Goal: Task Accomplishment & Management: Complete application form

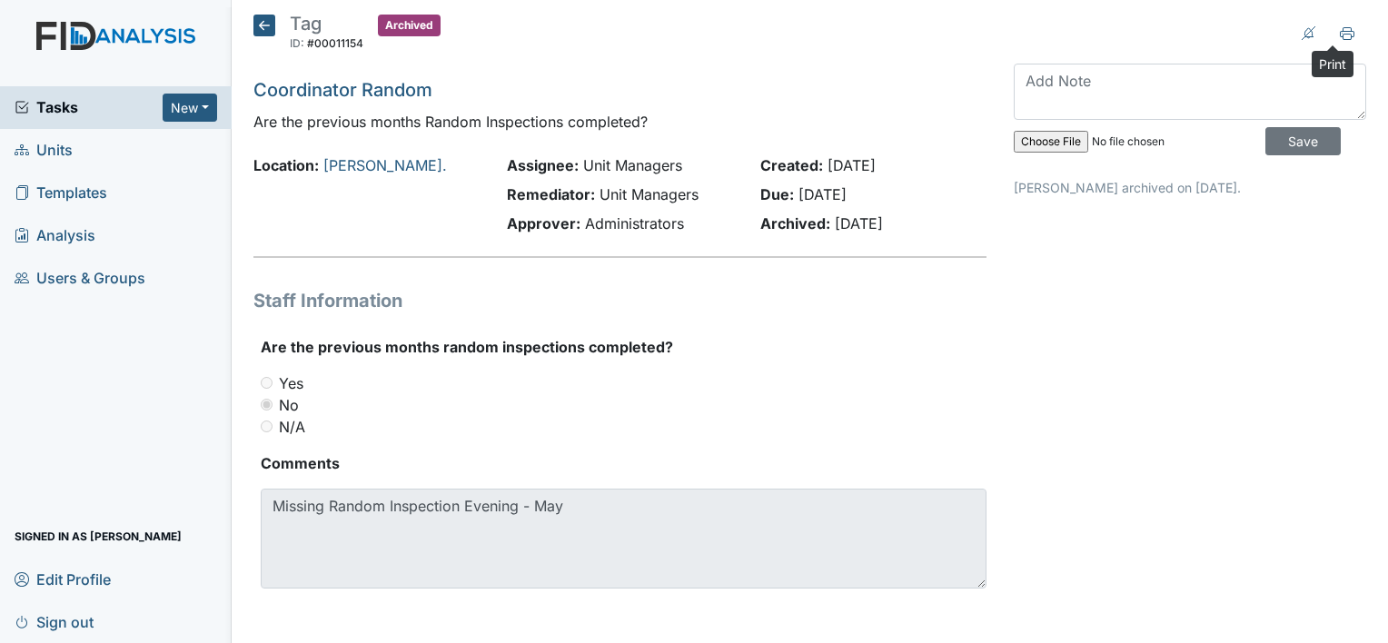
scroll to position [3, 0]
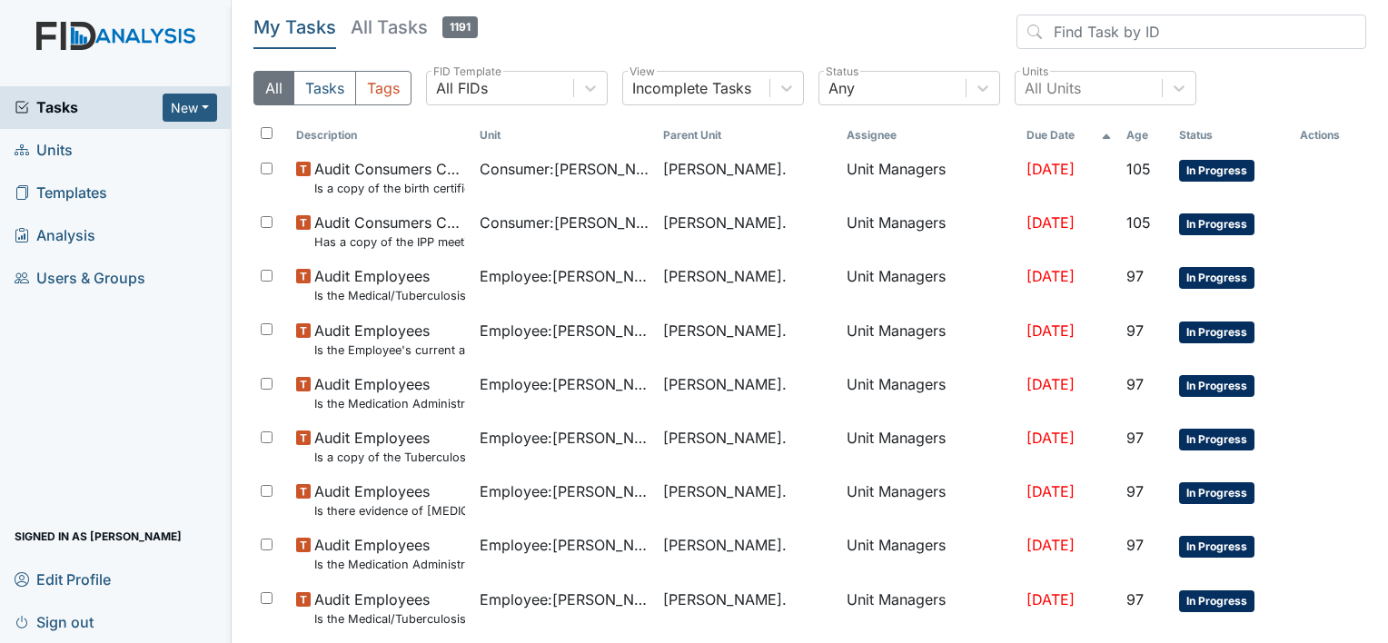
click at [53, 154] on span "Units" at bounding box center [44, 150] width 58 height 28
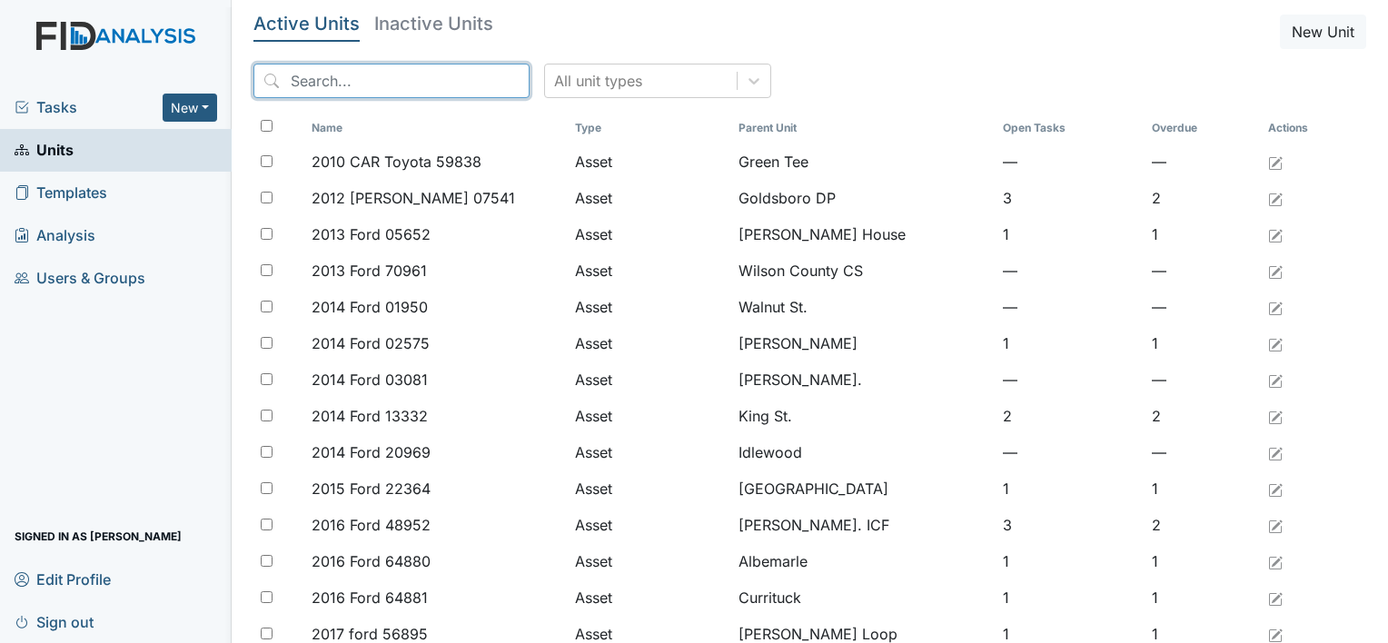
click at [309, 76] on input "search" at bounding box center [391, 81] width 276 height 35
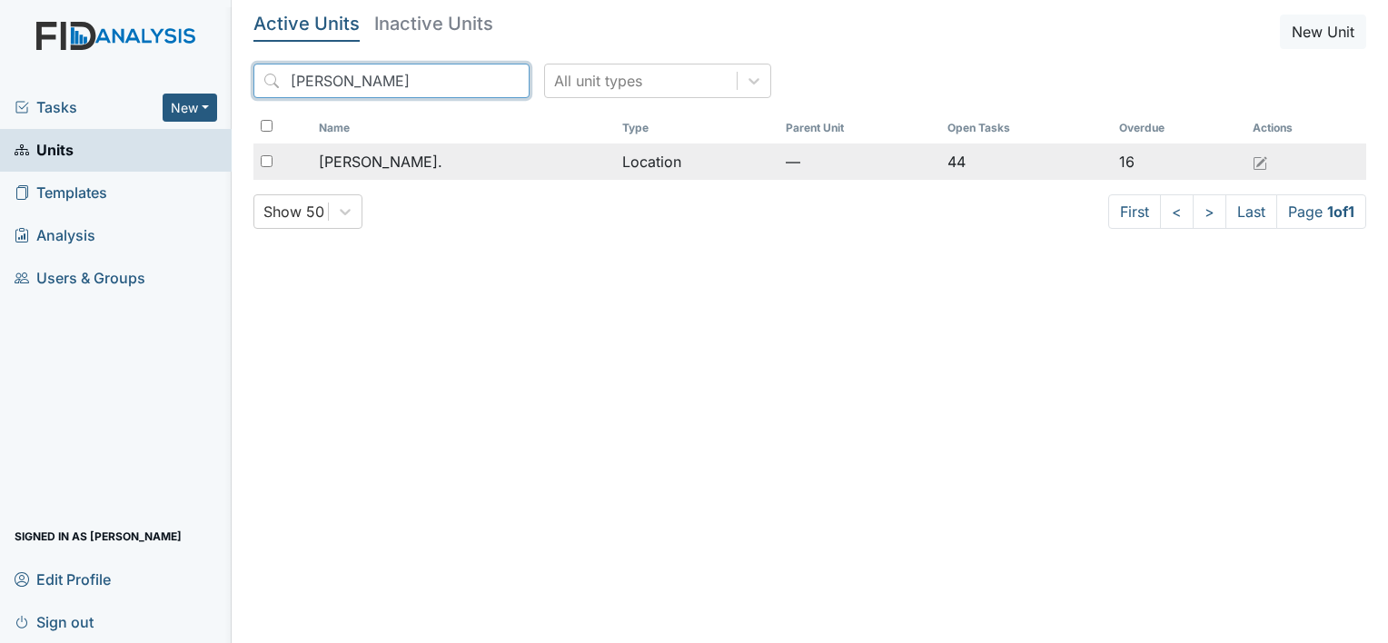
type input "William St"
click at [377, 162] on span "[PERSON_NAME]." at bounding box center [381, 162] width 124 height 22
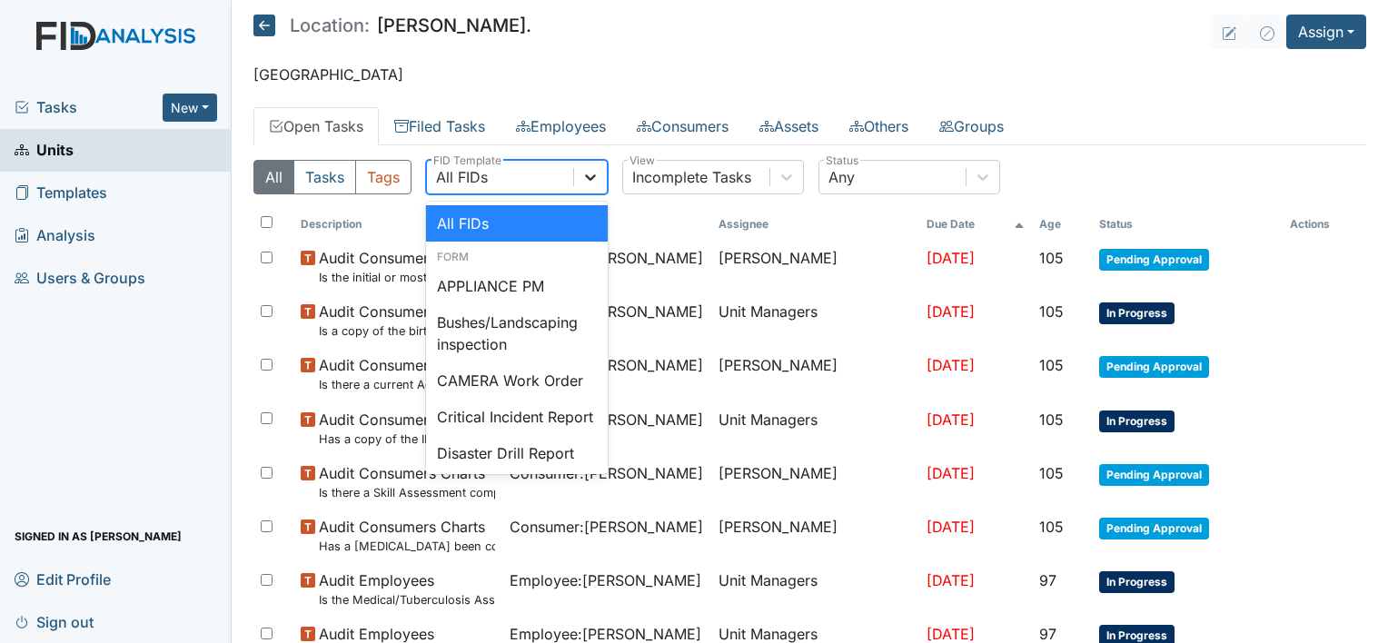
click at [591, 179] on icon at bounding box center [590, 177] width 18 height 18
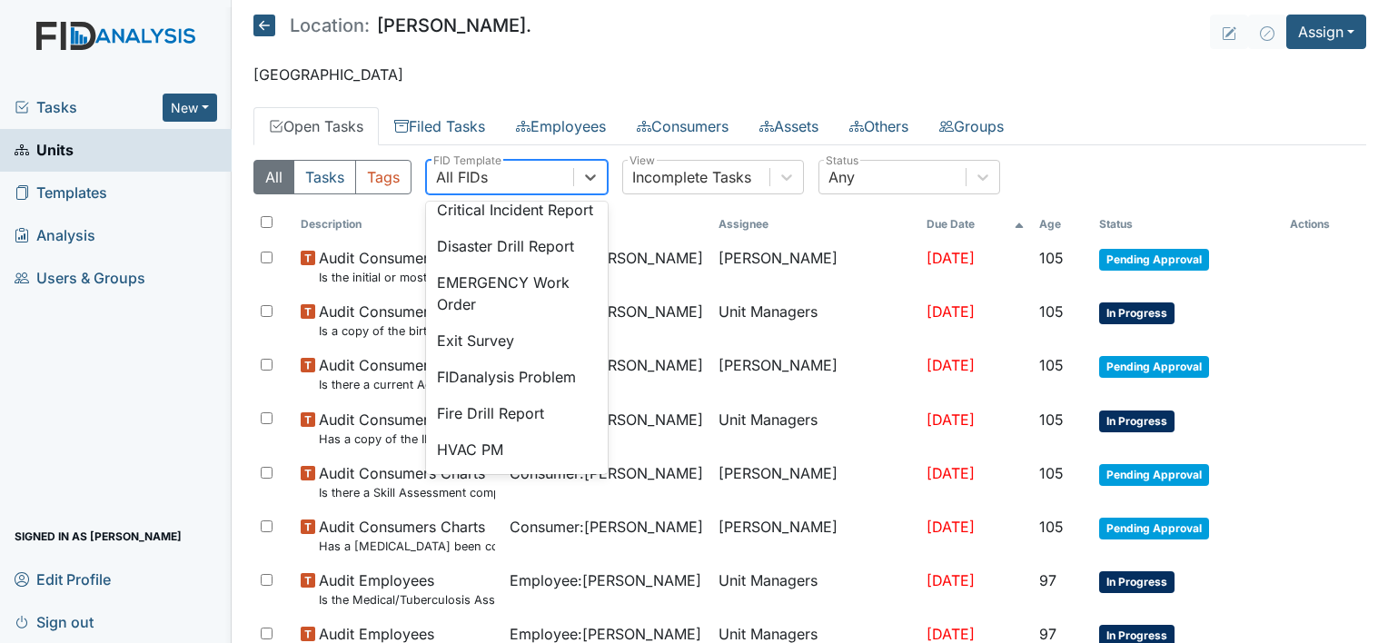
scroll to position [218, 0]
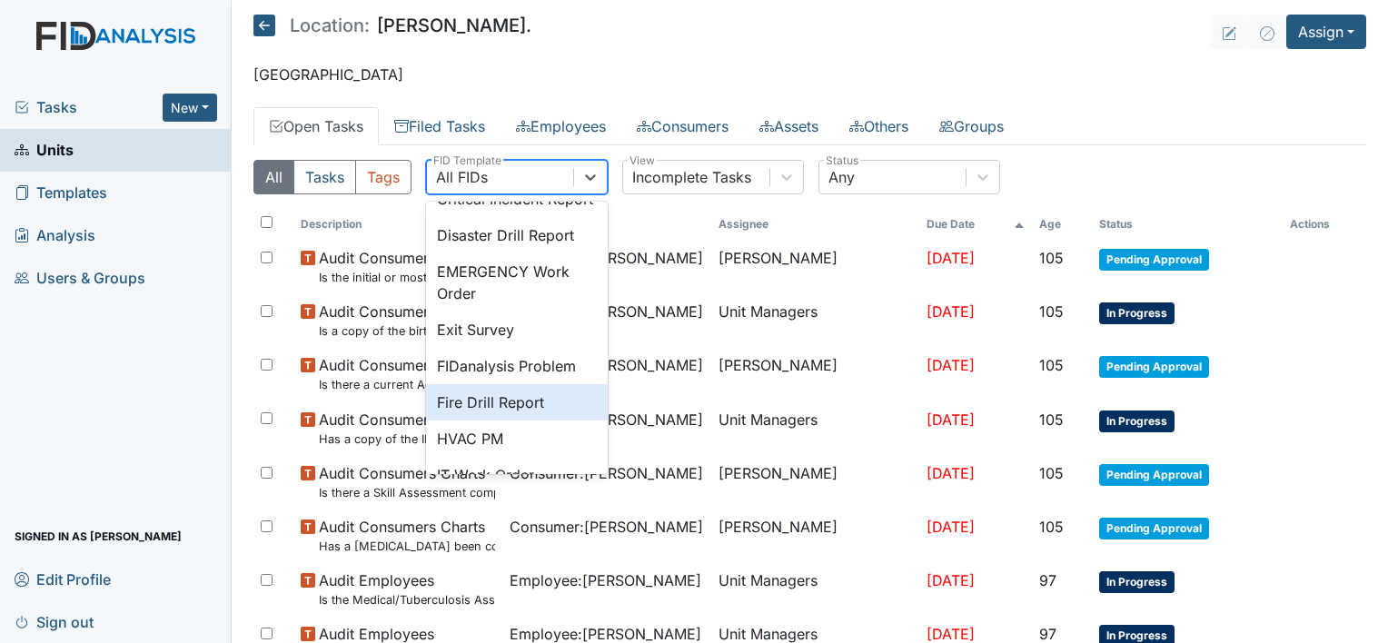
click at [512, 421] on div "Fire Drill Report" at bounding box center [517, 402] width 182 height 36
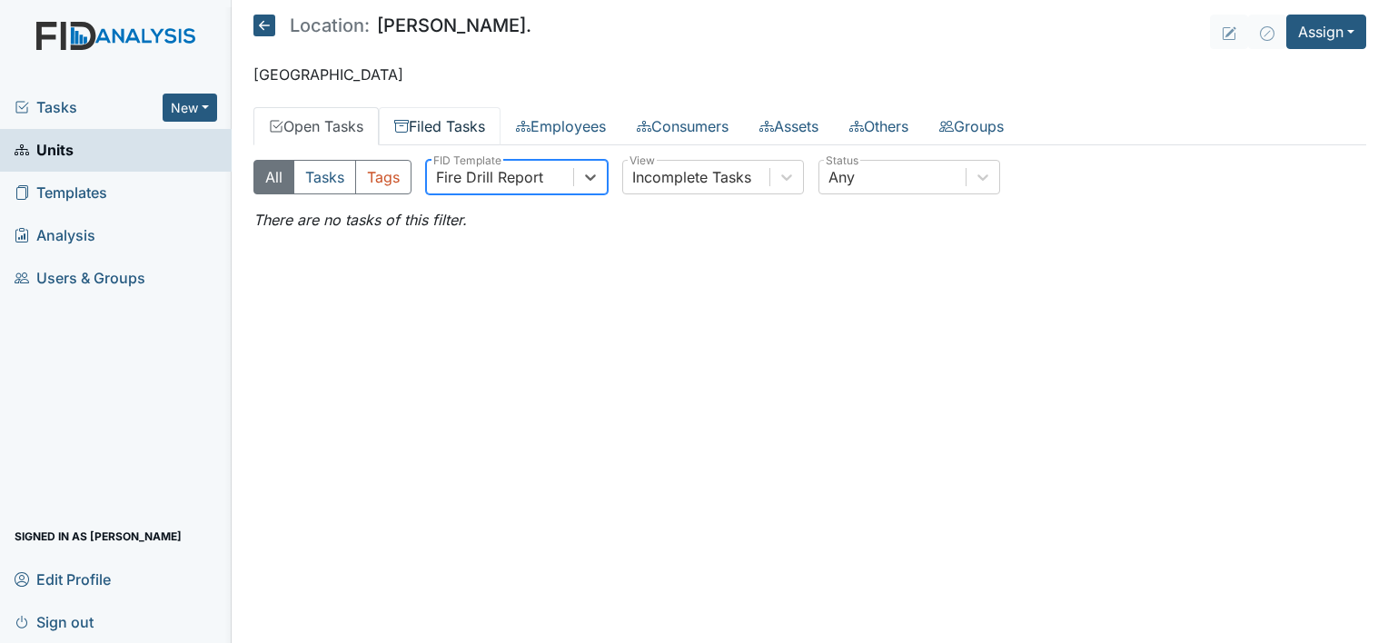
click at [449, 129] on link "Filed Tasks" at bounding box center [440, 126] width 122 height 38
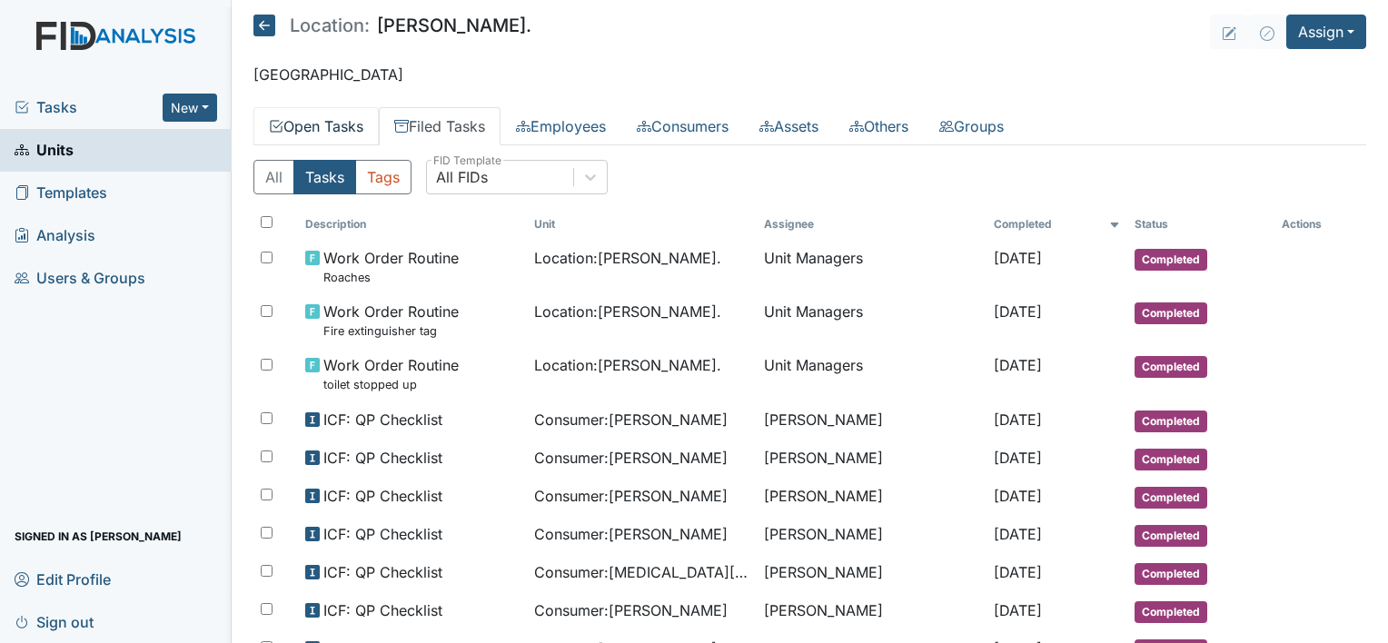
click at [325, 127] on link "Open Tasks" at bounding box center [315, 126] width 125 height 38
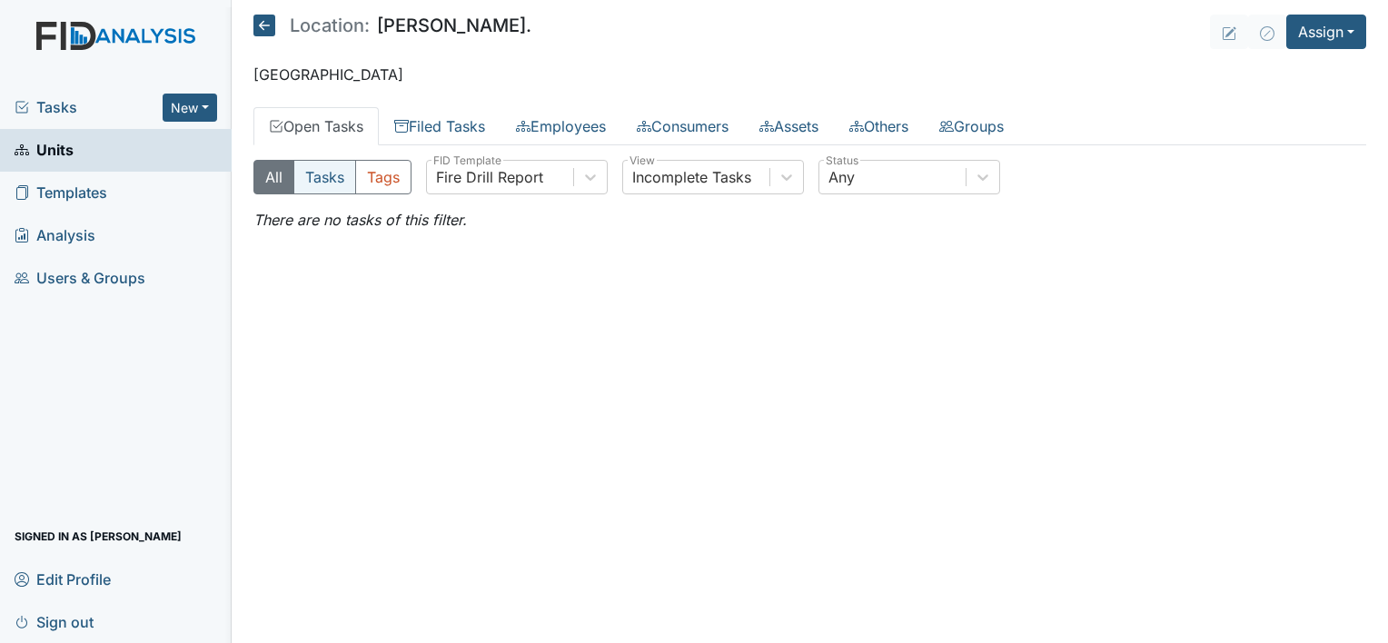
click at [321, 178] on button "Tasks" at bounding box center [324, 177] width 63 height 35
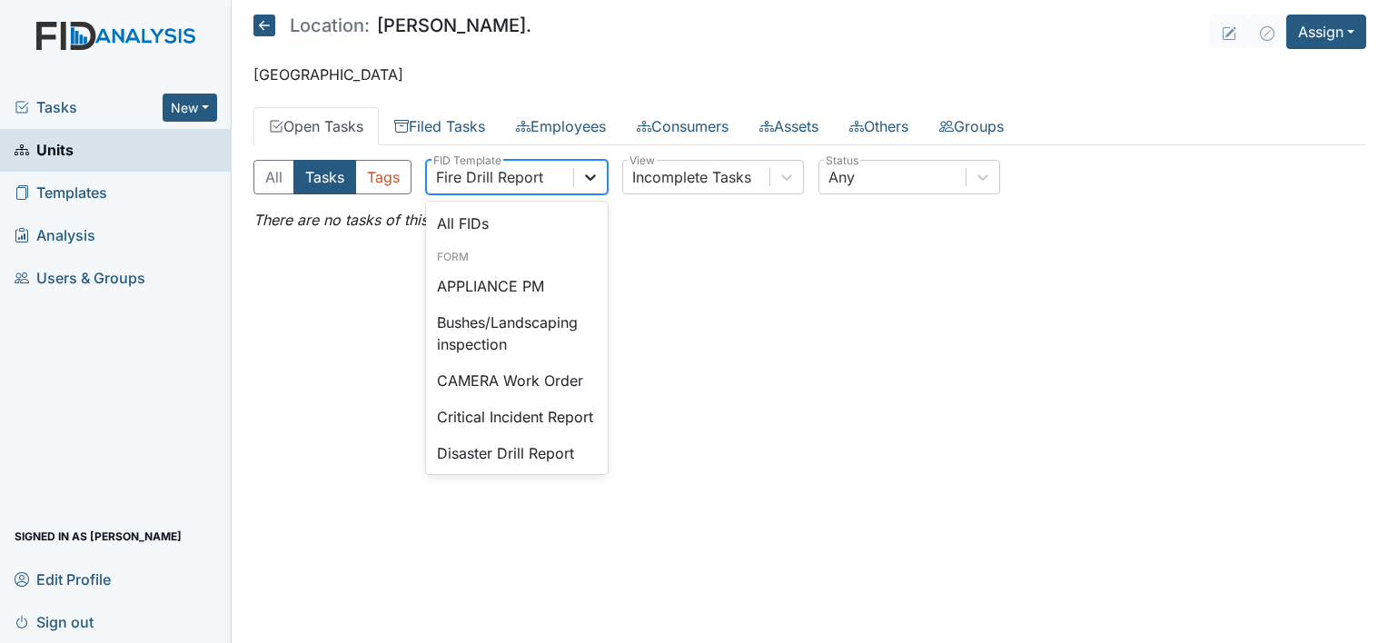
click at [583, 174] on icon at bounding box center [590, 177] width 18 height 18
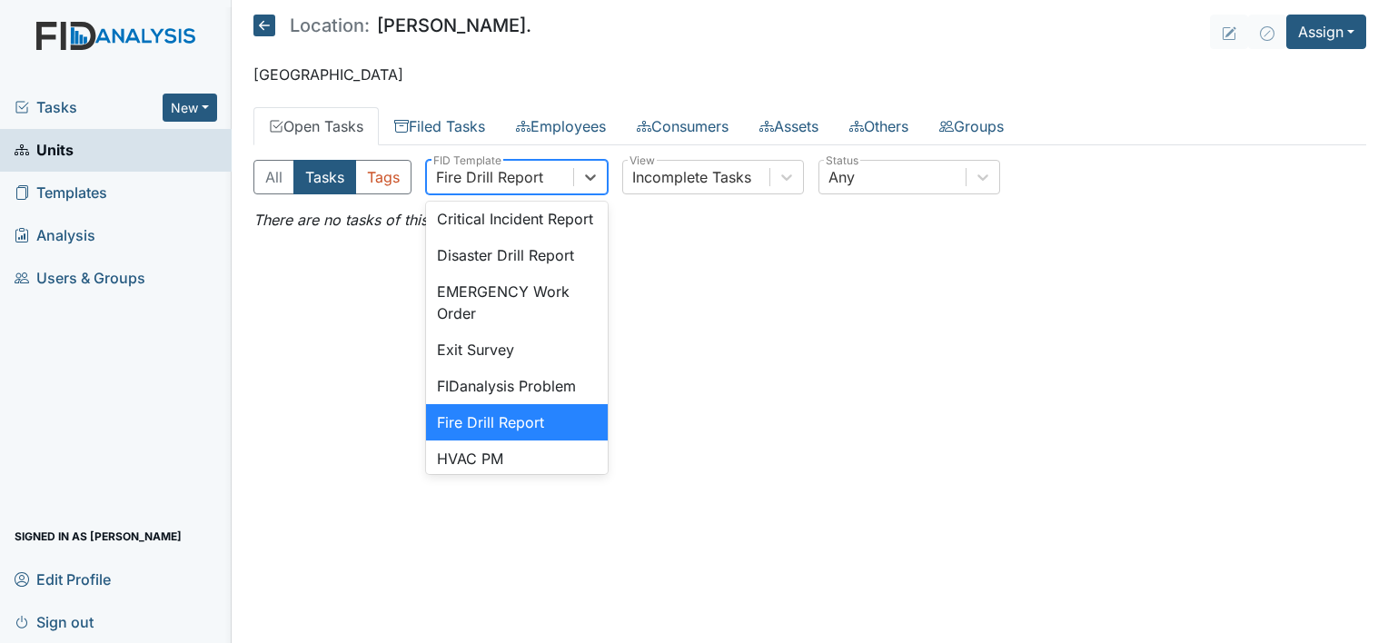
click at [451, 441] on div "Fire Drill Report" at bounding box center [517, 422] width 182 height 36
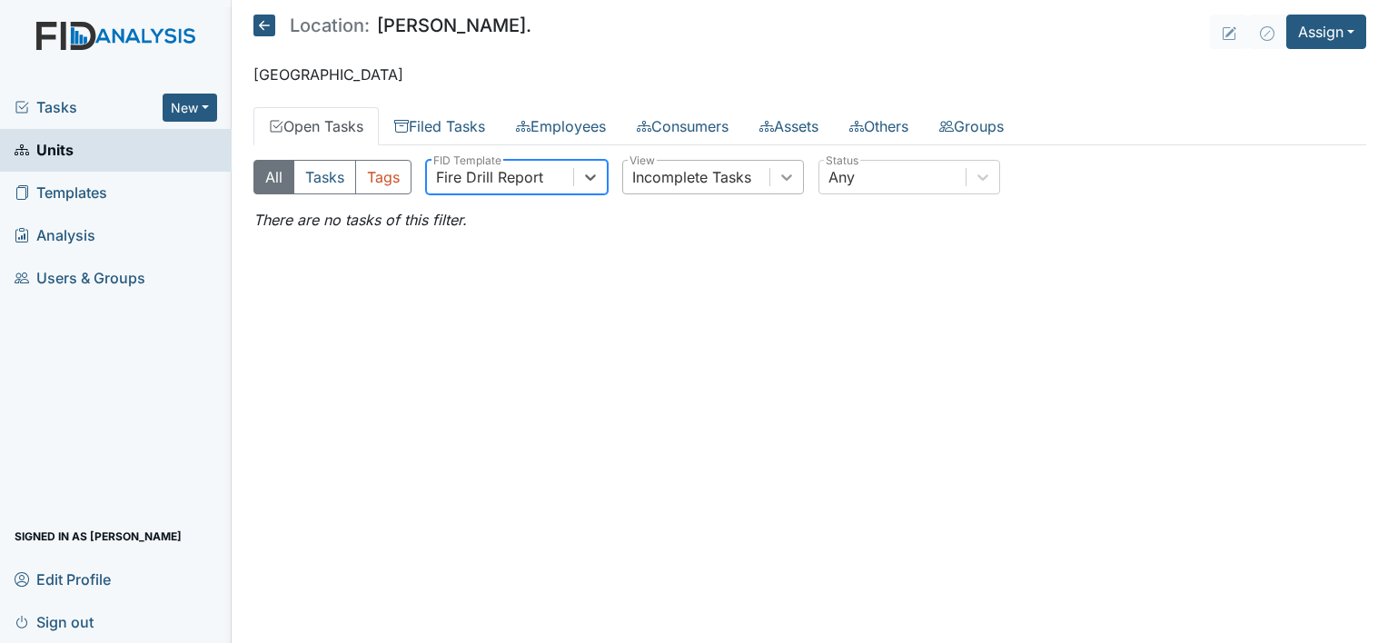
click at [787, 174] on icon at bounding box center [787, 177] width 18 height 18
click at [209, 103] on button "New" at bounding box center [190, 108] width 55 height 28
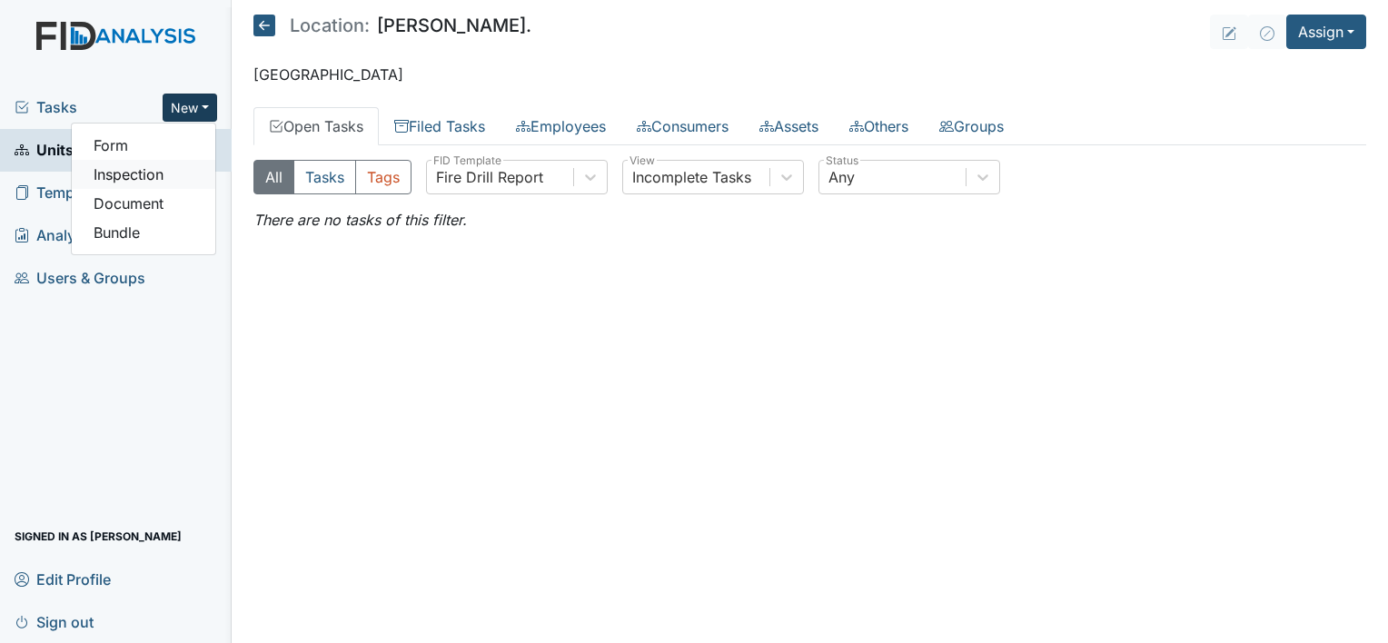
click at [163, 176] on link "Inspection" at bounding box center [144, 174] width 144 height 29
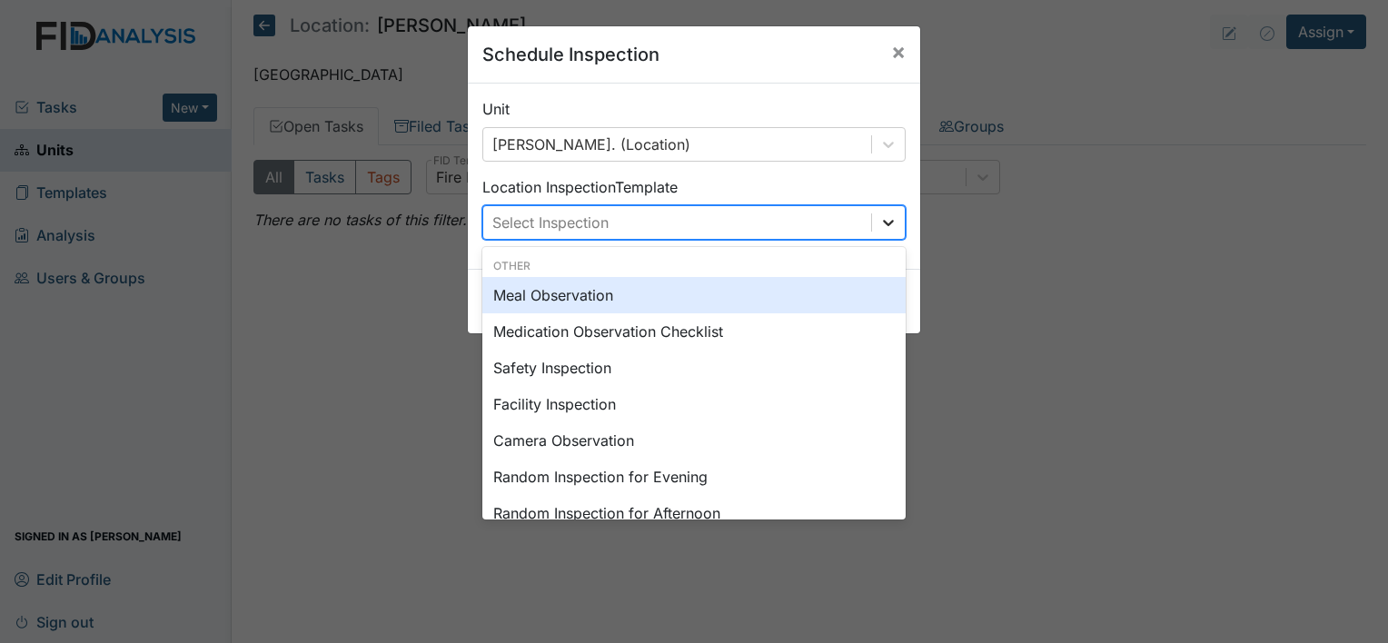
click at [880, 218] on icon at bounding box center [888, 222] width 18 height 18
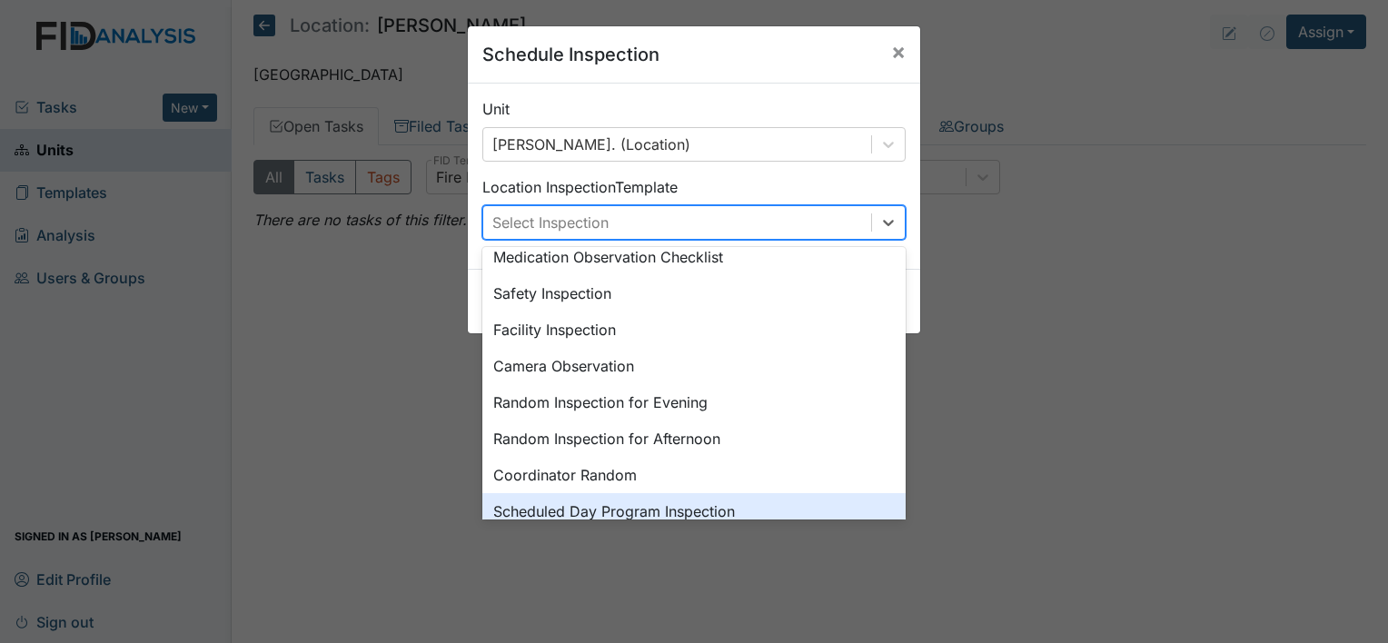
scroll to position [0, 0]
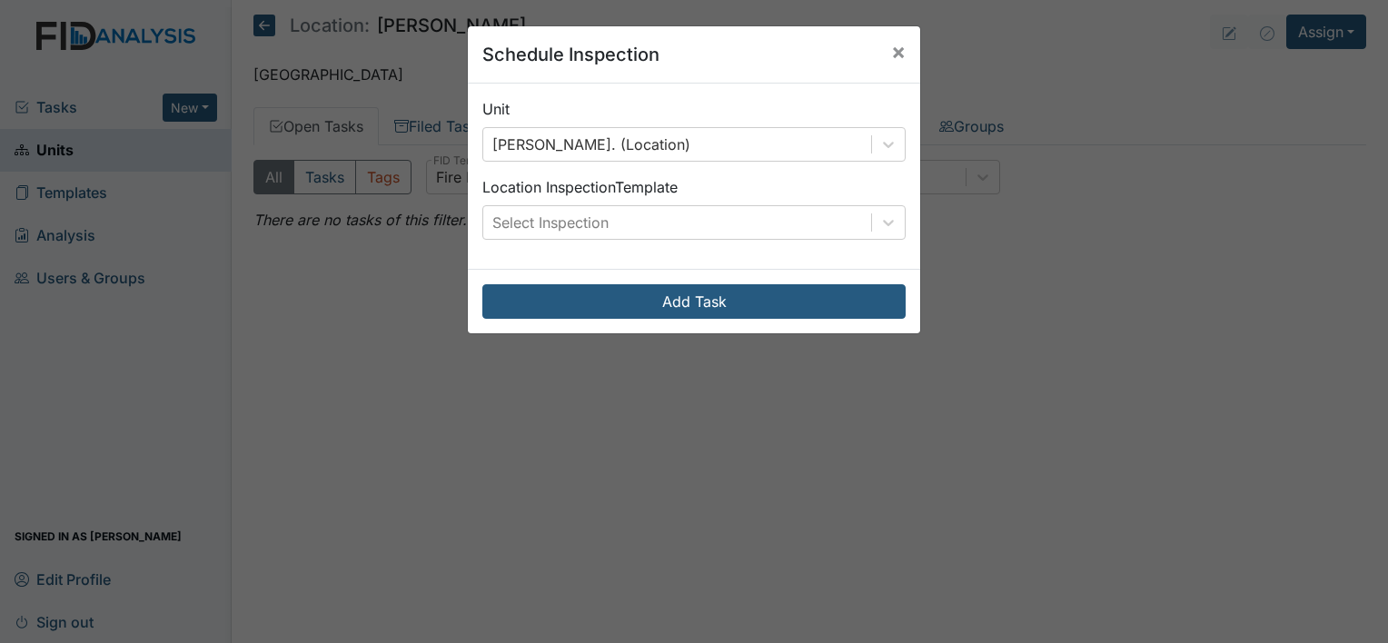
click at [259, 258] on div "Schedule Inspection × Unit William St. (Location) Location Inspection Template …" at bounding box center [694, 321] width 1388 height 643
click at [897, 55] on span "×" at bounding box center [898, 51] width 15 height 26
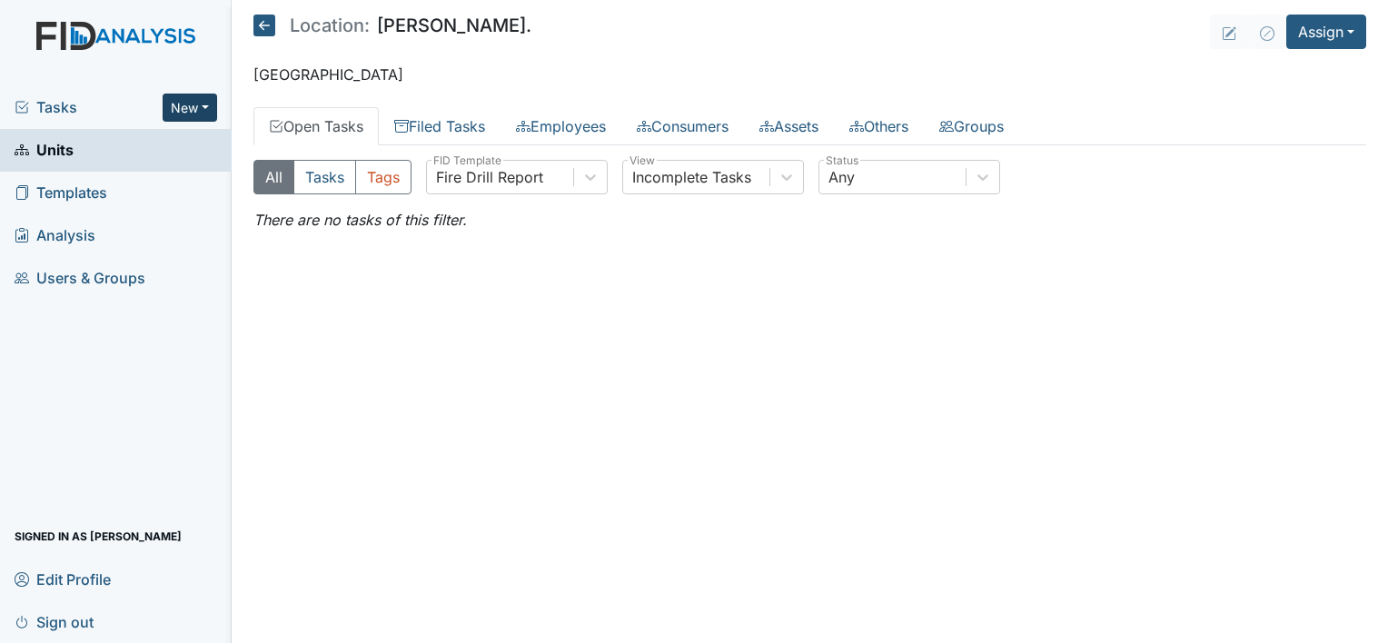
click at [205, 110] on button "New" at bounding box center [190, 108] width 55 height 28
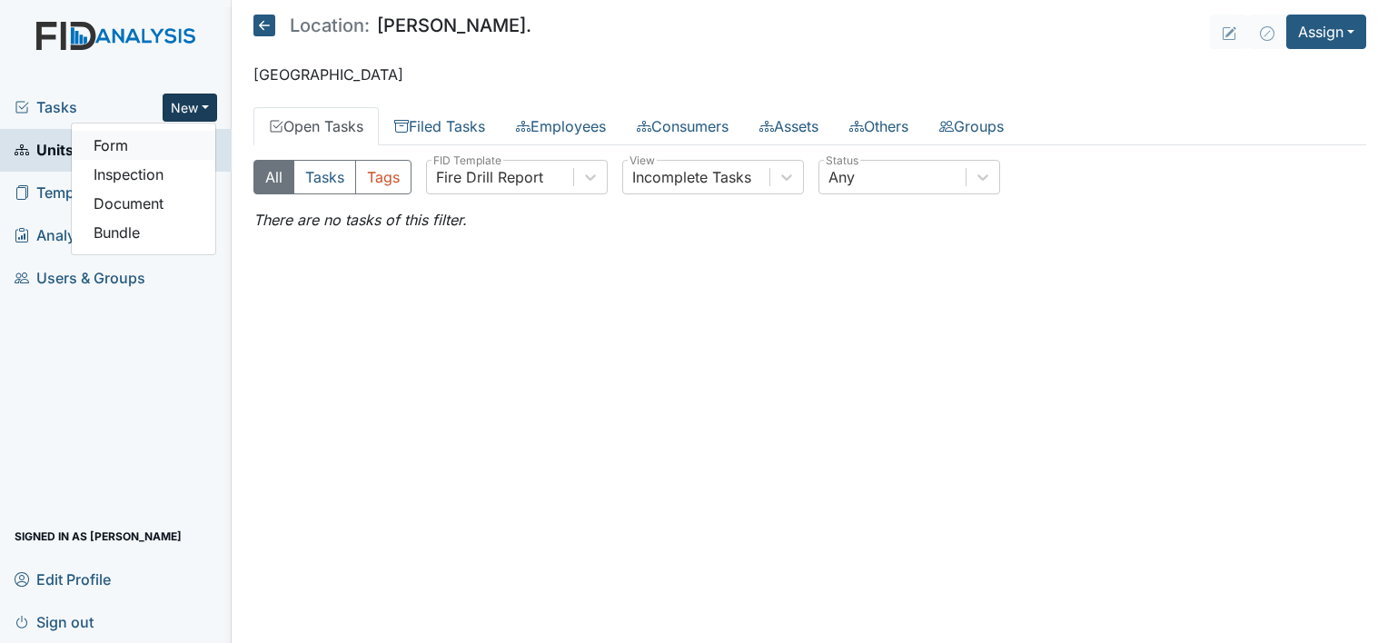
click at [167, 148] on link "Form" at bounding box center [144, 145] width 144 height 29
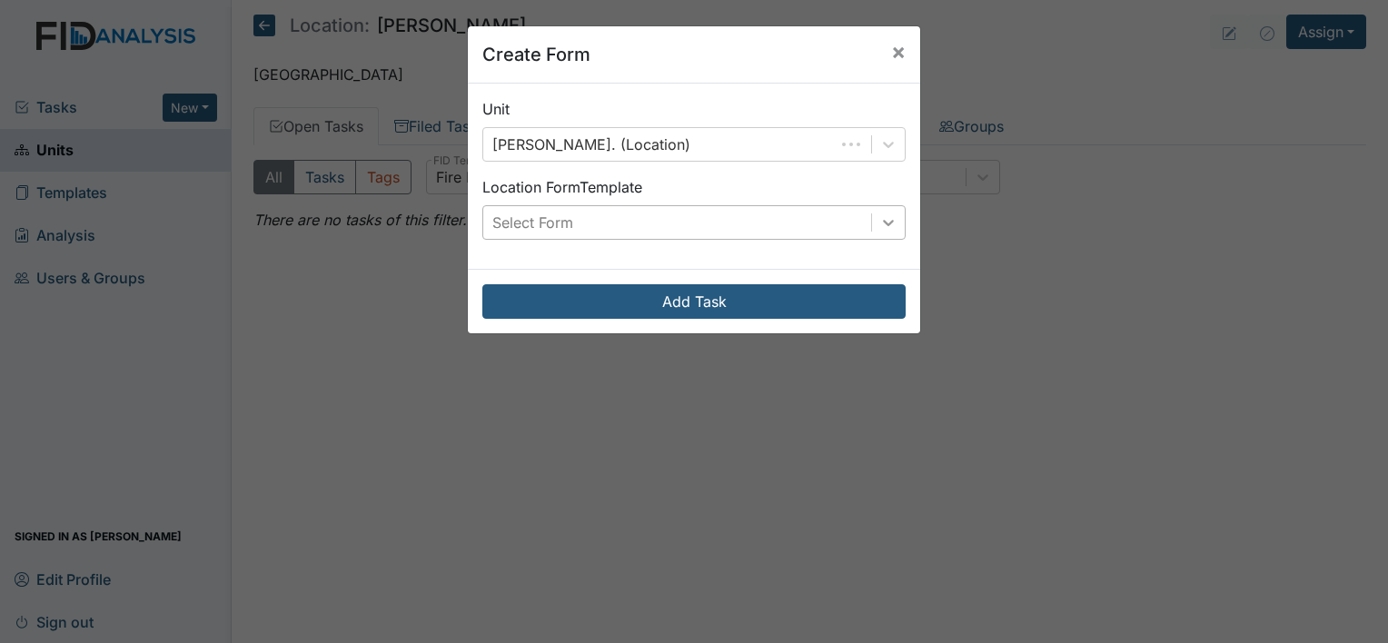
click at [879, 229] on icon at bounding box center [888, 222] width 18 height 18
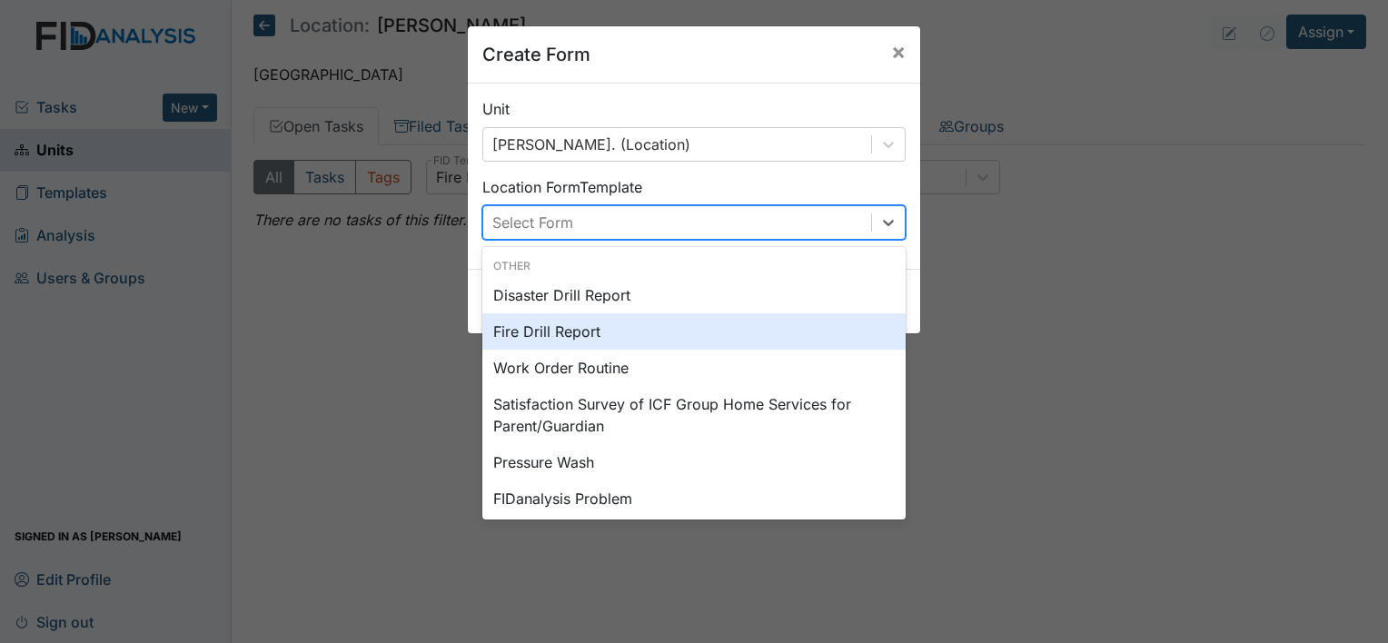
click at [614, 342] on div "Fire Drill Report" at bounding box center [693, 331] width 423 height 36
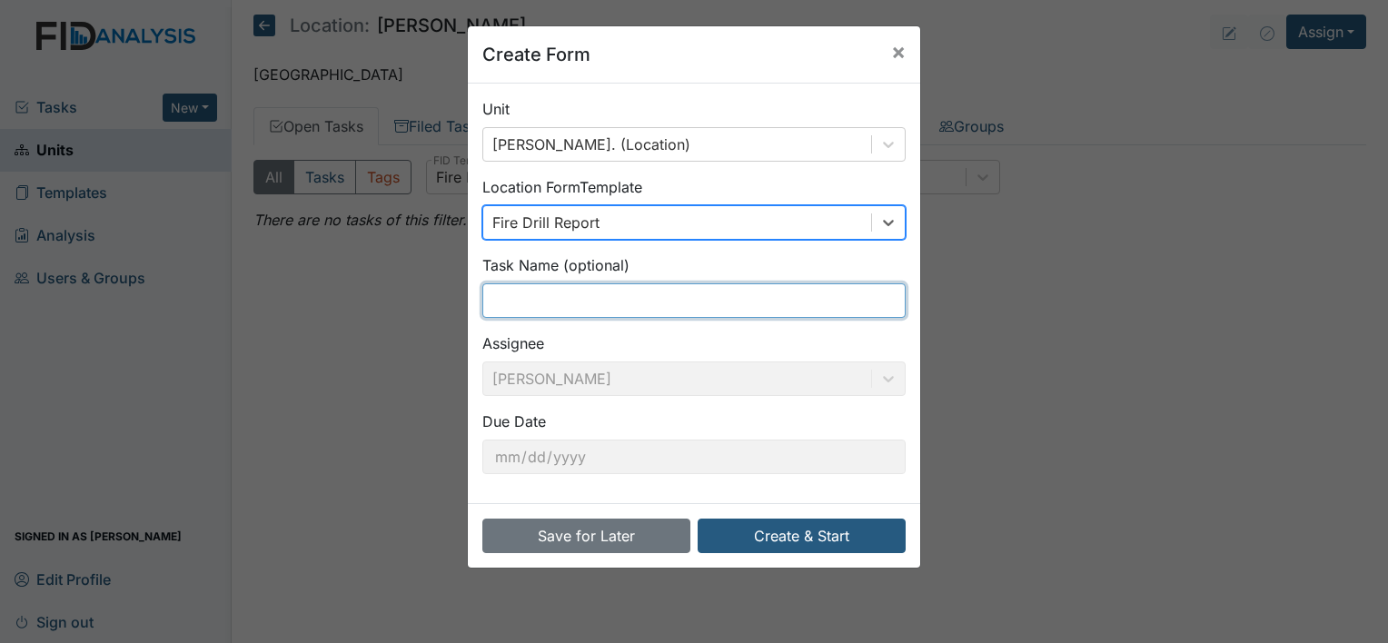
click at [614, 302] on input "text" at bounding box center [693, 300] width 423 height 35
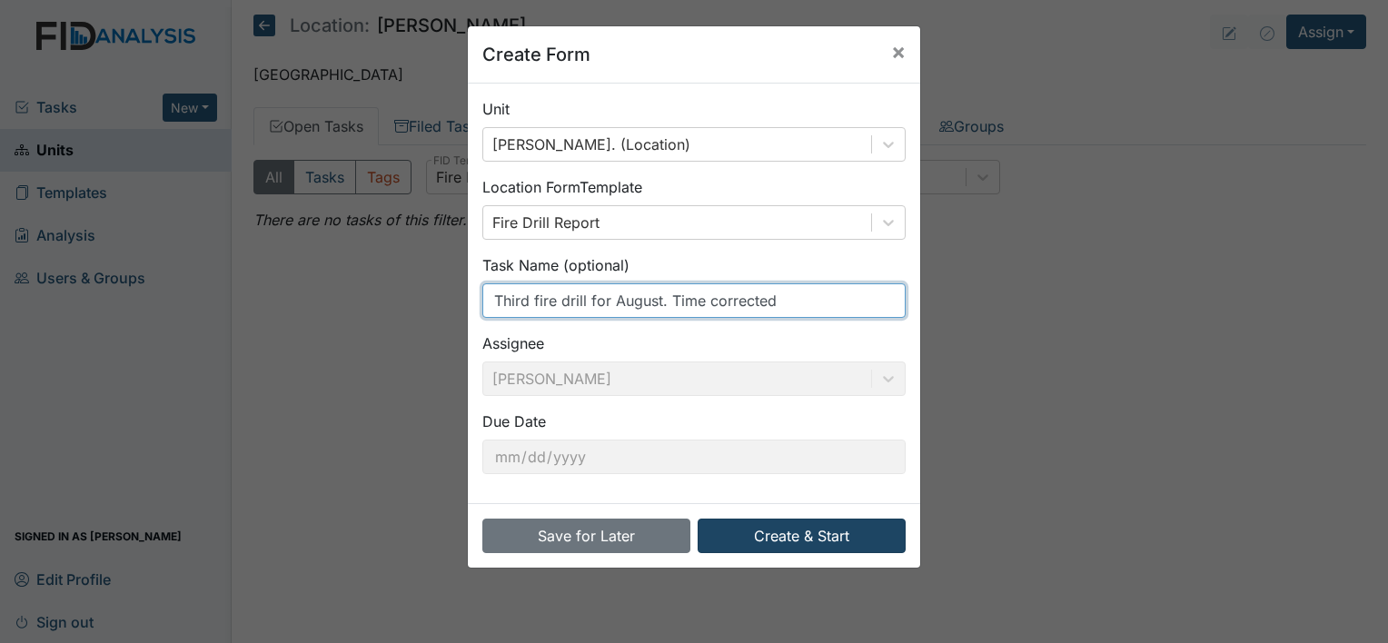
type input "Third fire drill for August. Time corrected"
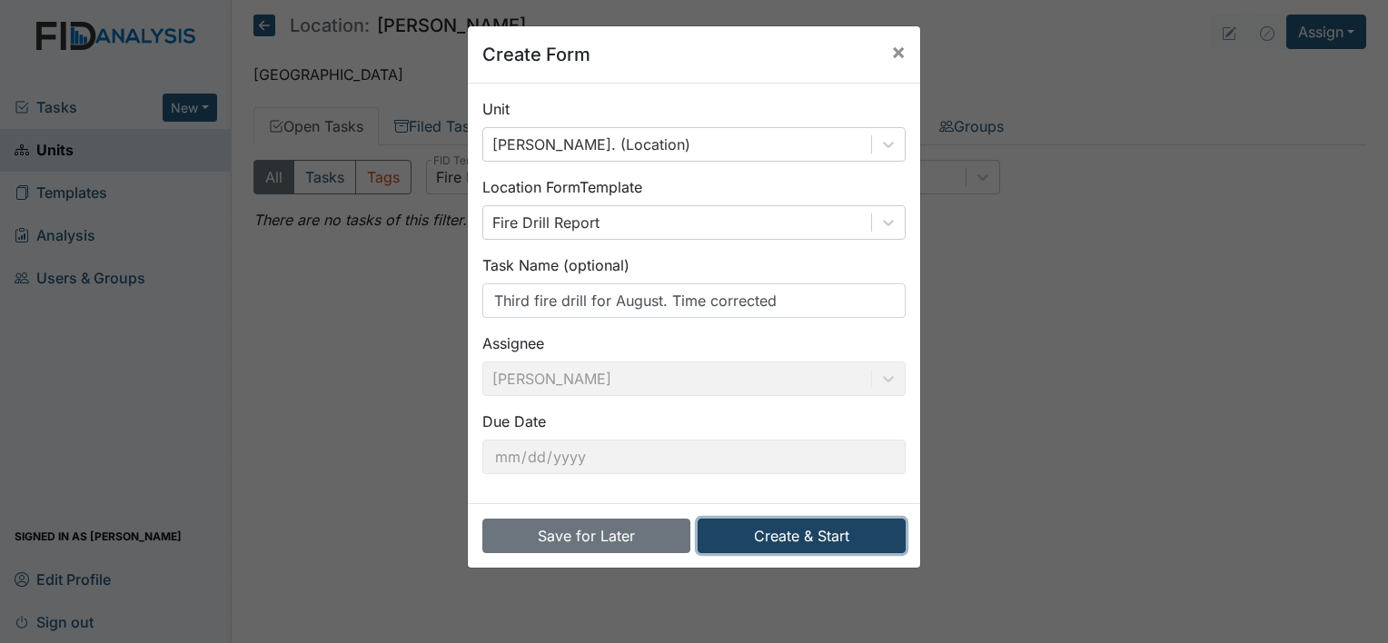
click at [749, 531] on button "Create & Start" at bounding box center [802, 536] width 208 height 35
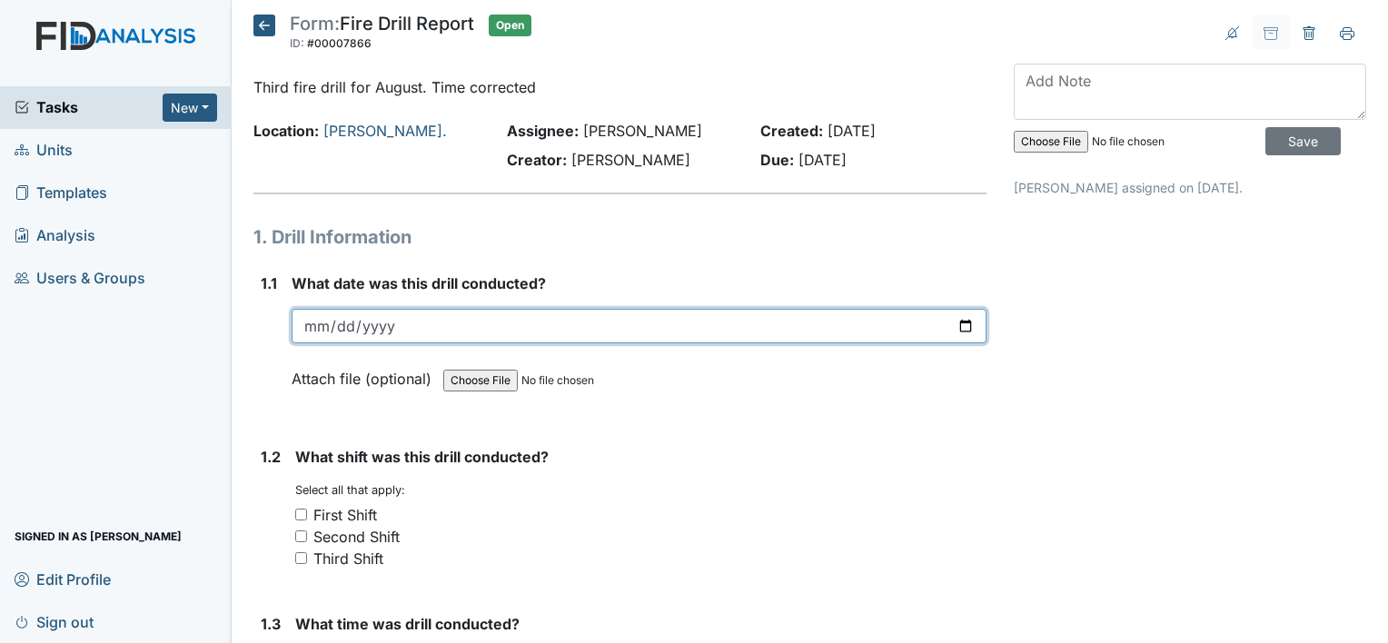
click at [611, 323] on input "date" at bounding box center [639, 326] width 695 height 35
type input "2025-08-27"
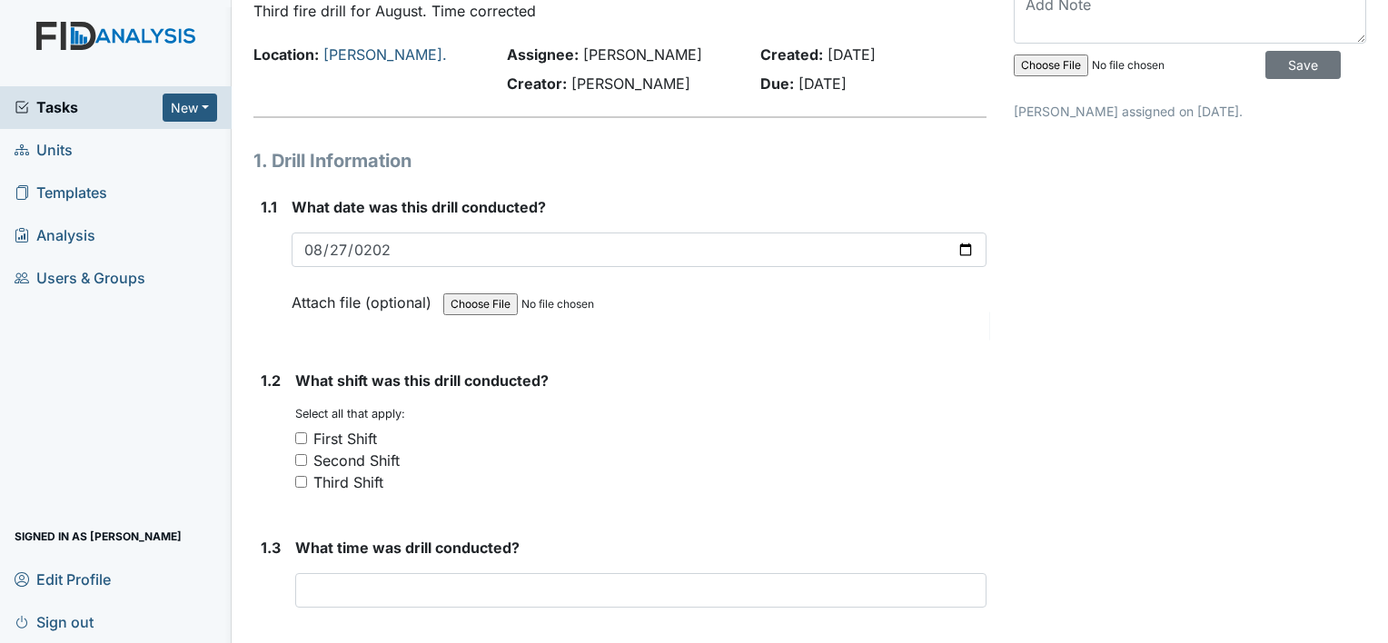
scroll to position [131, 0]
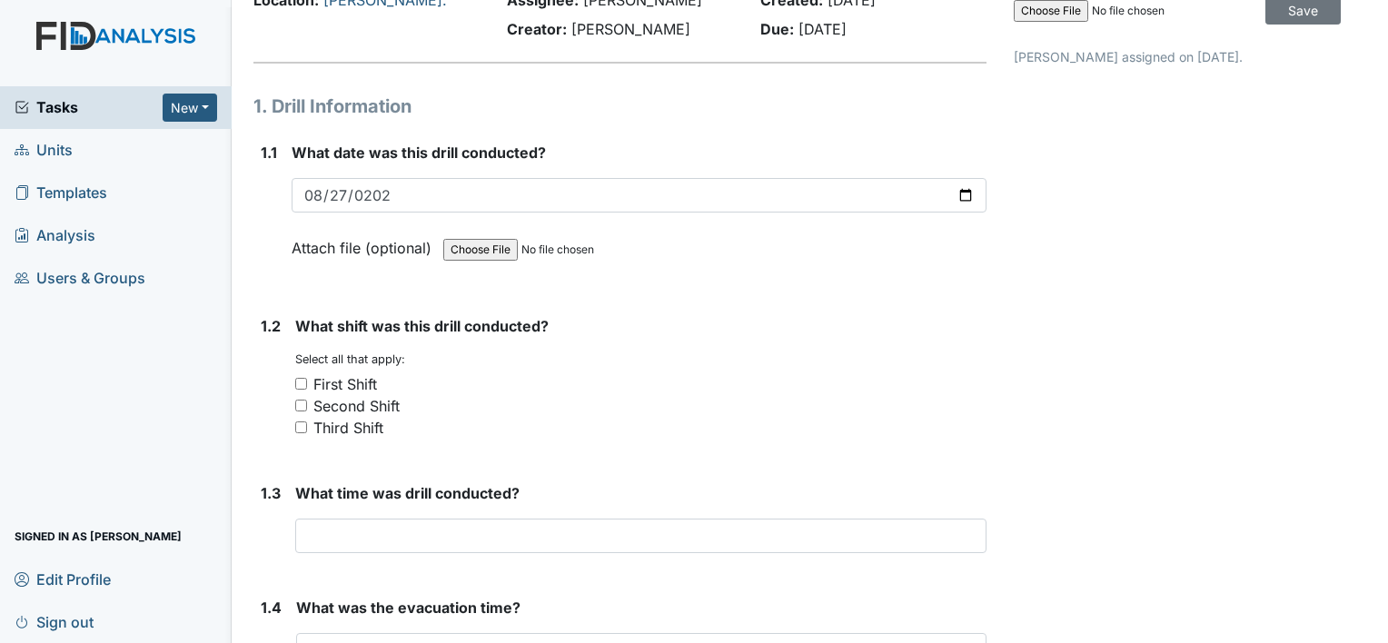
click at [304, 430] on input "Third Shift" at bounding box center [301, 428] width 12 height 12
checkbox input "true"
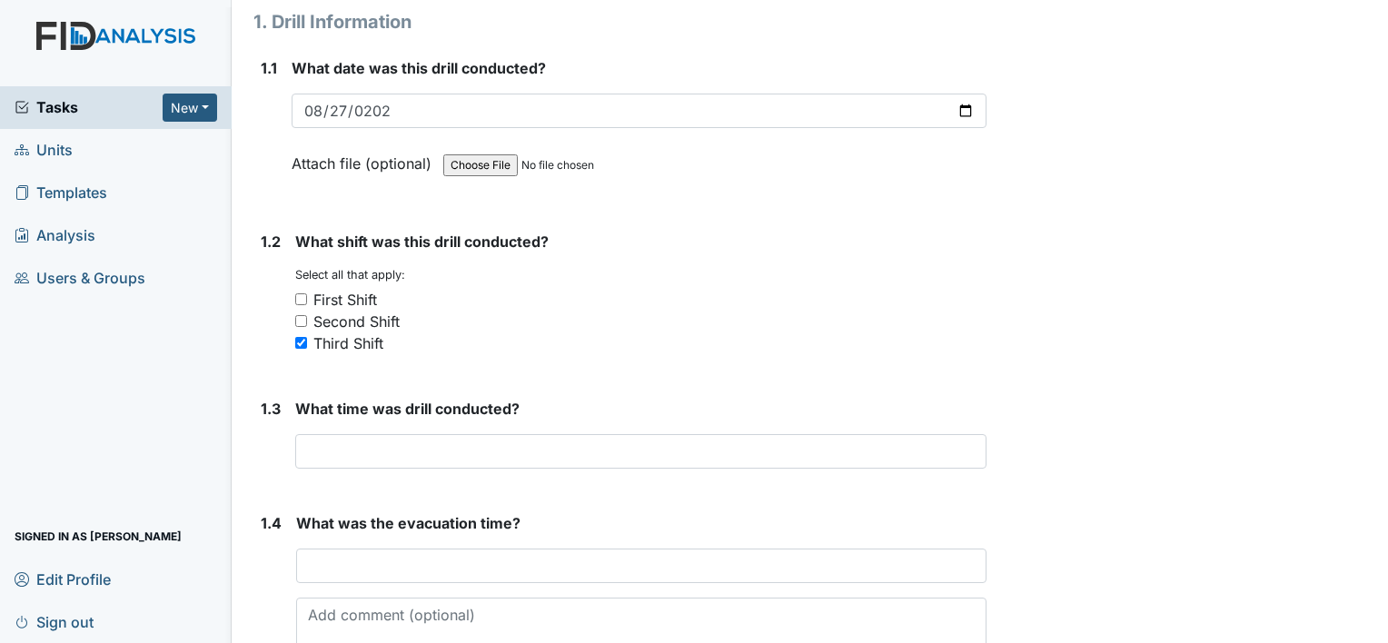
scroll to position [285, 0]
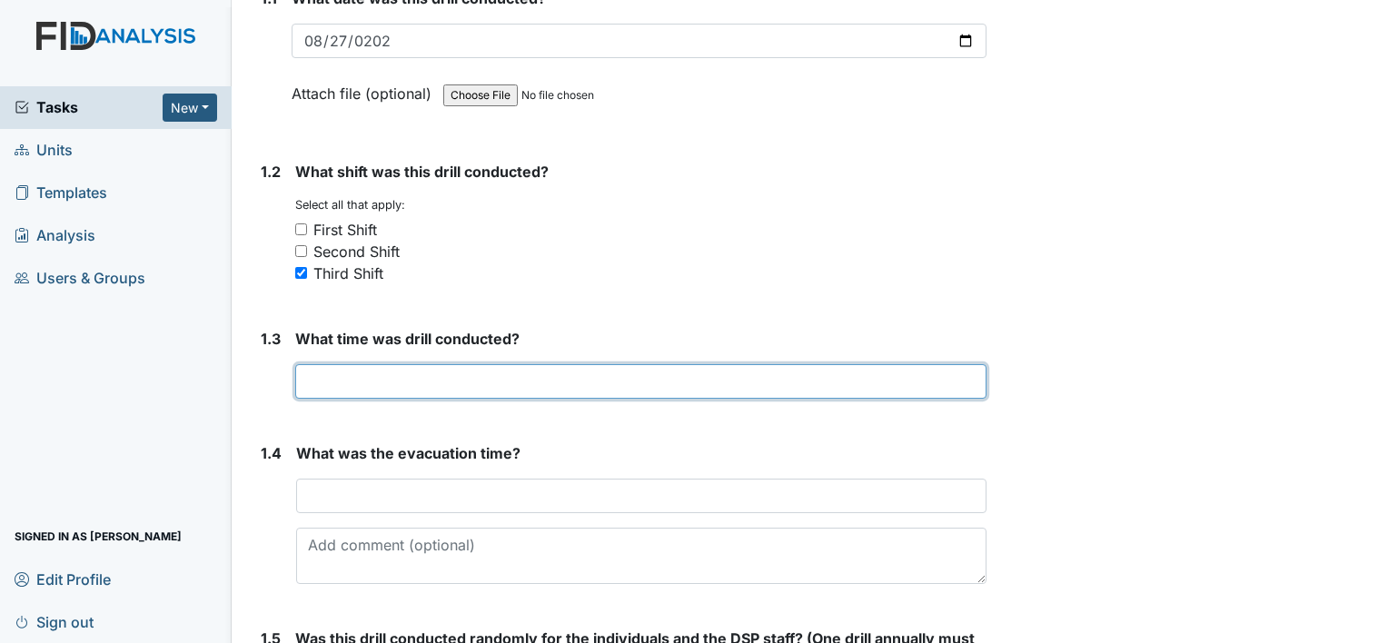
click at [419, 385] on input "text" at bounding box center [640, 381] width 691 height 35
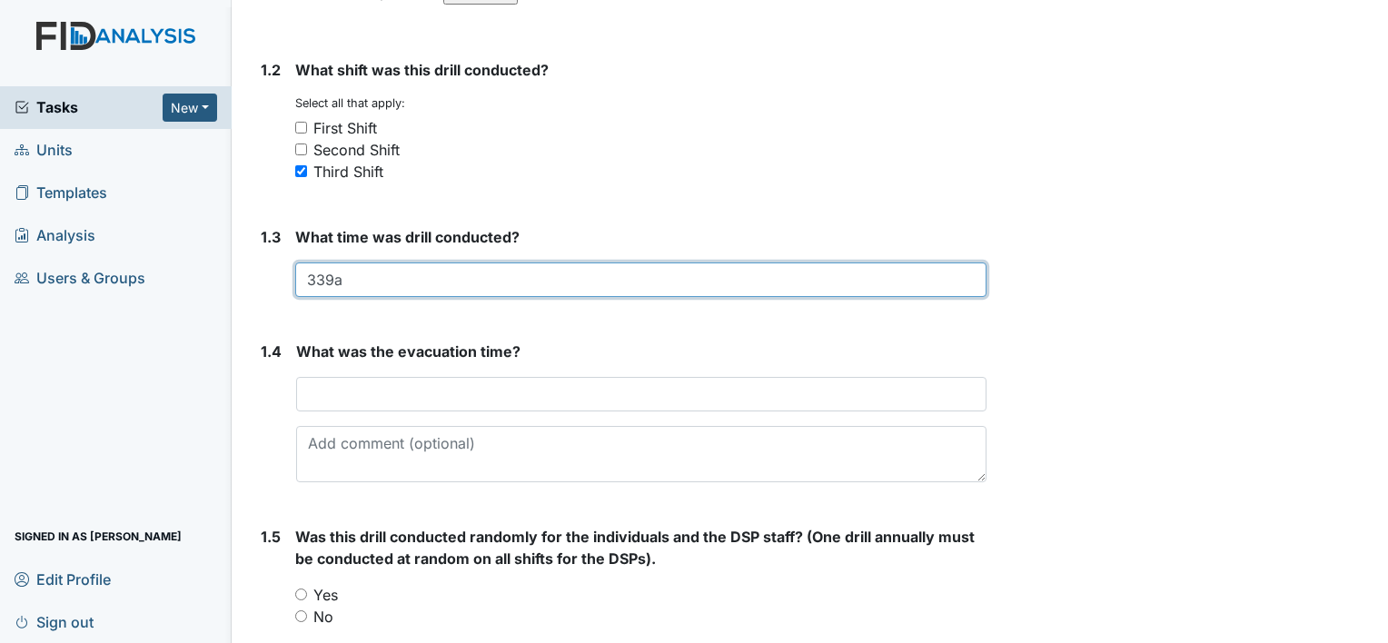
scroll to position [388, 0]
type input "339a"
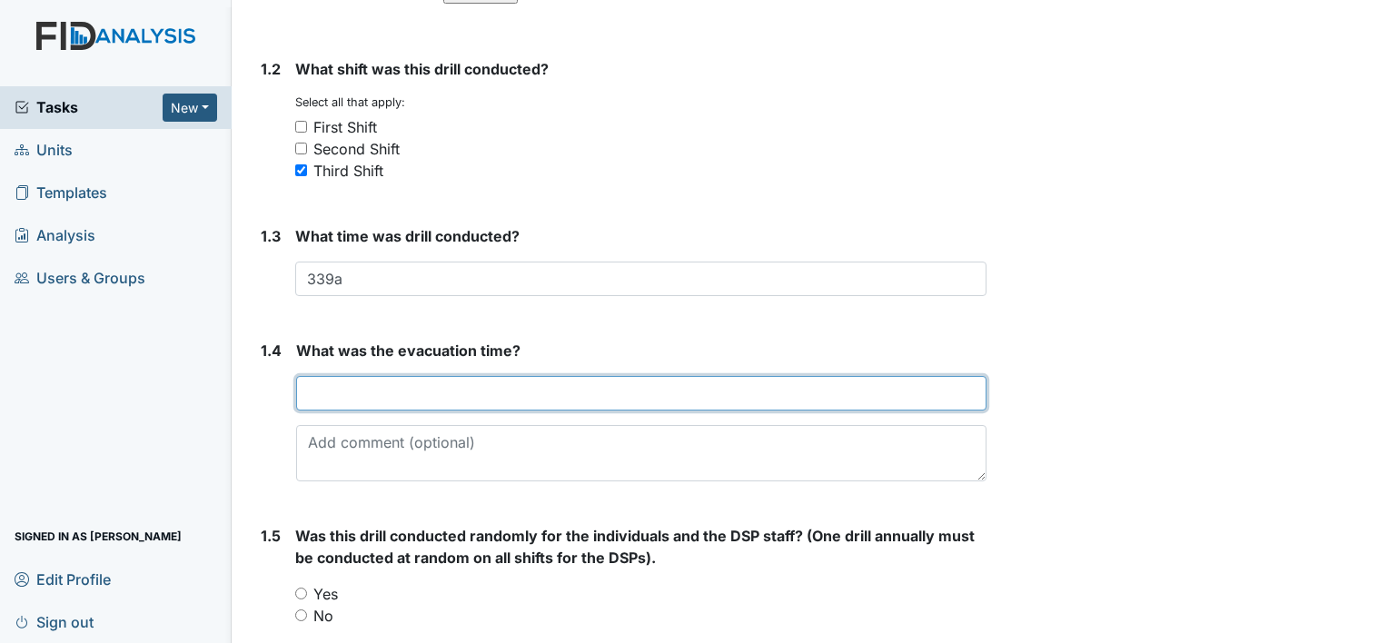
click at [491, 397] on input "text" at bounding box center [641, 393] width 690 height 35
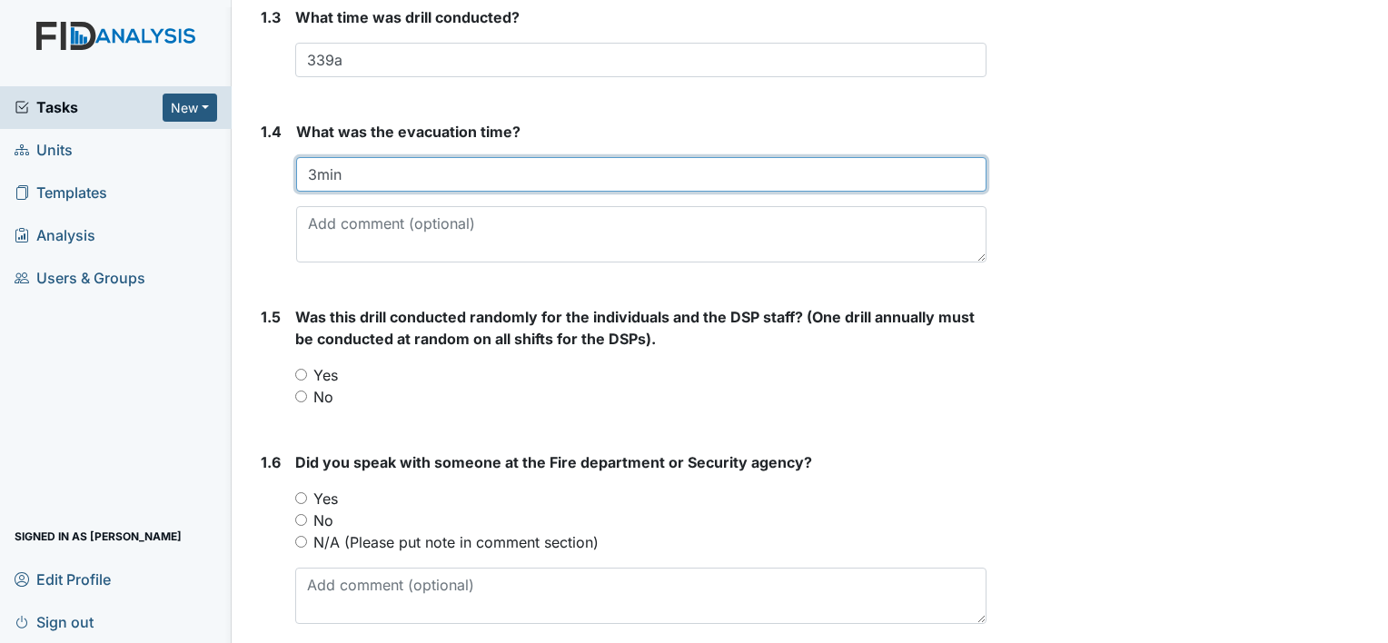
scroll to position [608, 0]
type input "3min"
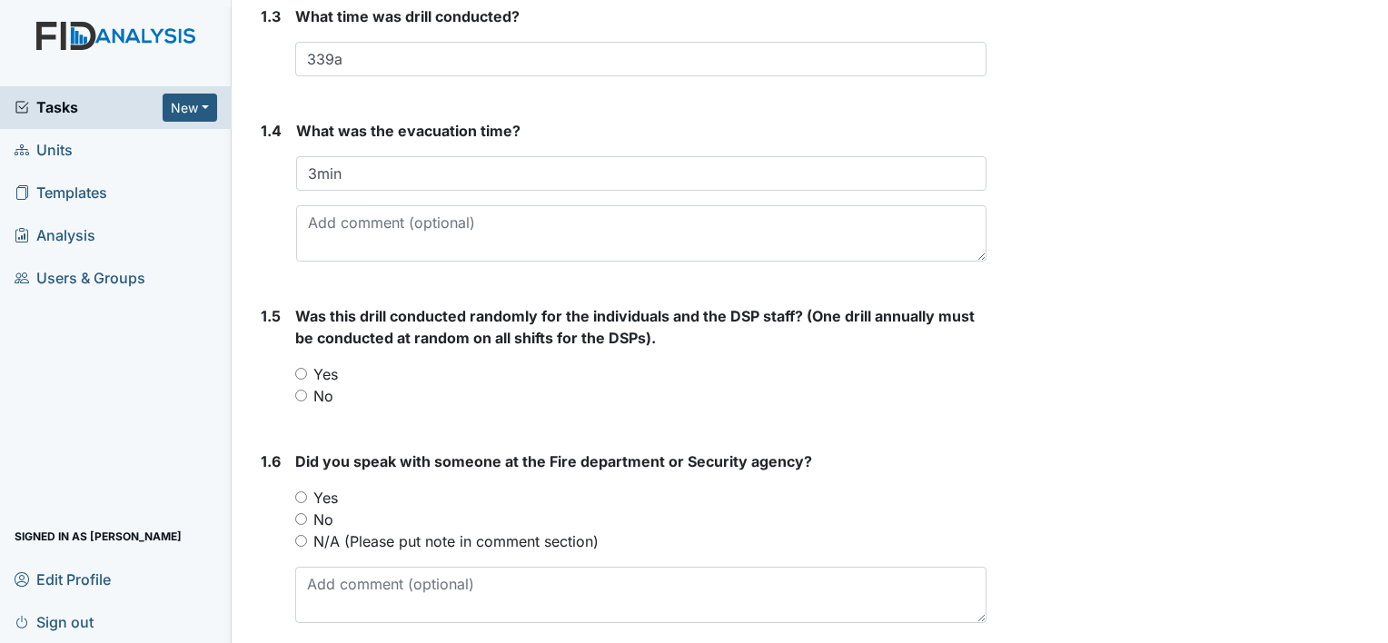
click at [304, 398] on input "No" at bounding box center [301, 396] width 12 height 12
radio input "true"
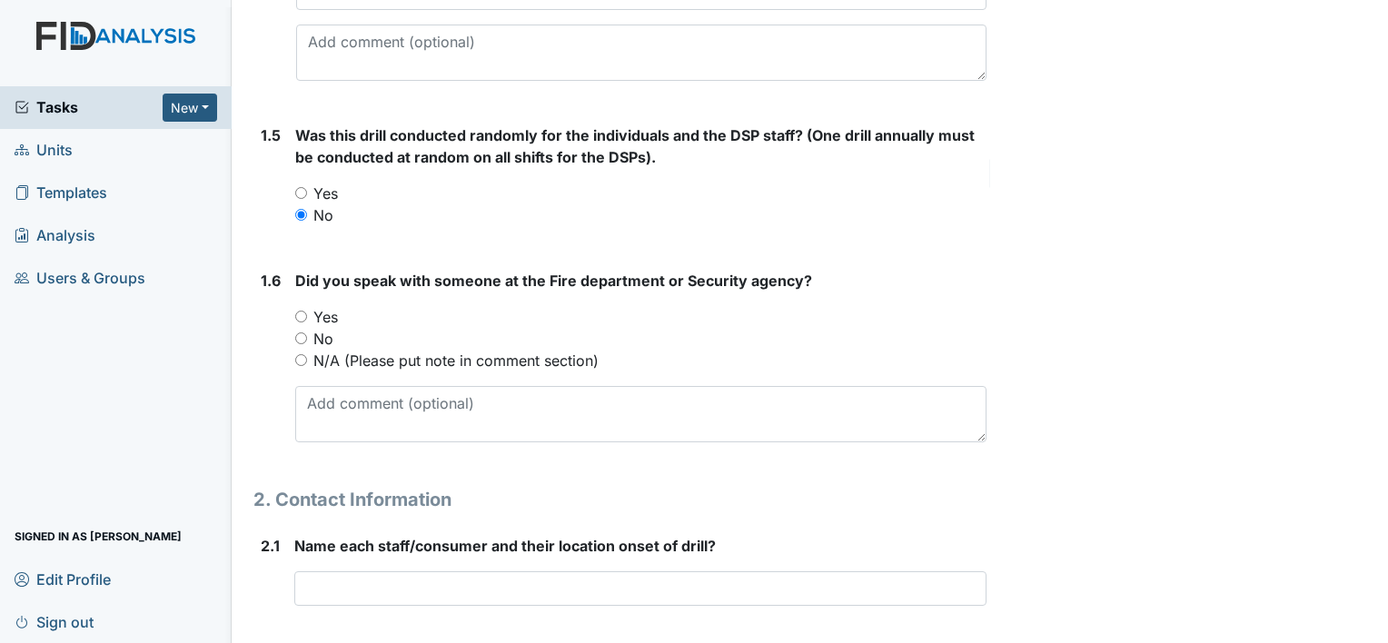
scroll to position [803, 0]
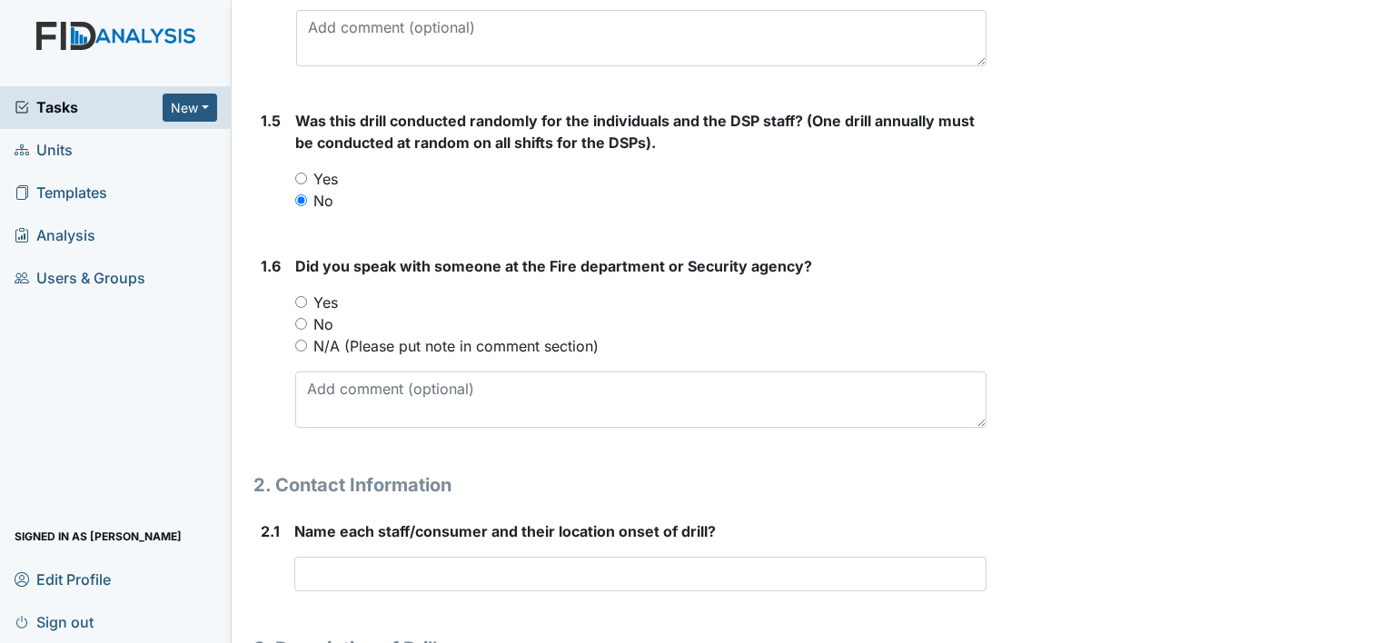
click at [303, 322] on input "No" at bounding box center [301, 324] width 12 height 12
radio input "true"
click at [302, 302] on input "Yes" at bounding box center [301, 302] width 12 height 12
radio input "true"
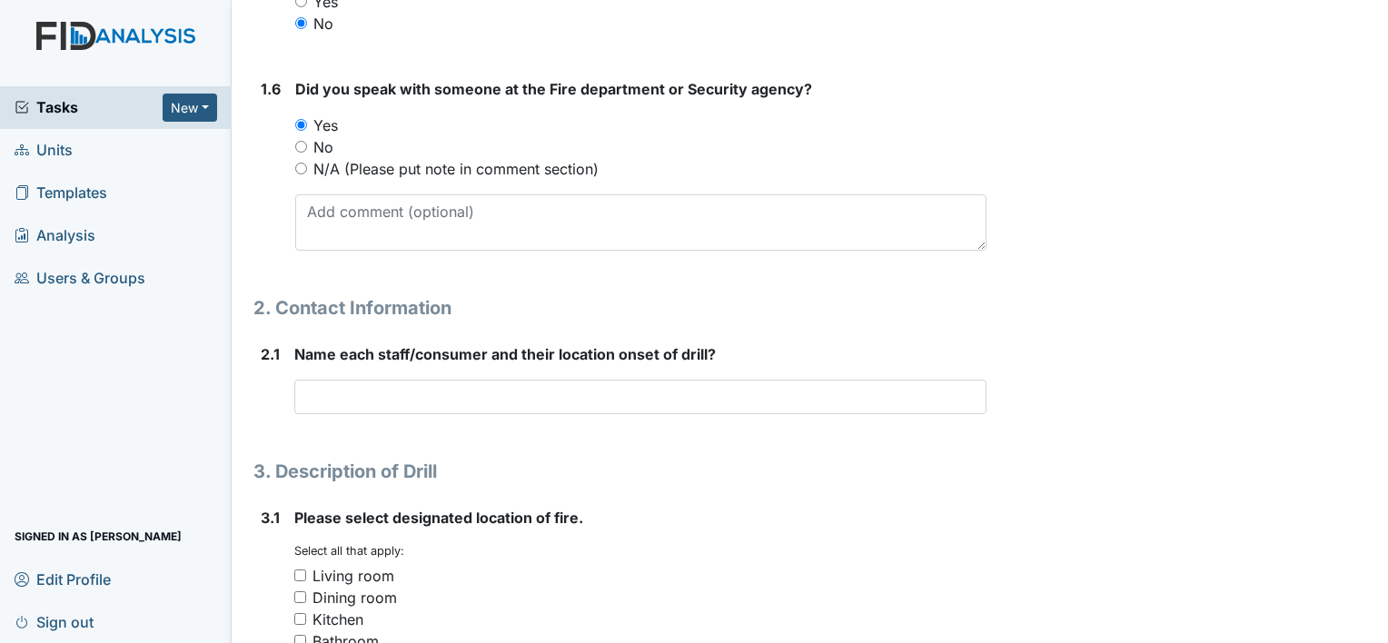
scroll to position [988, 0]
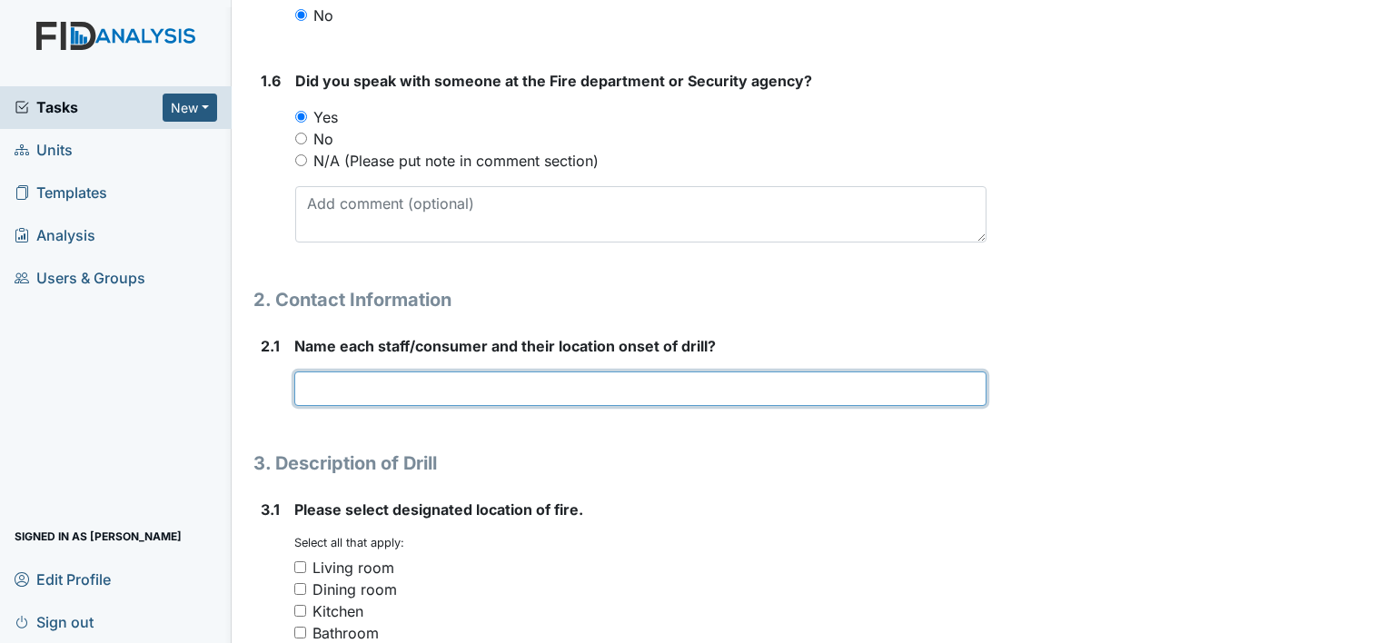
click at [403, 393] on input "text" at bounding box center [640, 389] width 692 height 35
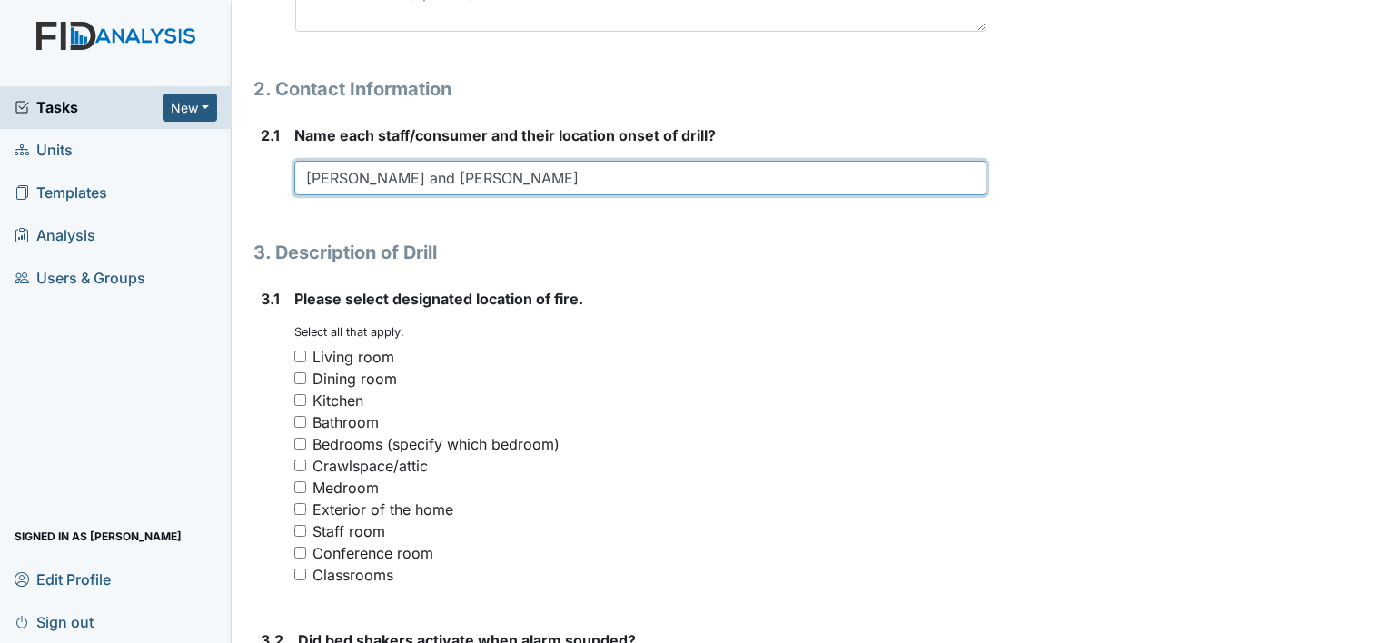
scroll to position [1207, 0]
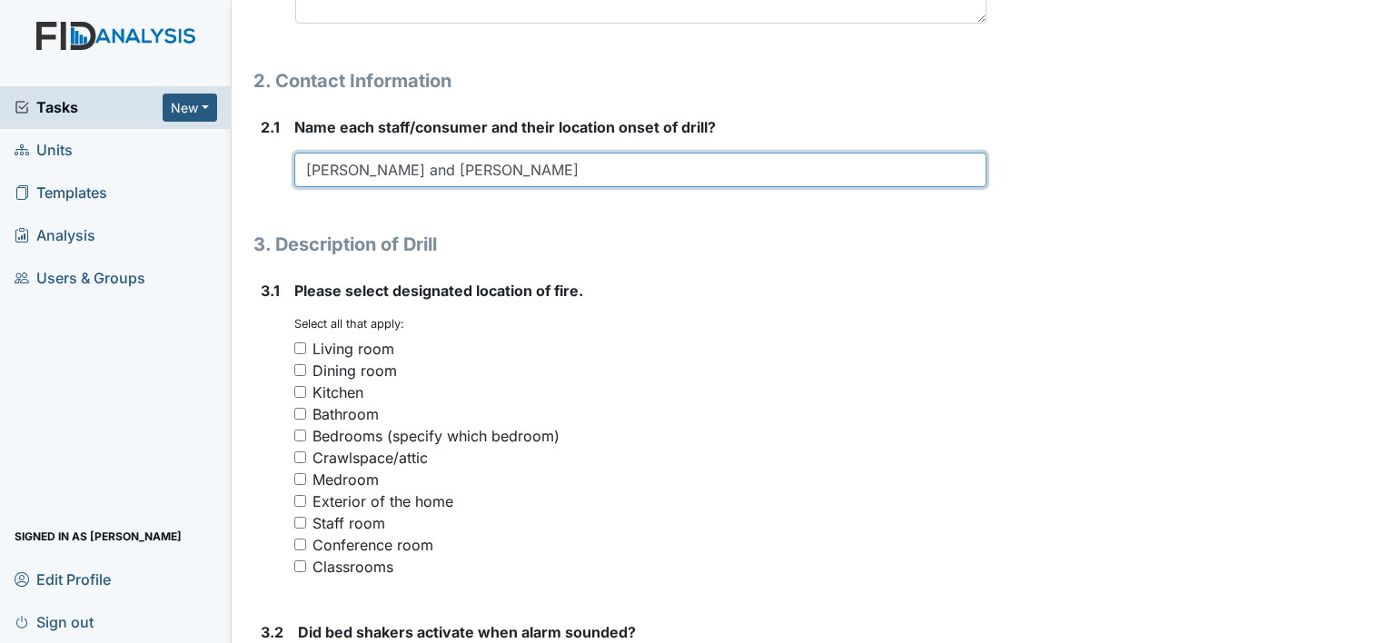
type input "Tischa Sharps and Latika Sampson"
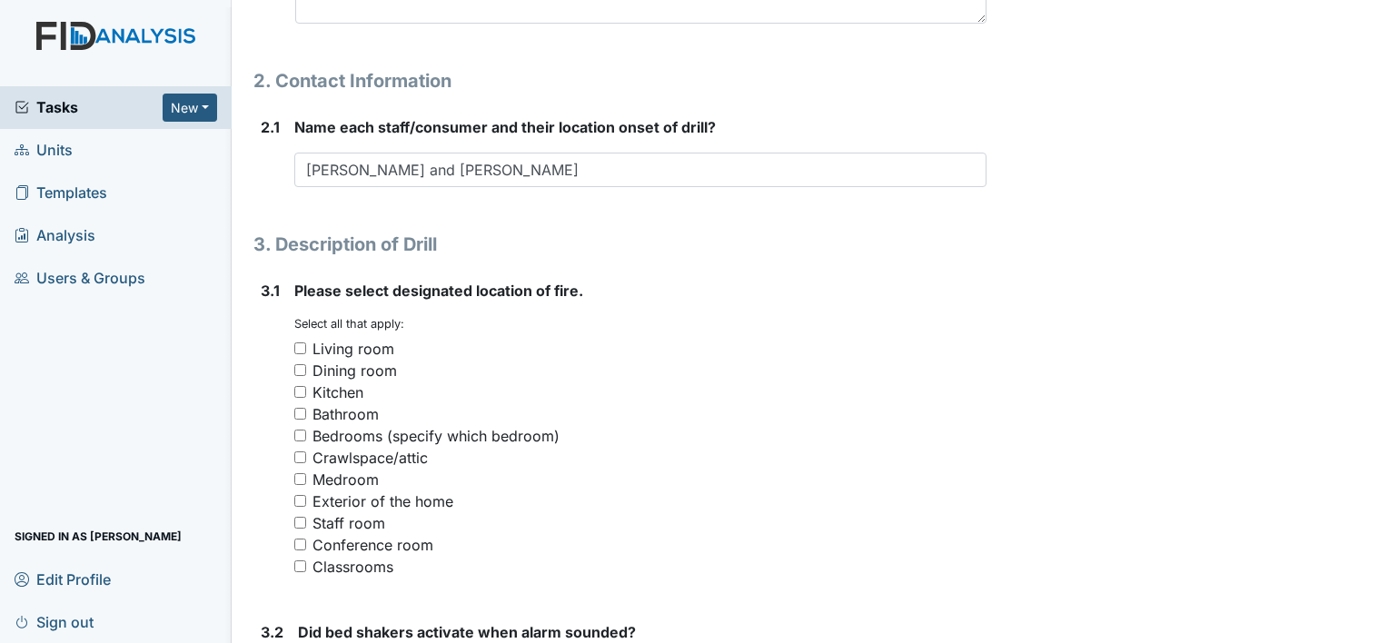
click at [302, 392] on input "Kitchen" at bounding box center [300, 392] width 12 height 12
checkbox input "true"
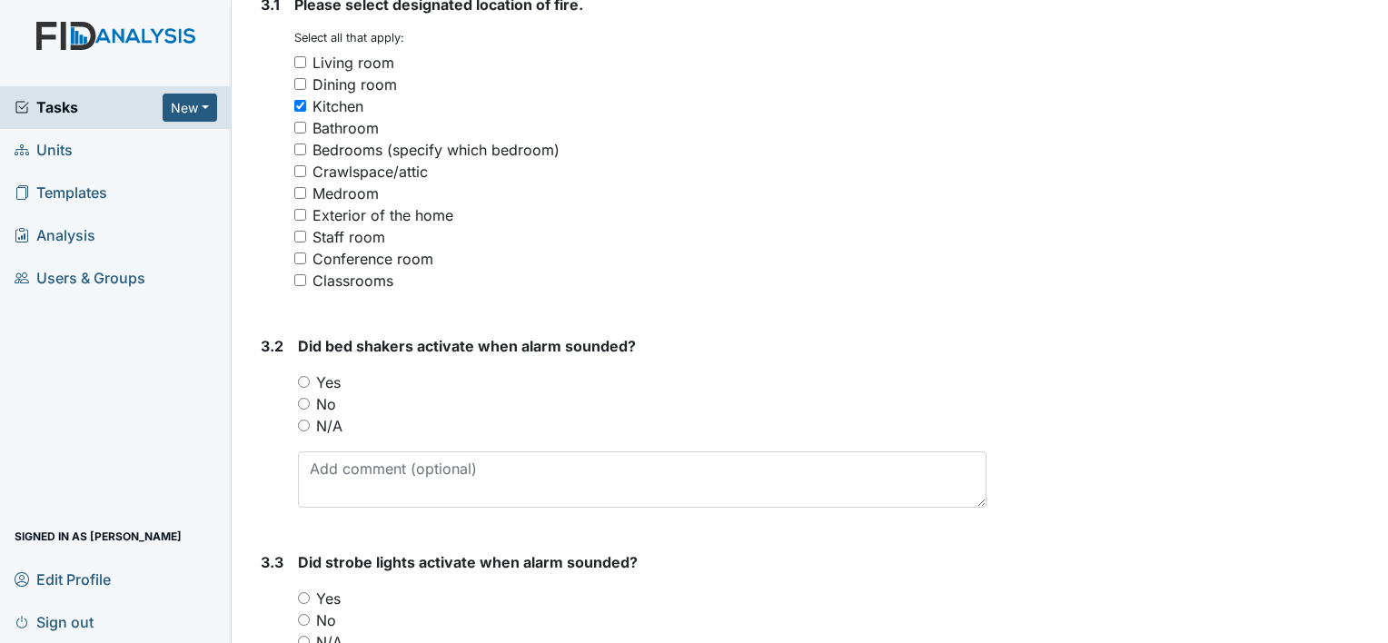
scroll to position [1493, 0]
click at [306, 403] on input "No" at bounding box center [304, 404] width 12 height 12
radio input "true"
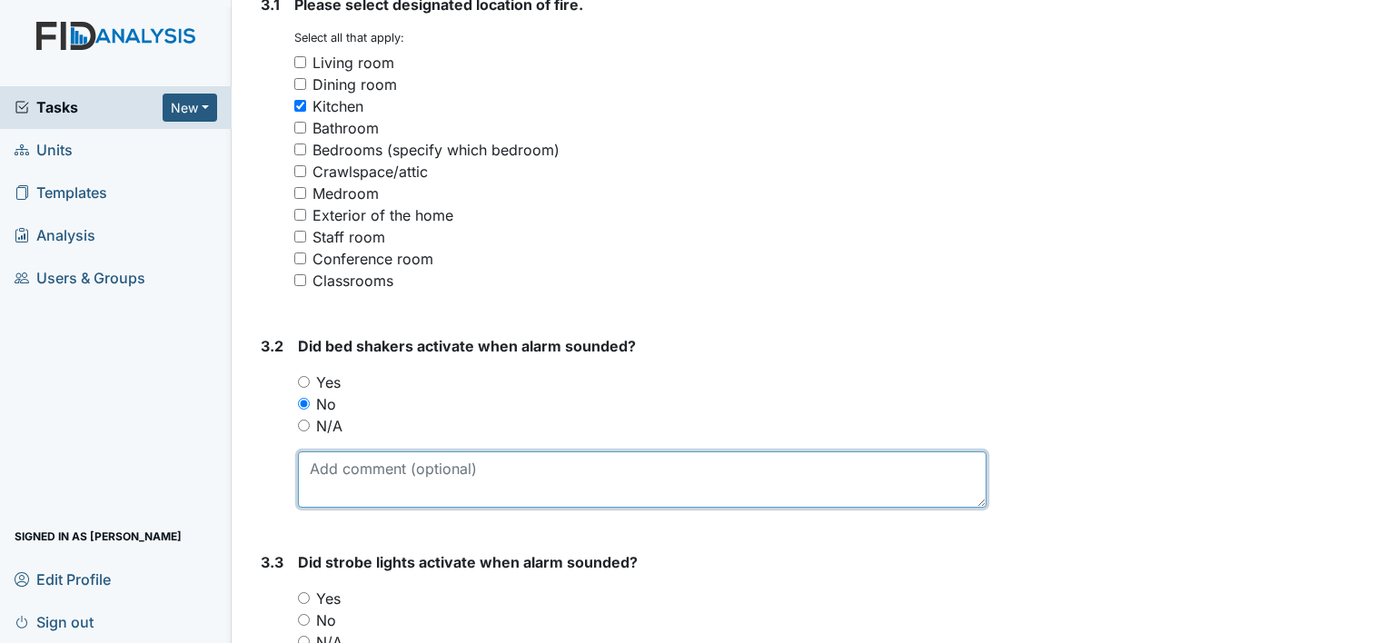
click at [350, 476] on textarea at bounding box center [642, 479] width 689 height 56
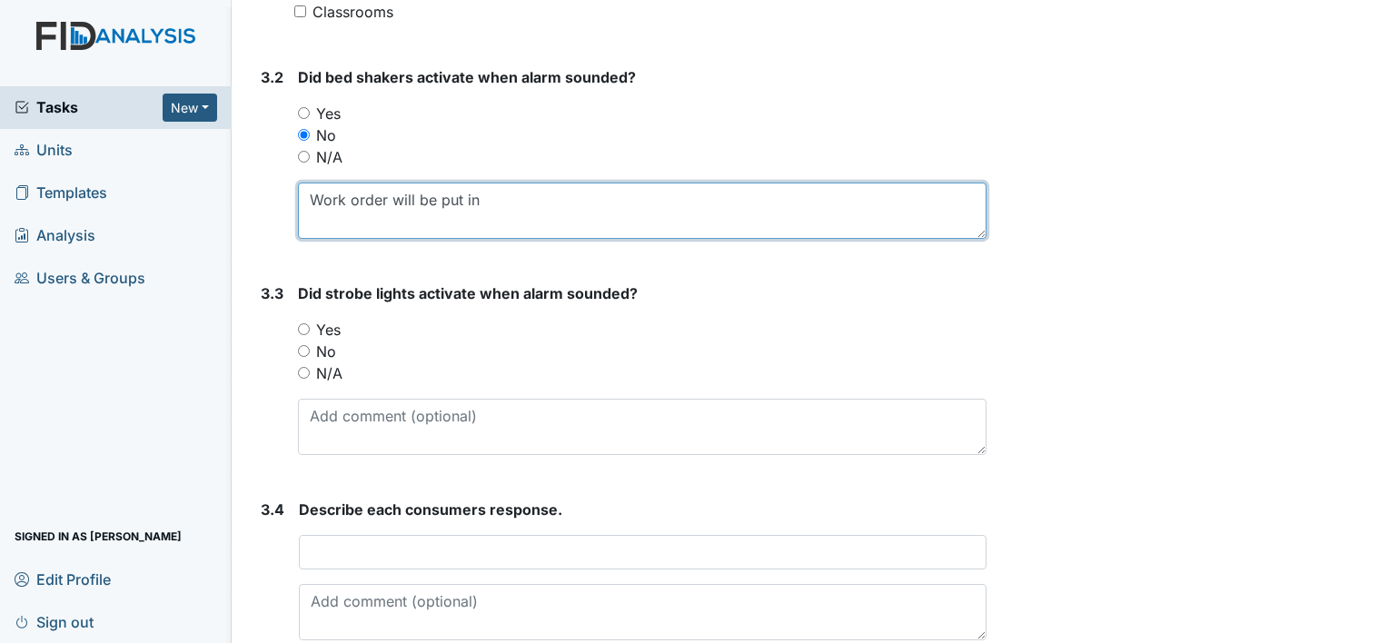
scroll to position [1766, 0]
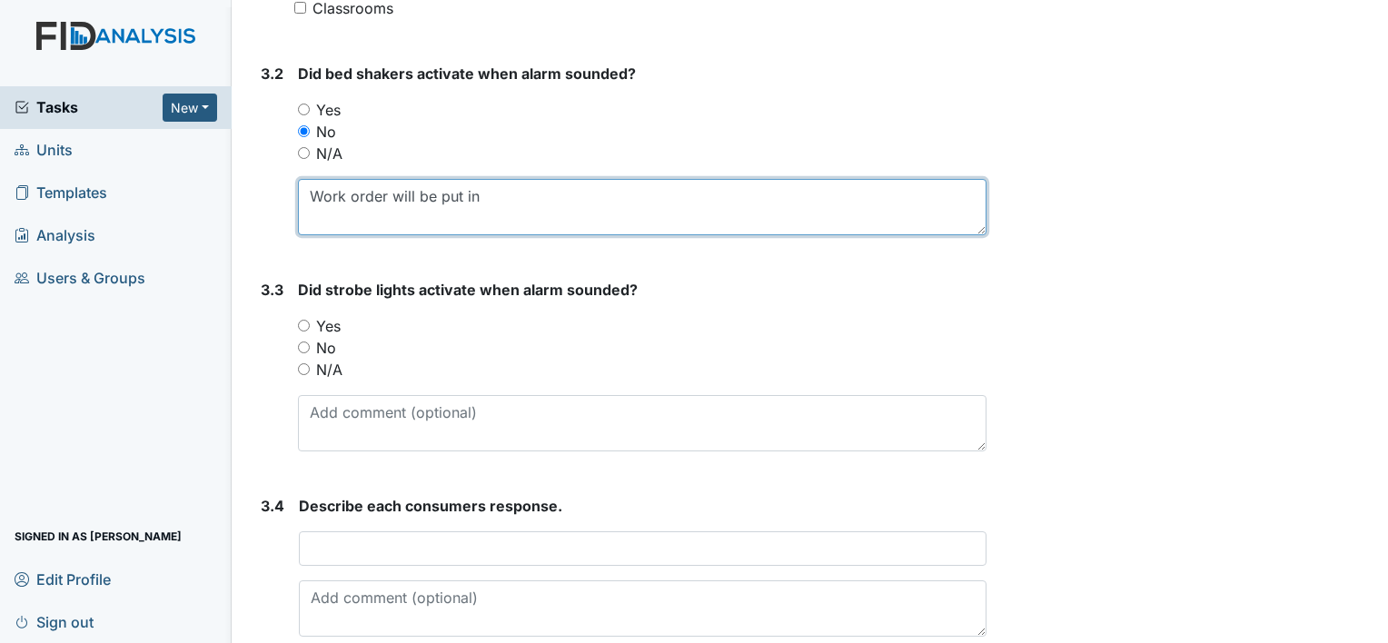
type textarea "Work order will be put in"
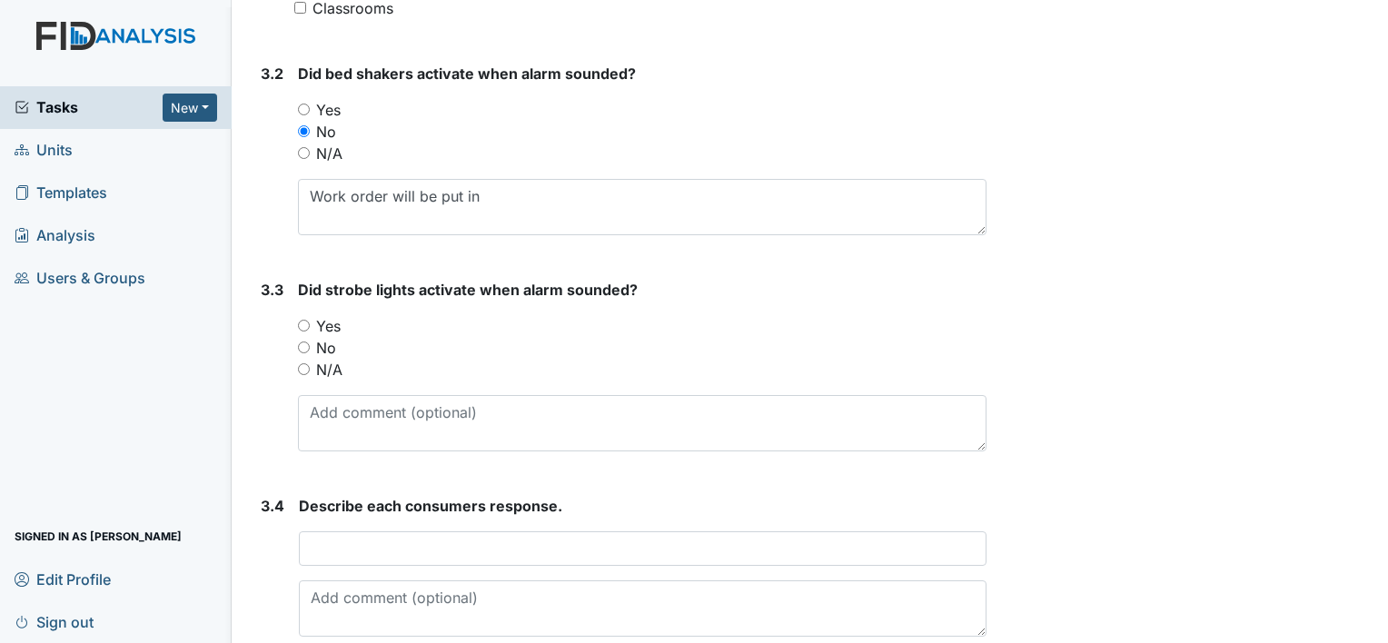
click at [308, 363] on input "N/A" at bounding box center [304, 369] width 12 height 12
radio input "true"
click at [302, 346] on input "No" at bounding box center [304, 348] width 12 height 12
radio input "true"
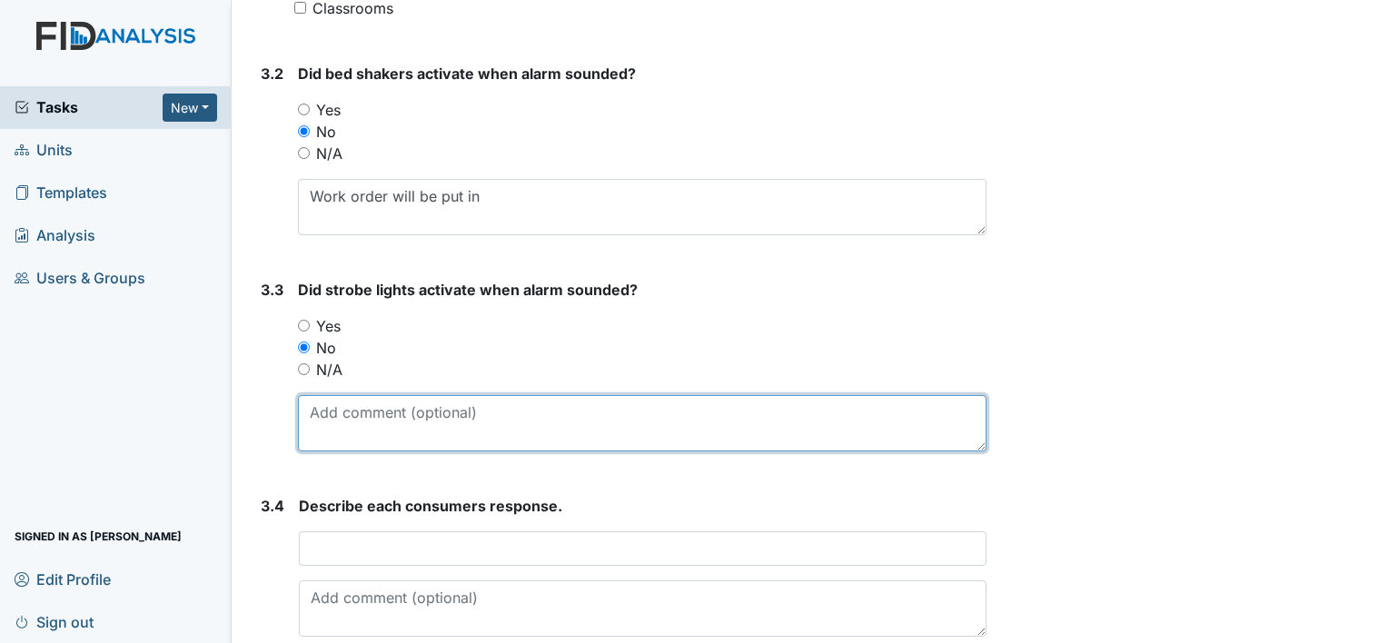
click at [372, 429] on textarea at bounding box center [642, 423] width 689 height 56
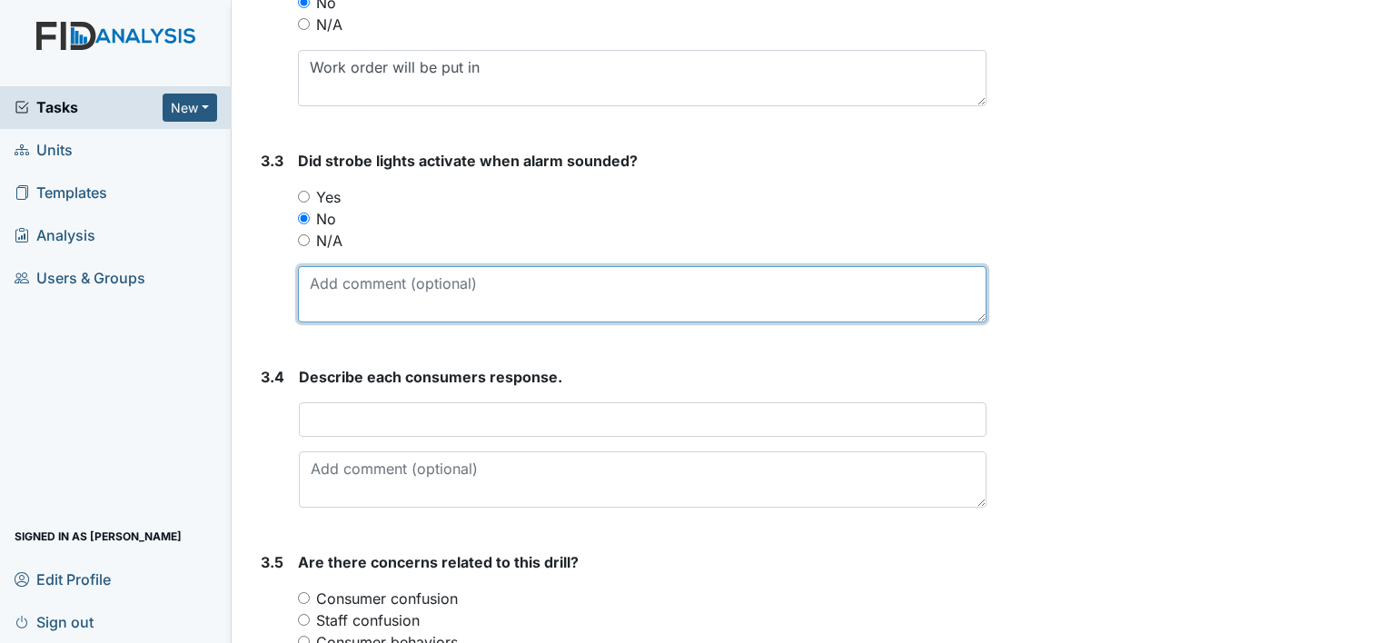
scroll to position [1897, 0]
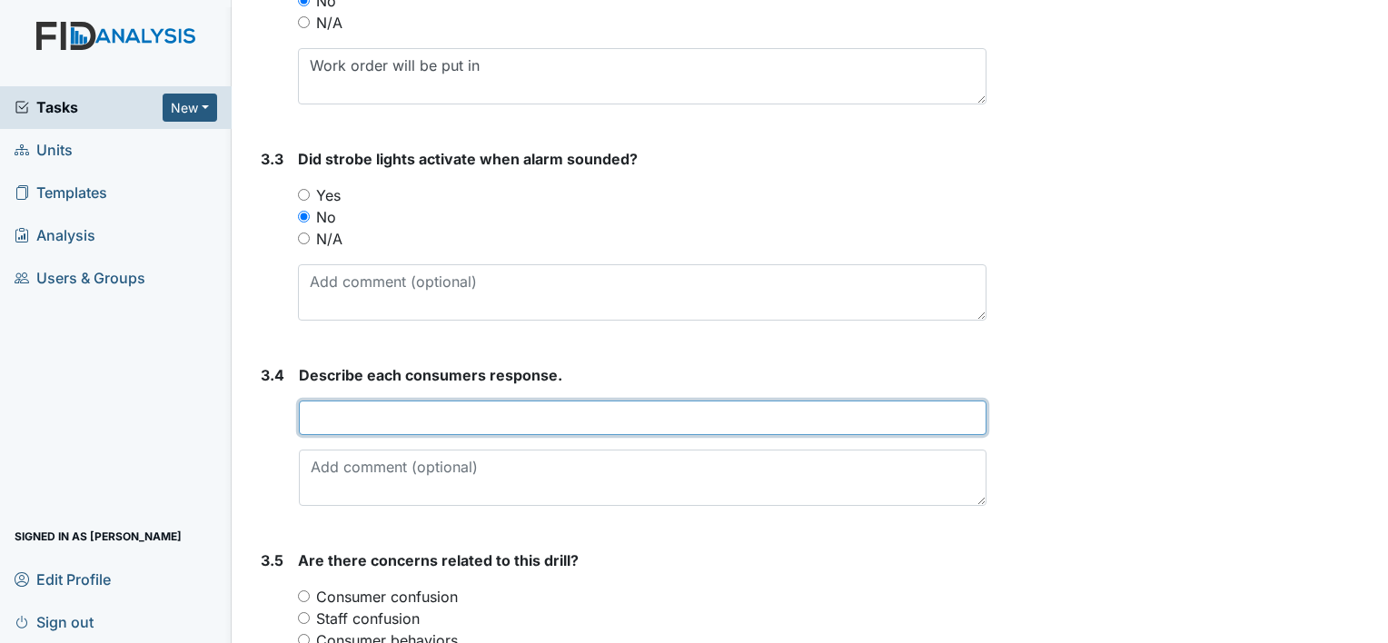
click at [489, 422] on input "text" at bounding box center [643, 418] width 688 height 35
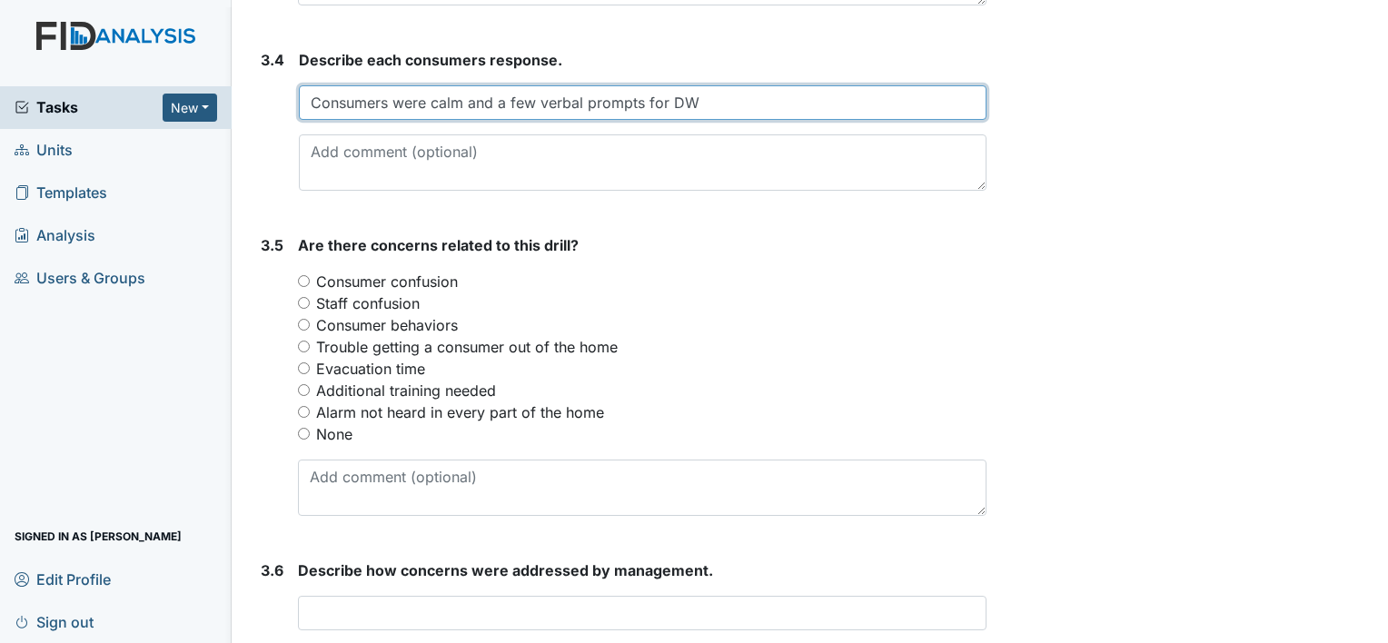
scroll to position [2215, 0]
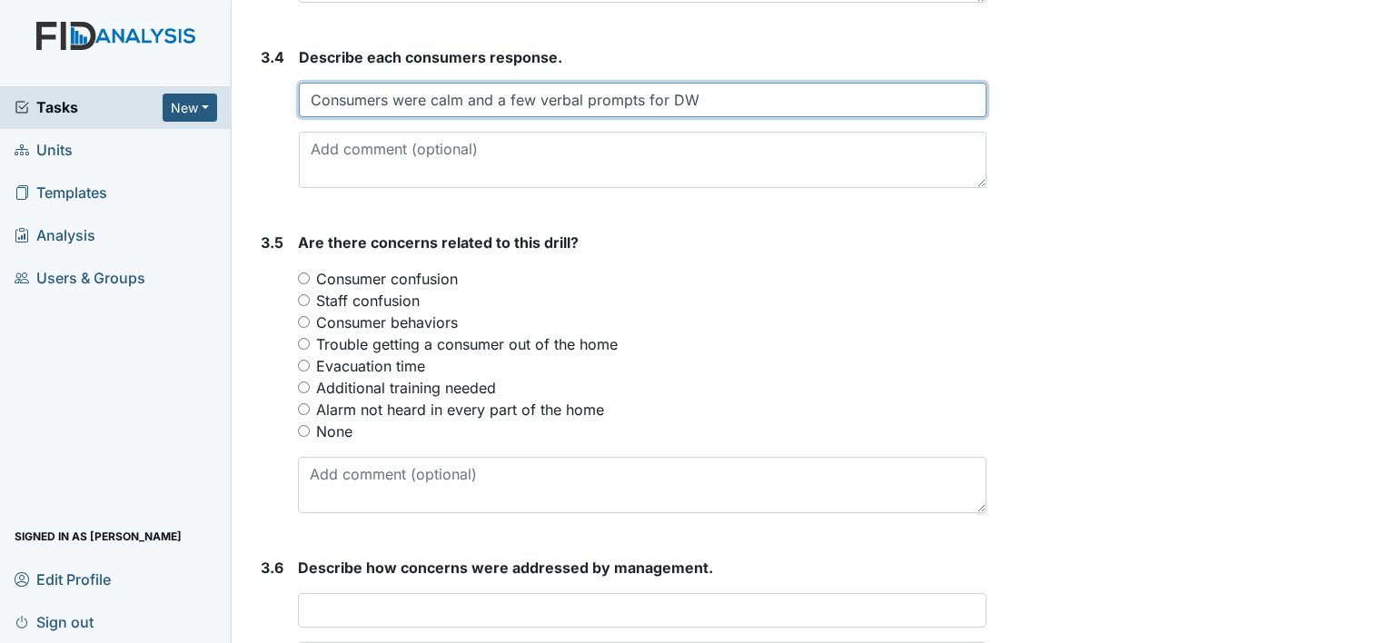
type input "Consumers were calm and a few verbal prompts for DW"
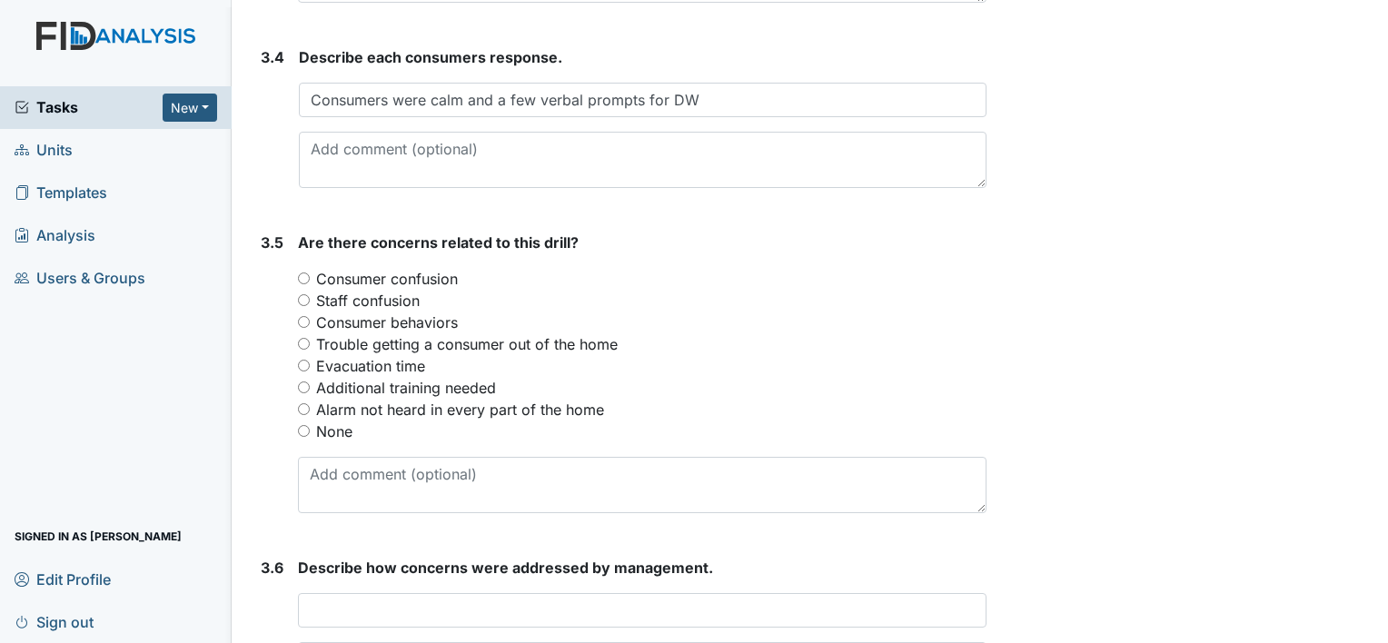
click at [305, 405] on input "Alarm not heard in every part of the home" at bounding box center [304, 409] width 12 height 12
radio input "true"
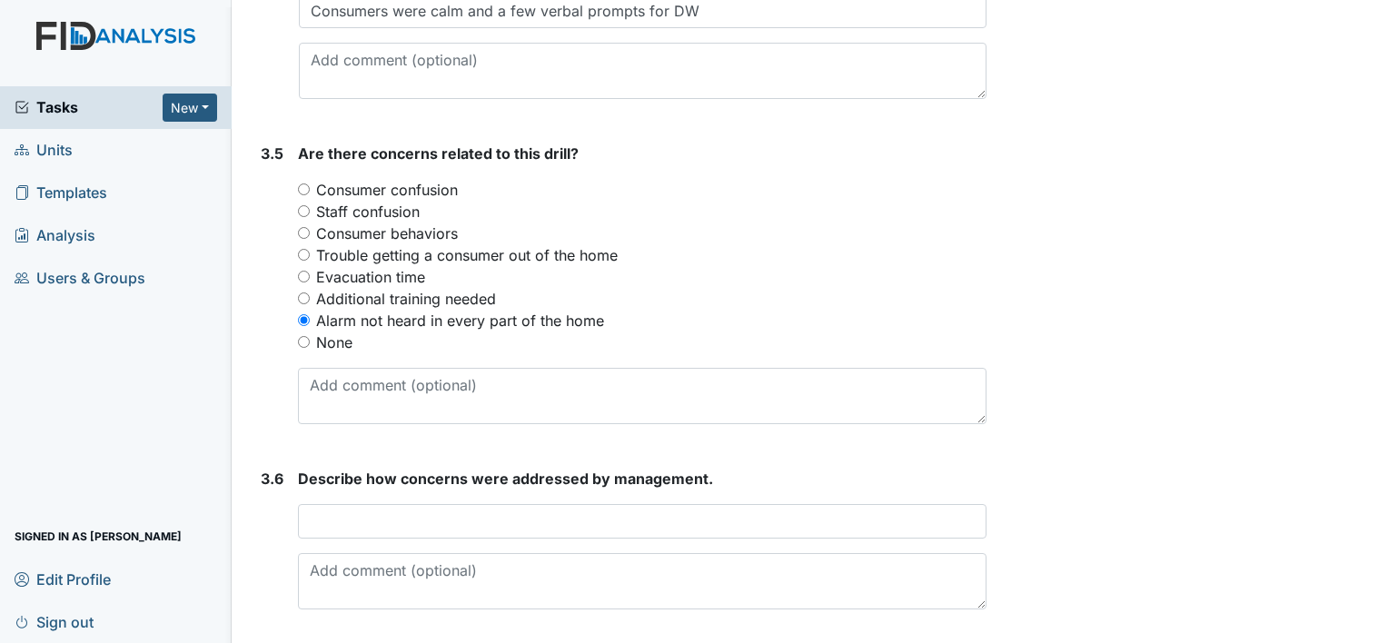
scroll to position [2358, 0]
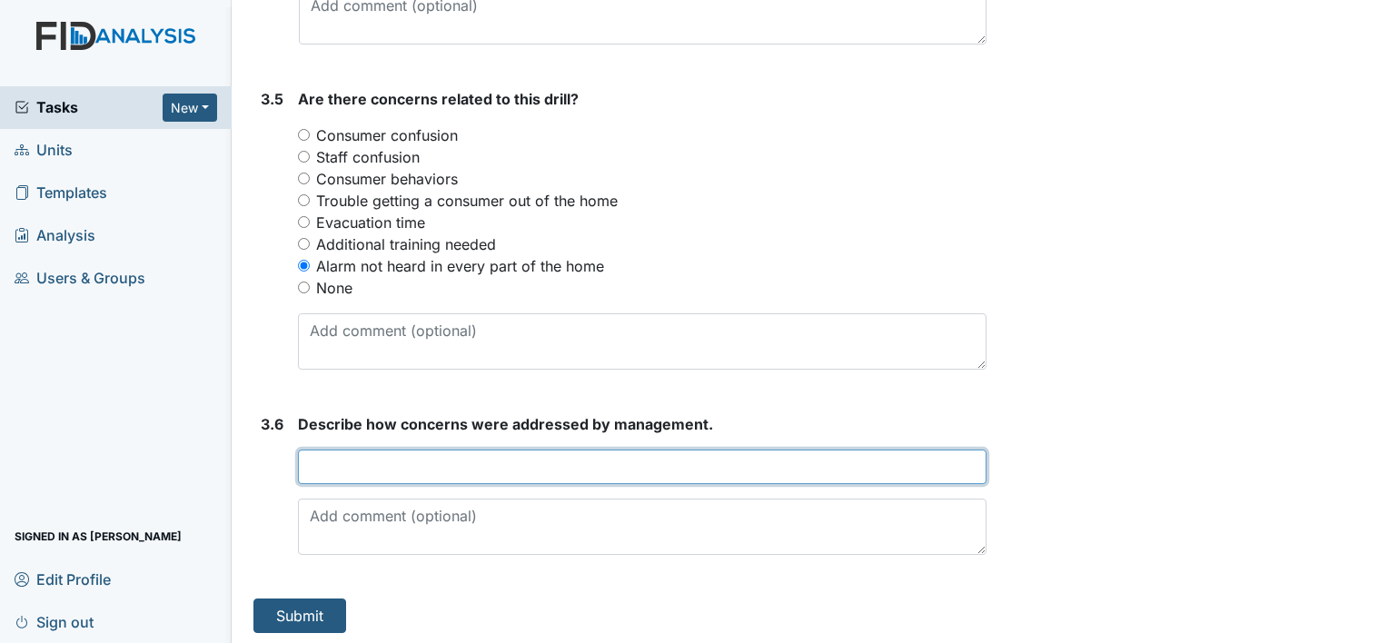
click at [531, 471] on input "text" at bounding box center [642, 467] width 689 height 35
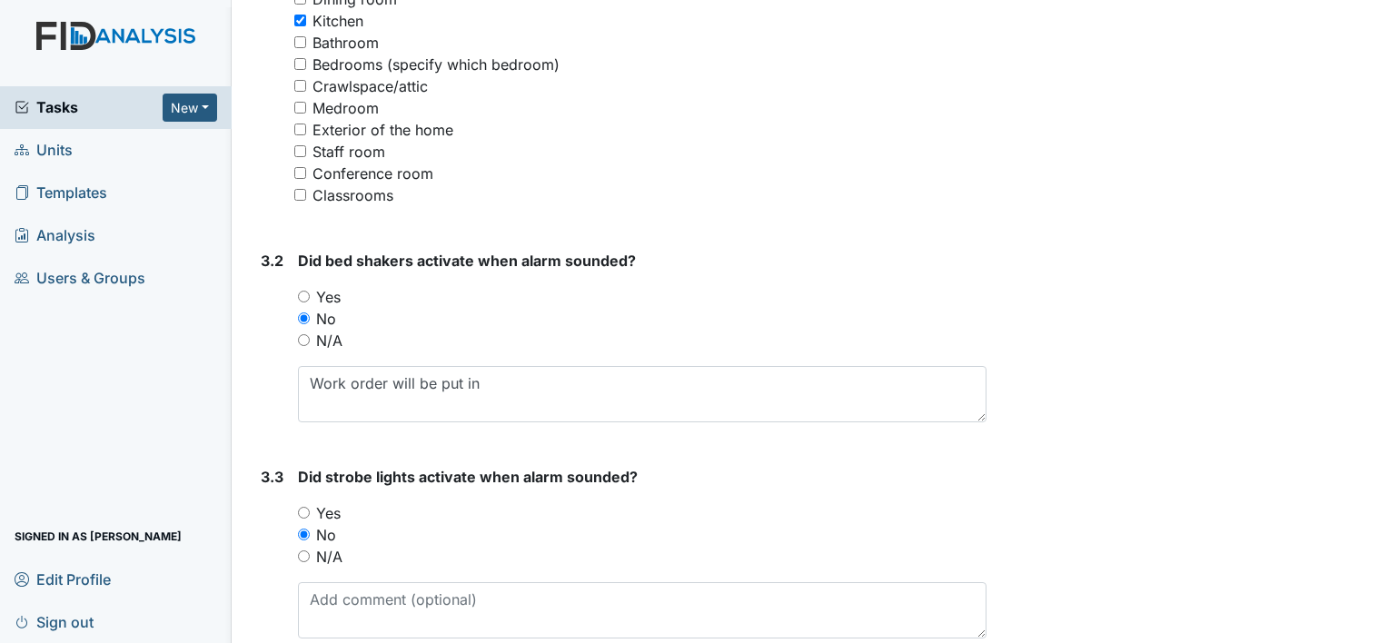
scroll to position [1574, 0]
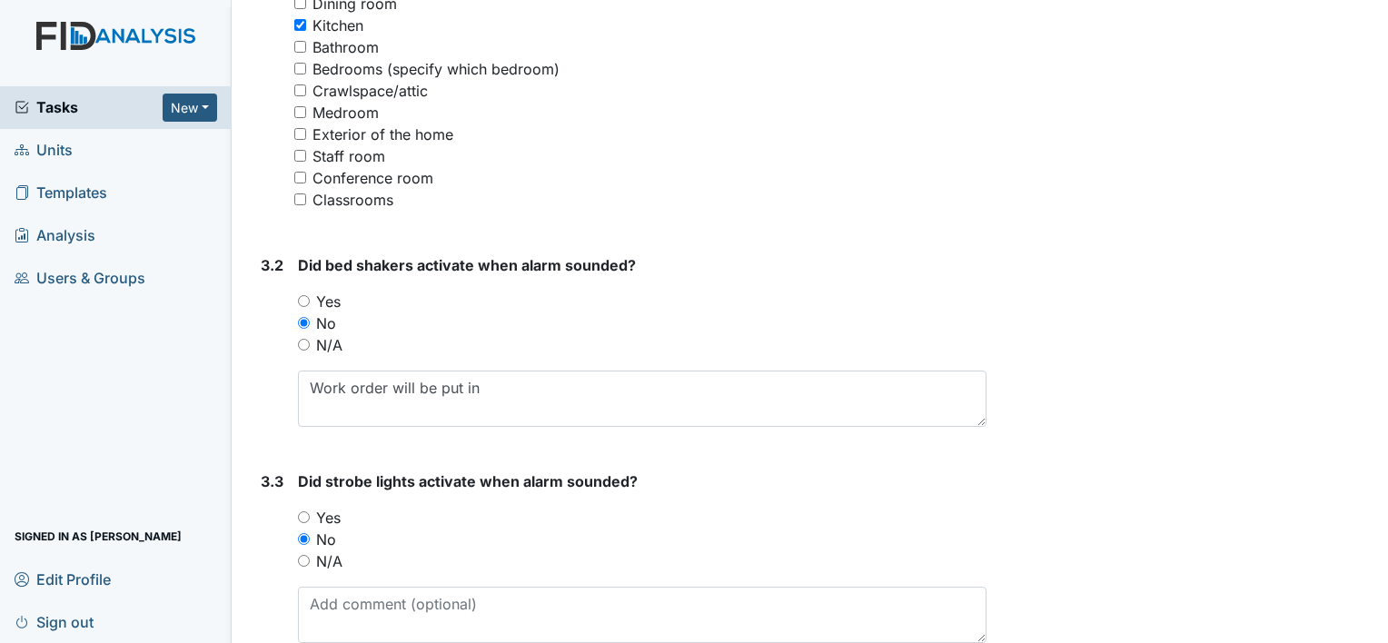
type input "Manager will call alarm company for alarm not being heard"
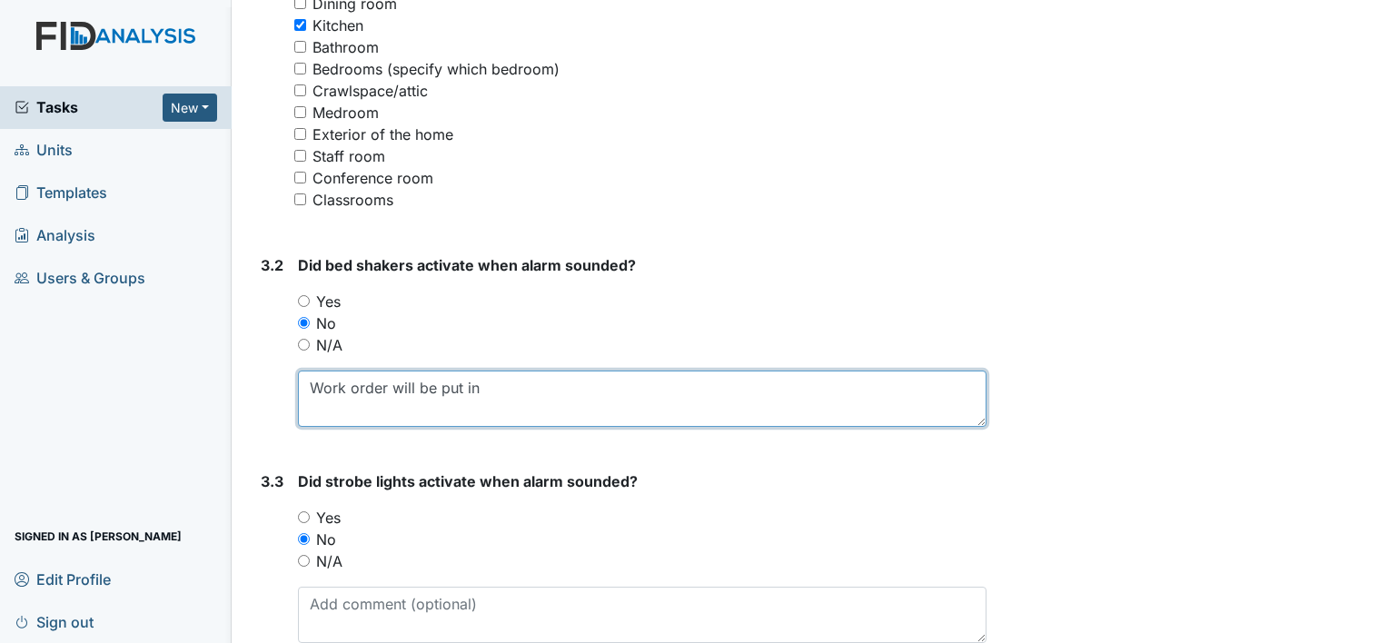
click at [540, 405] on textarea "Work order will be put in" at bounding box center [642, 399] width 689 height 56
type textarea "W"
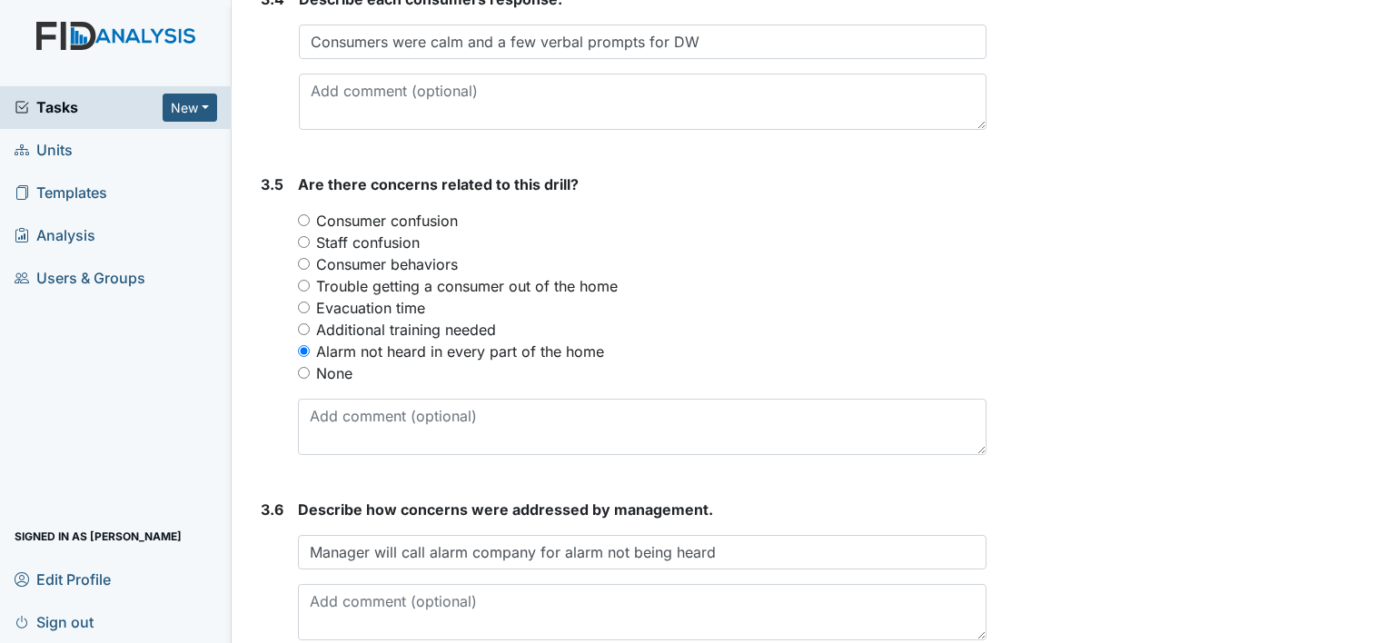
scroll to position [2358, 0]
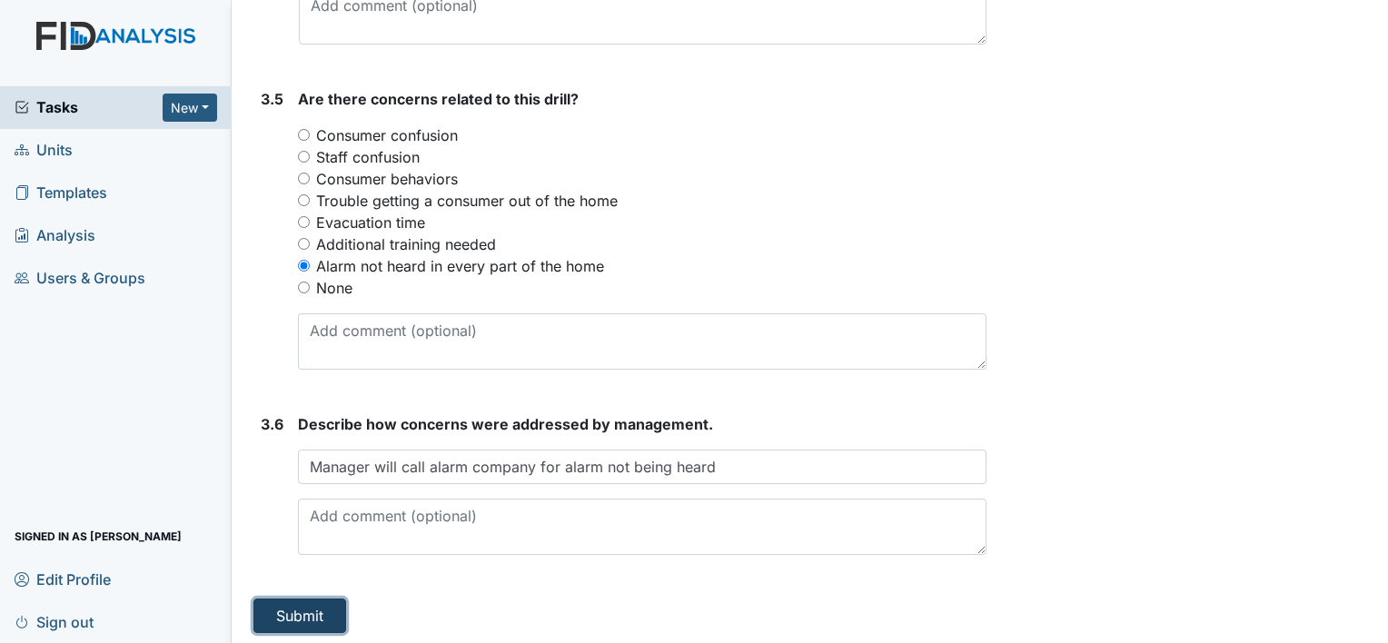
click at [305, 604] on button "Submit" at bounding box center [299, 616] width 93 height 35
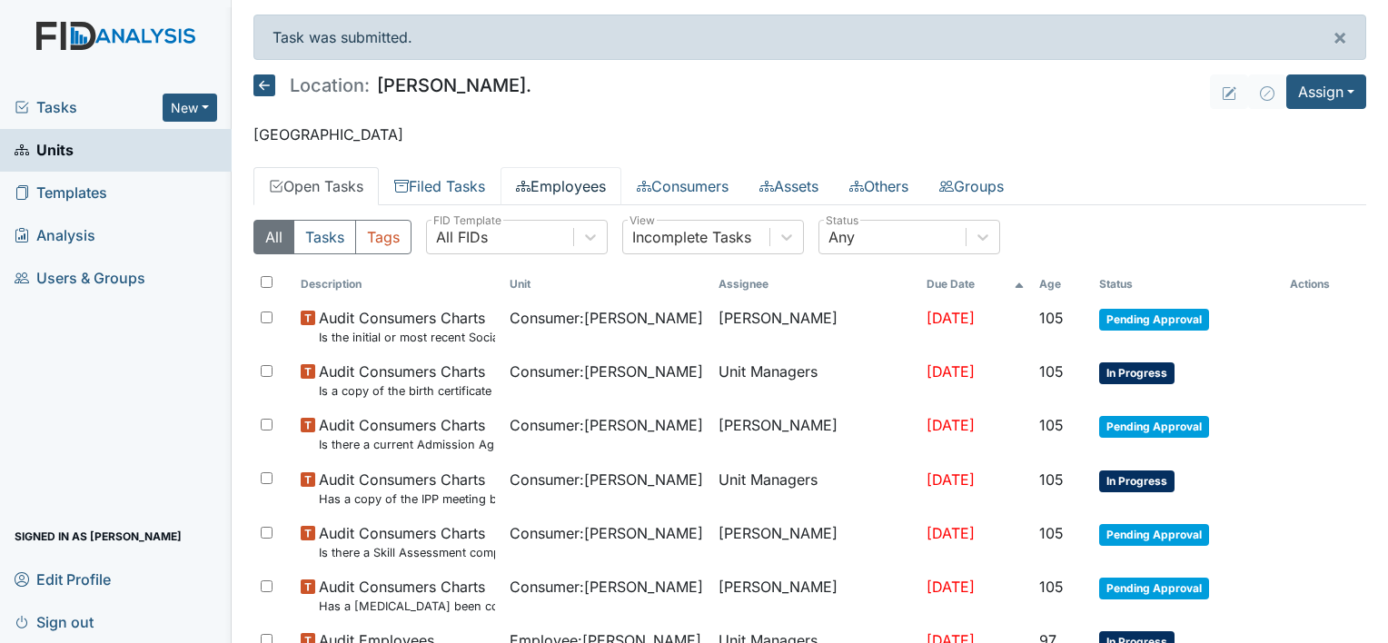
click at [587, 185] on link "Employees" at bounding box center [561, 186] width 121 height 38
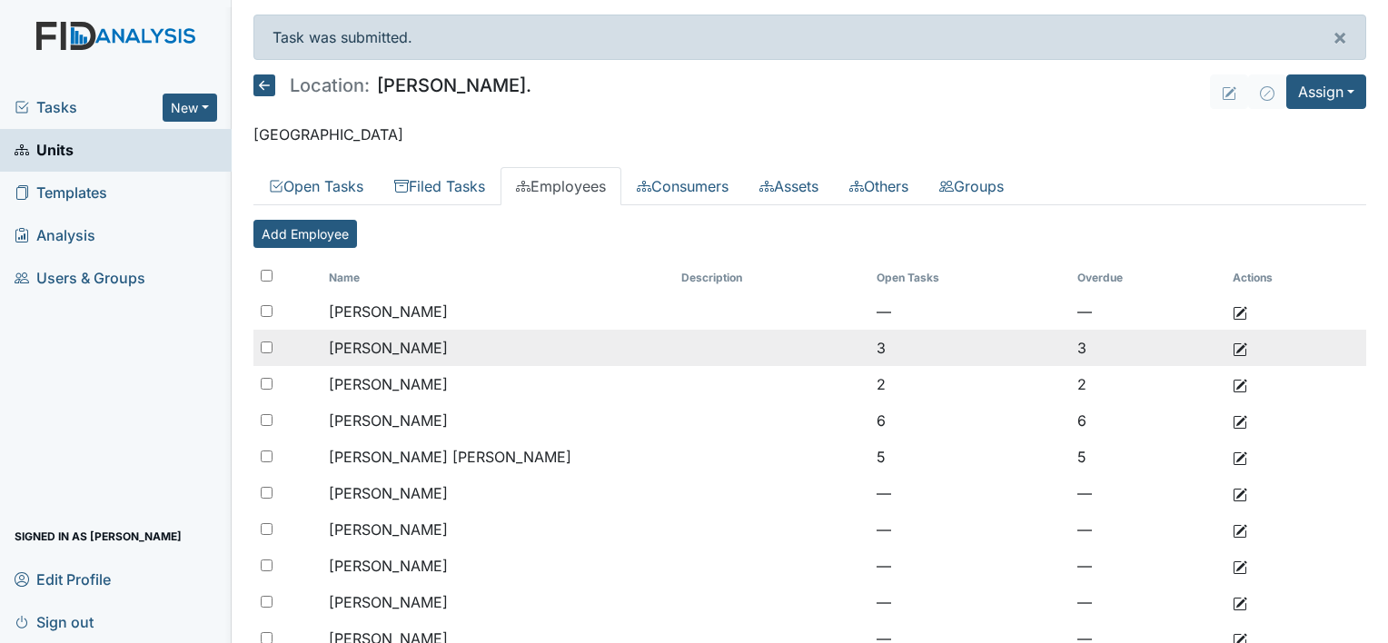
click at [498, 345] on td "[PERSON_NAME]" at bounding box center [498, 348] width 353 height 36
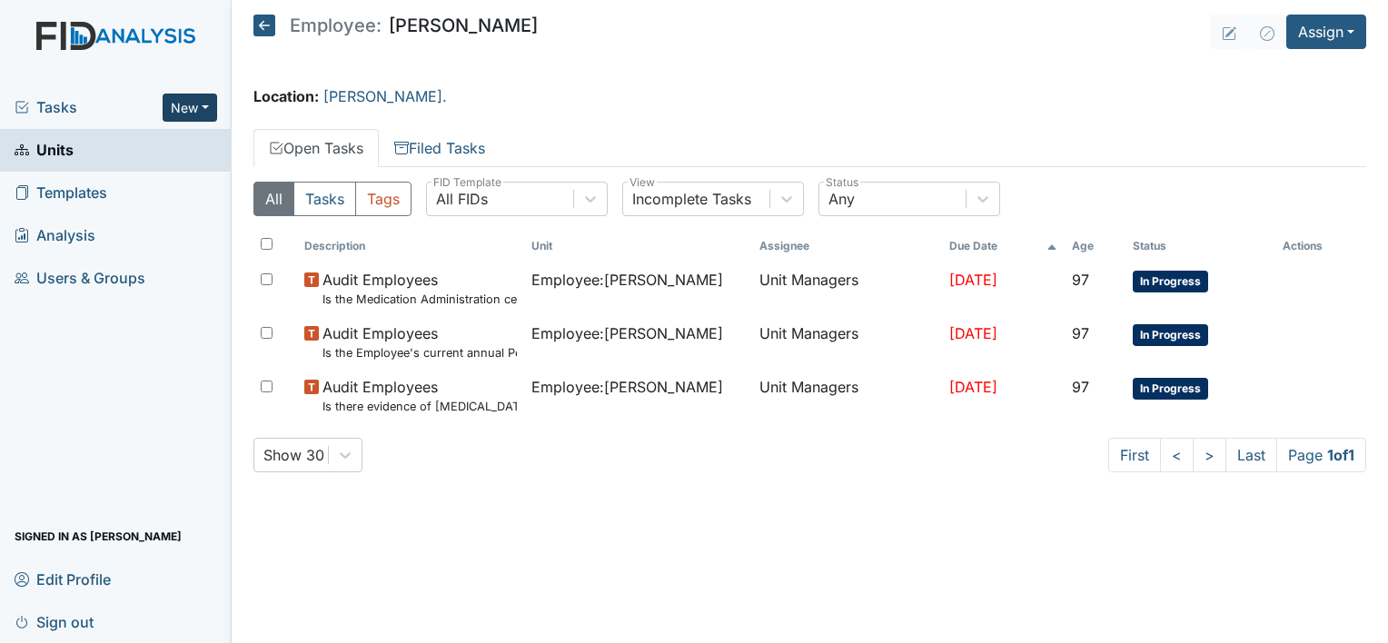
click at [204, 106] on button "New" at bounding box center [190, 108] width 55 height 28
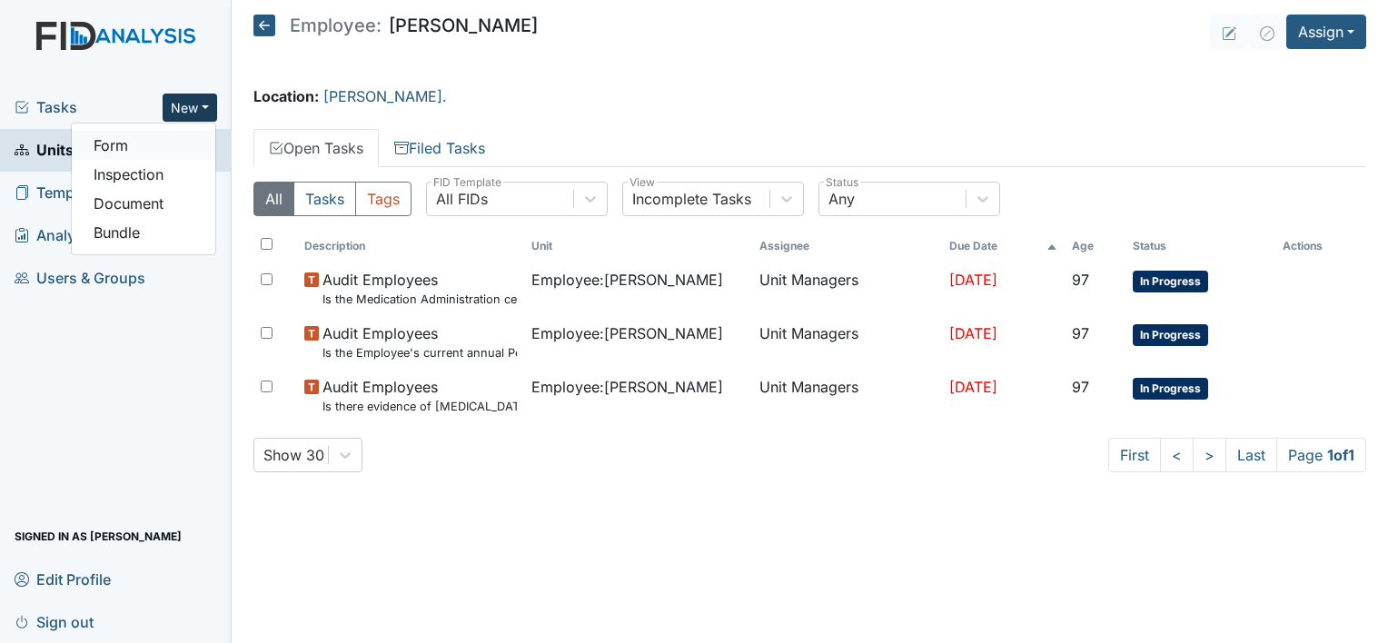
click at [166, 153] on link "Form" at bounding box center [144, 145] width 144 height 29
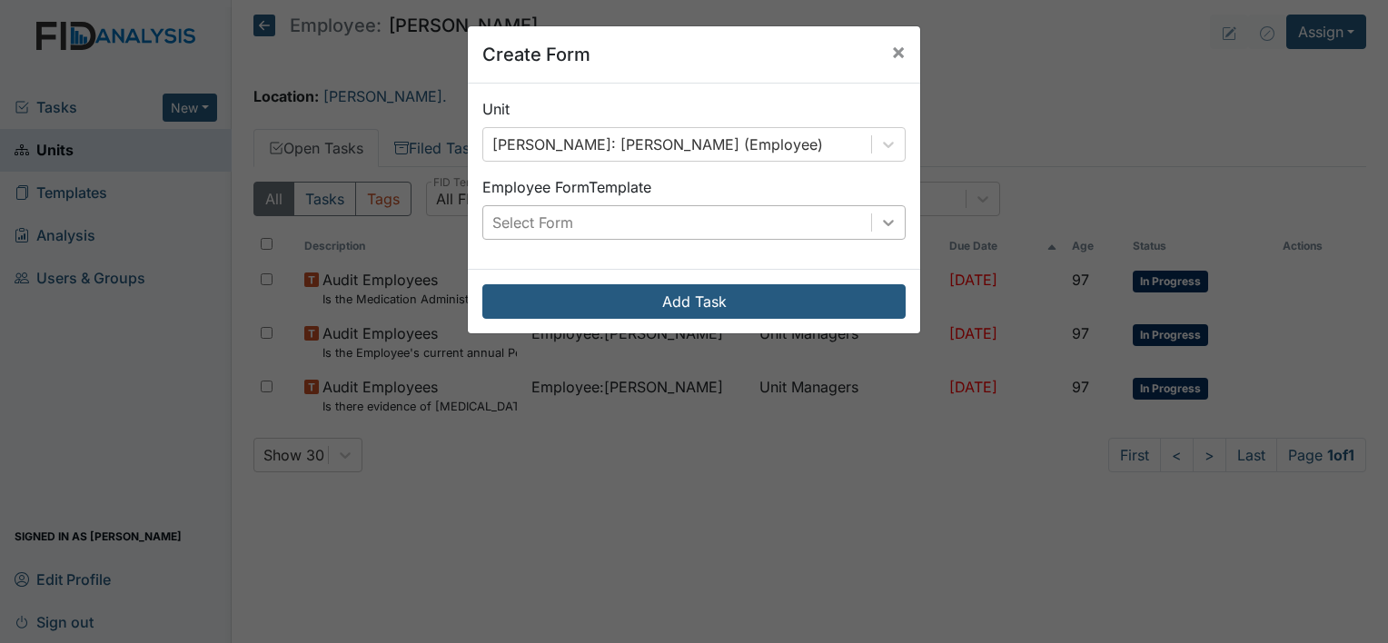
click at [882, 218] on icon at bounding box center [888, 222] width 18 height 18
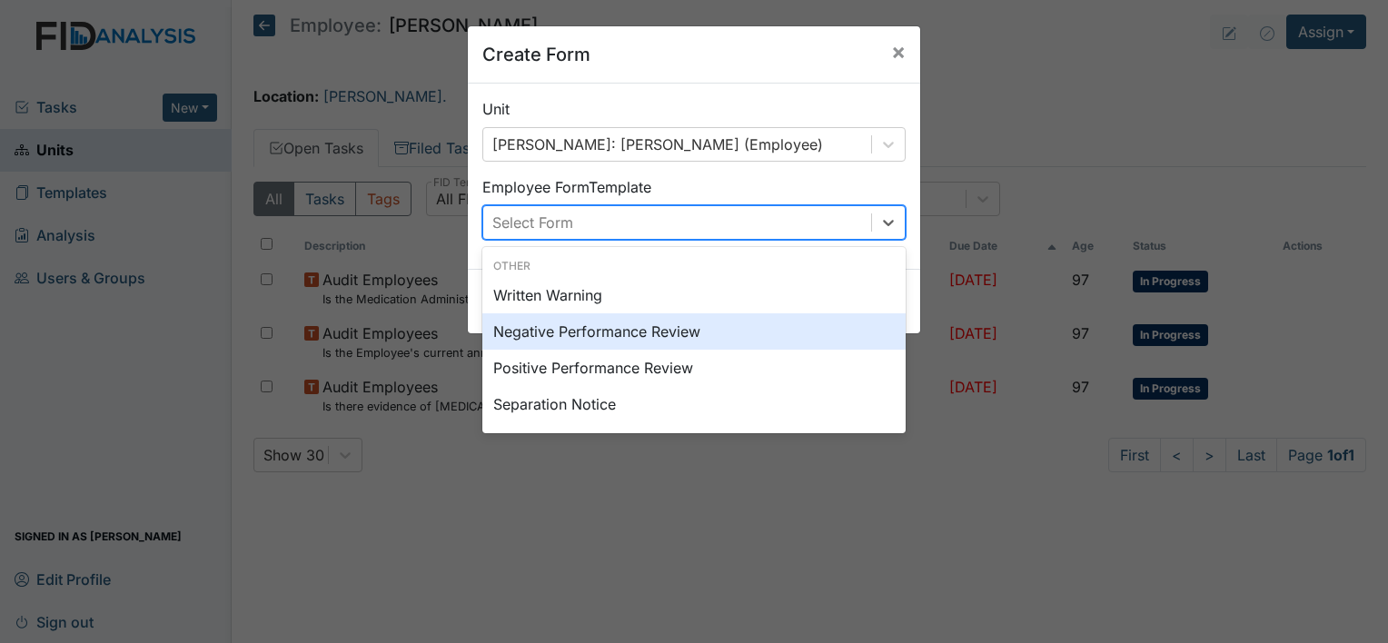
click at [789, 334] on div "Negative Performance Review" at bounding box center [693, 331] width 423 height 36
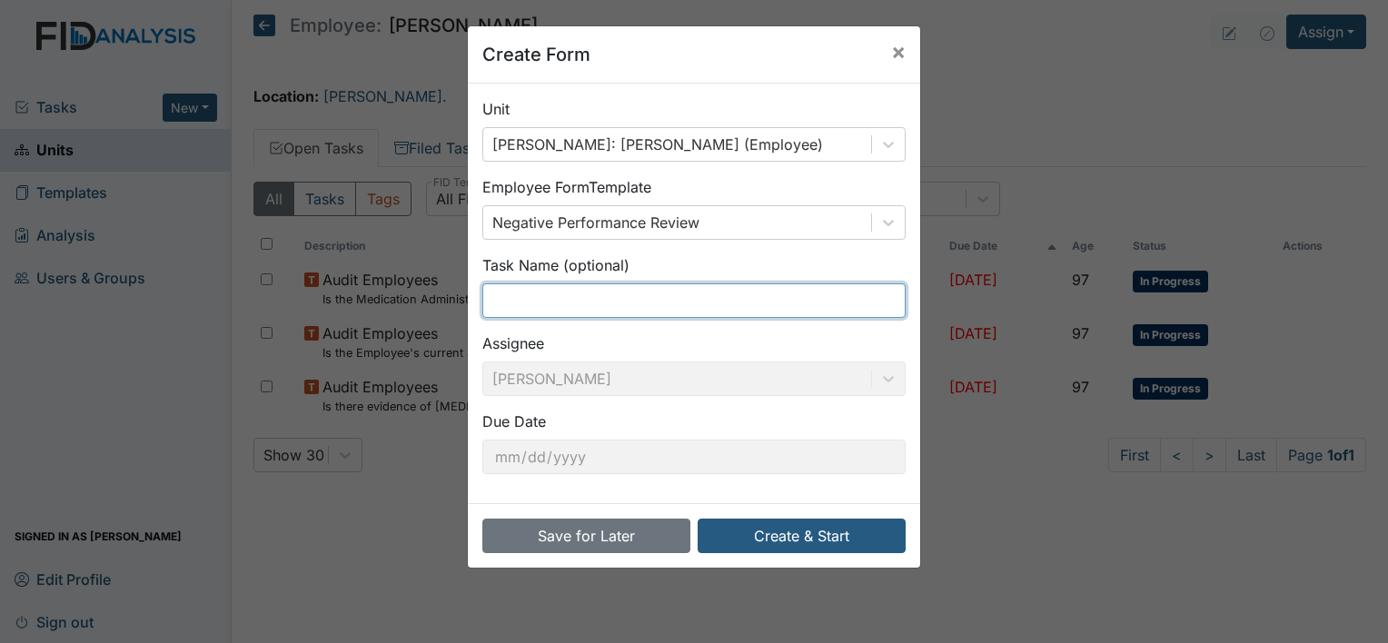
click at [768, 307] on input "text" at bounding box center [693, 300] width 423 height 35
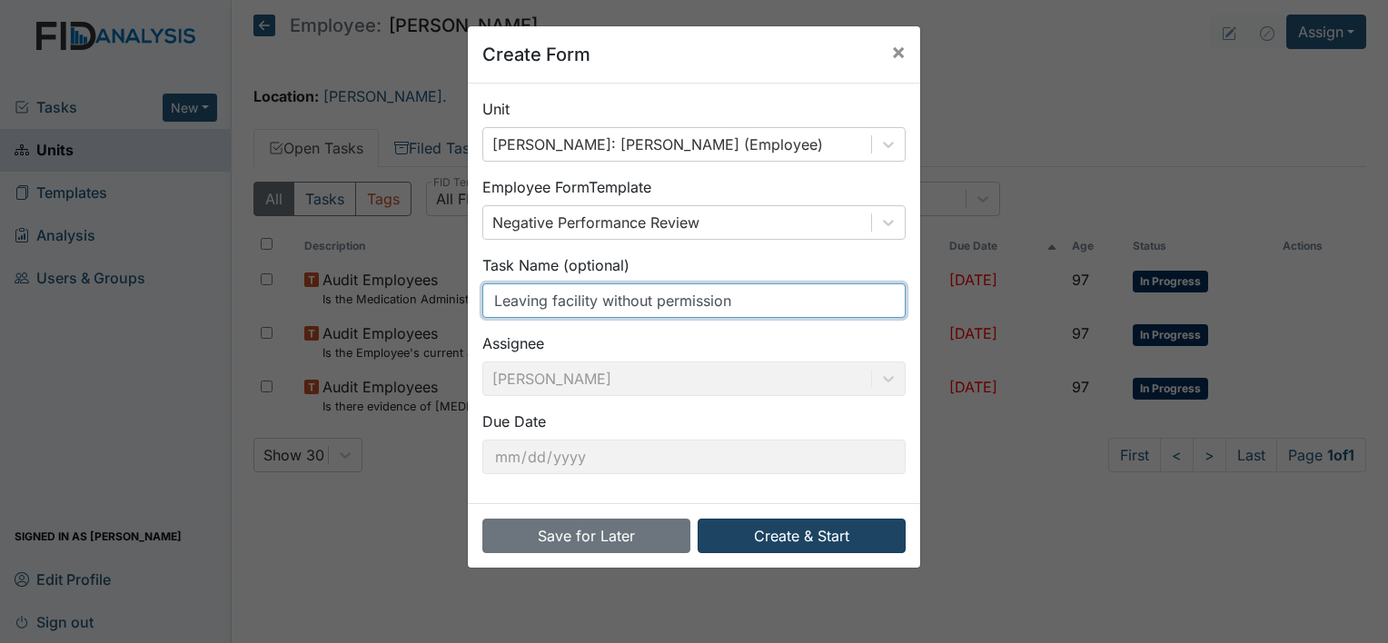
type input "Leaving facility without permission"
click at [823, 536] on button "Create & Start" at bounding box center [802, 536] width 208 height 35
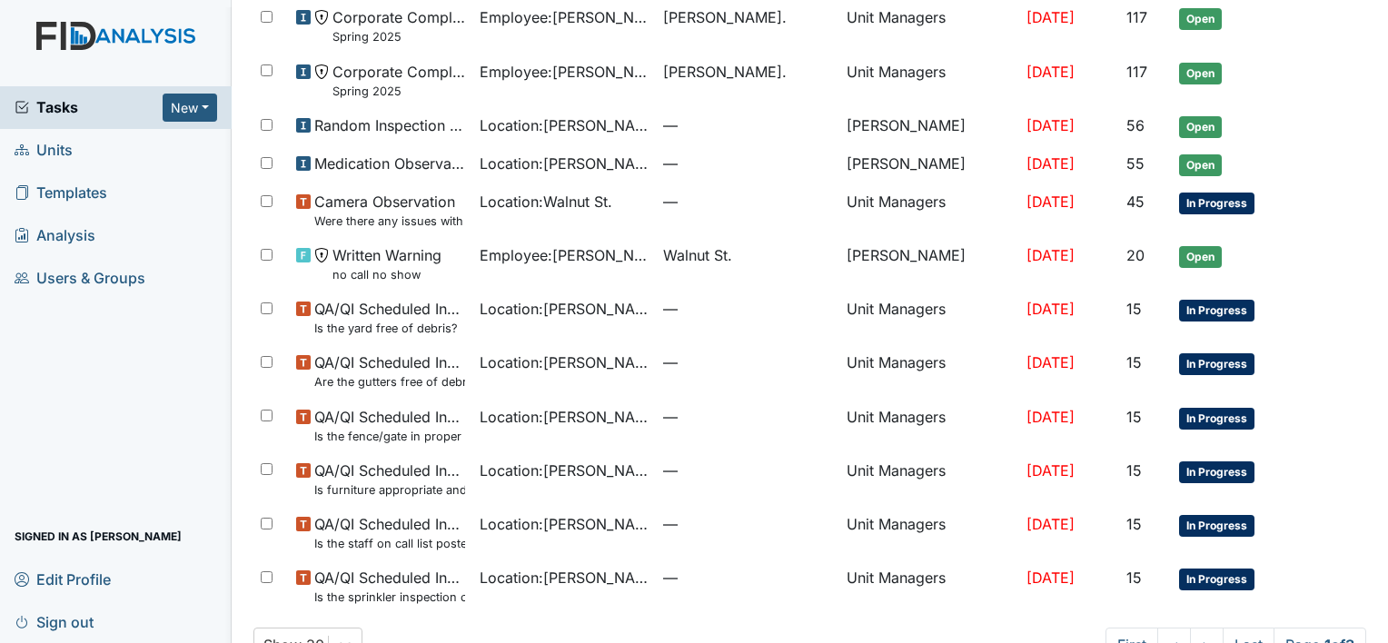
scroll to position [1166, 0]
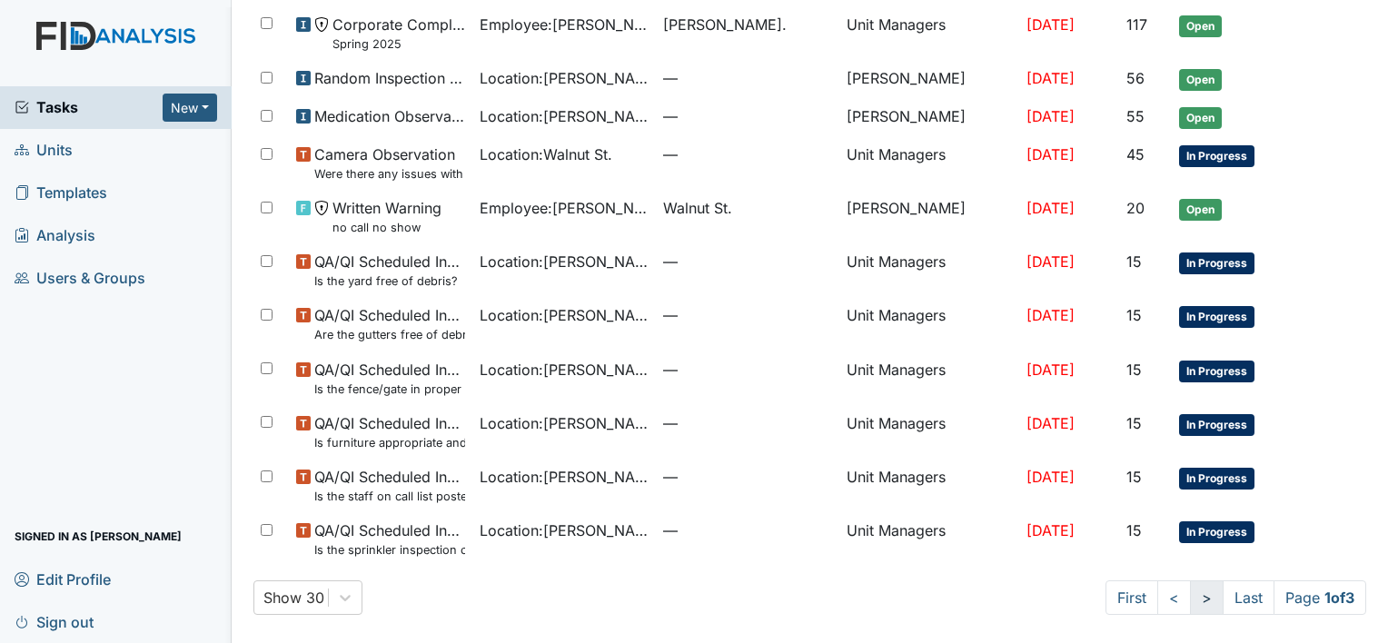
click at [1190, 601] on link ">" at bounding box center [1207, 597] width 34 height 35
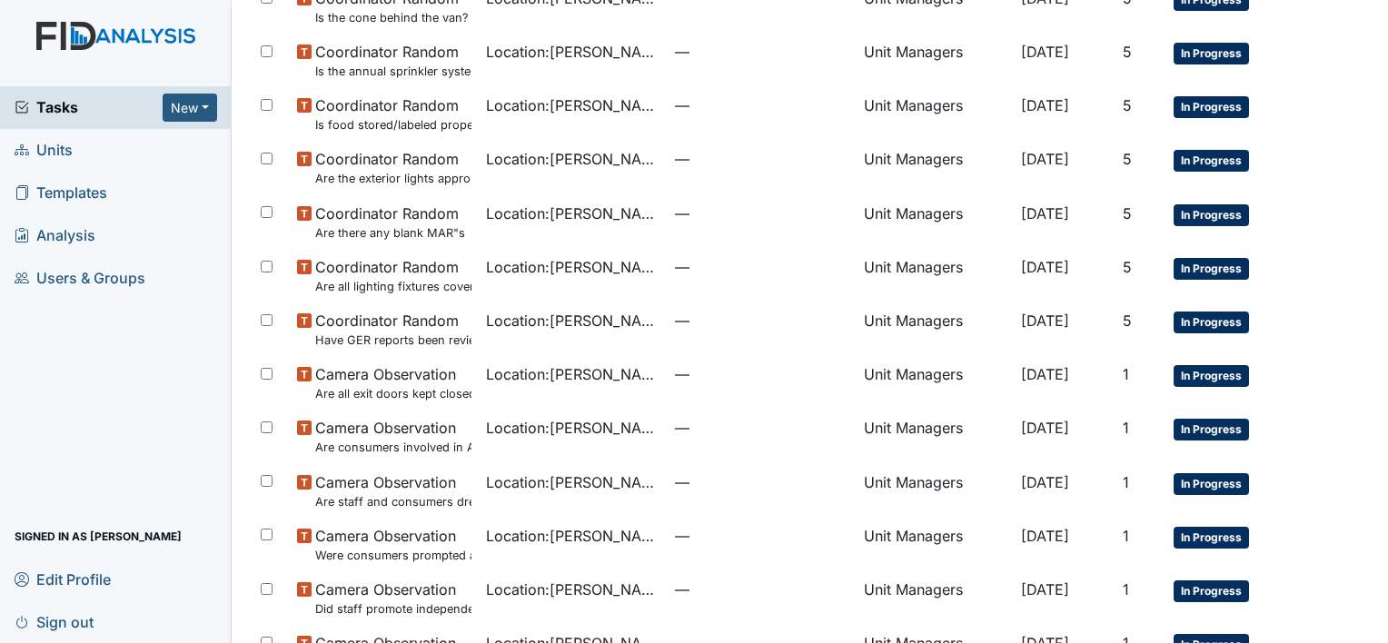
scroll to position [1199, 0]
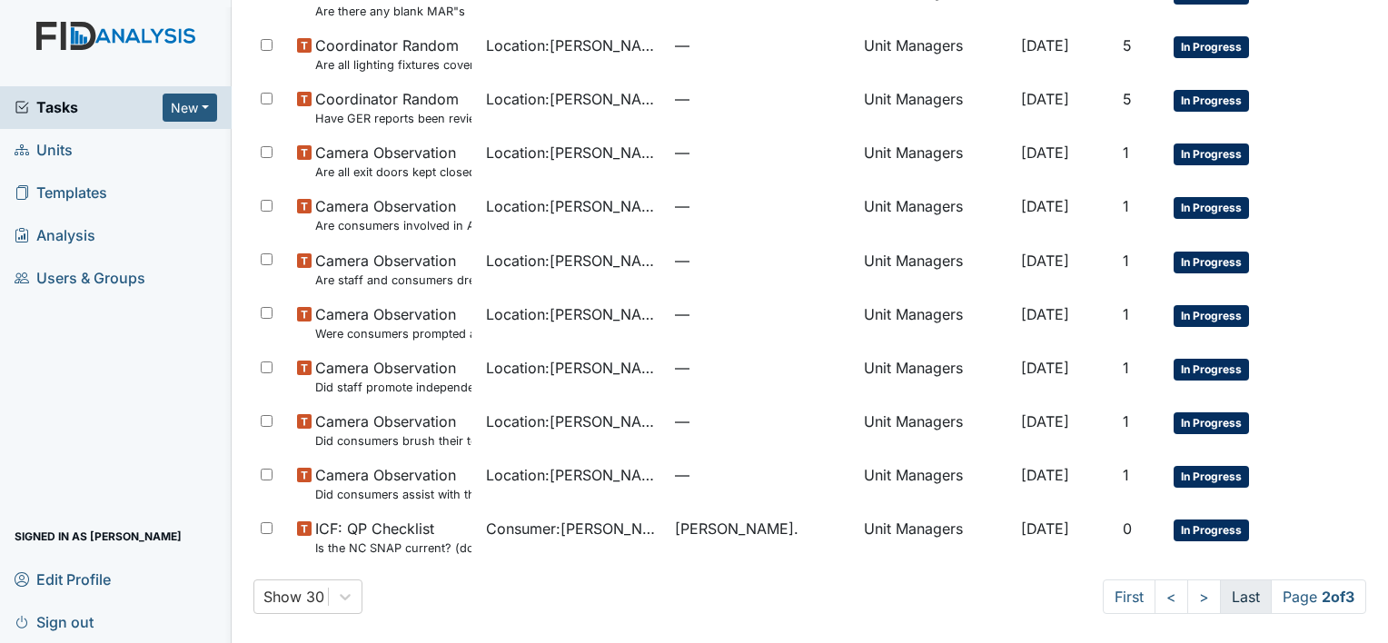
click at [1237, 607] on link "Last" at bounding box center [1246, 597] width 52 height 35
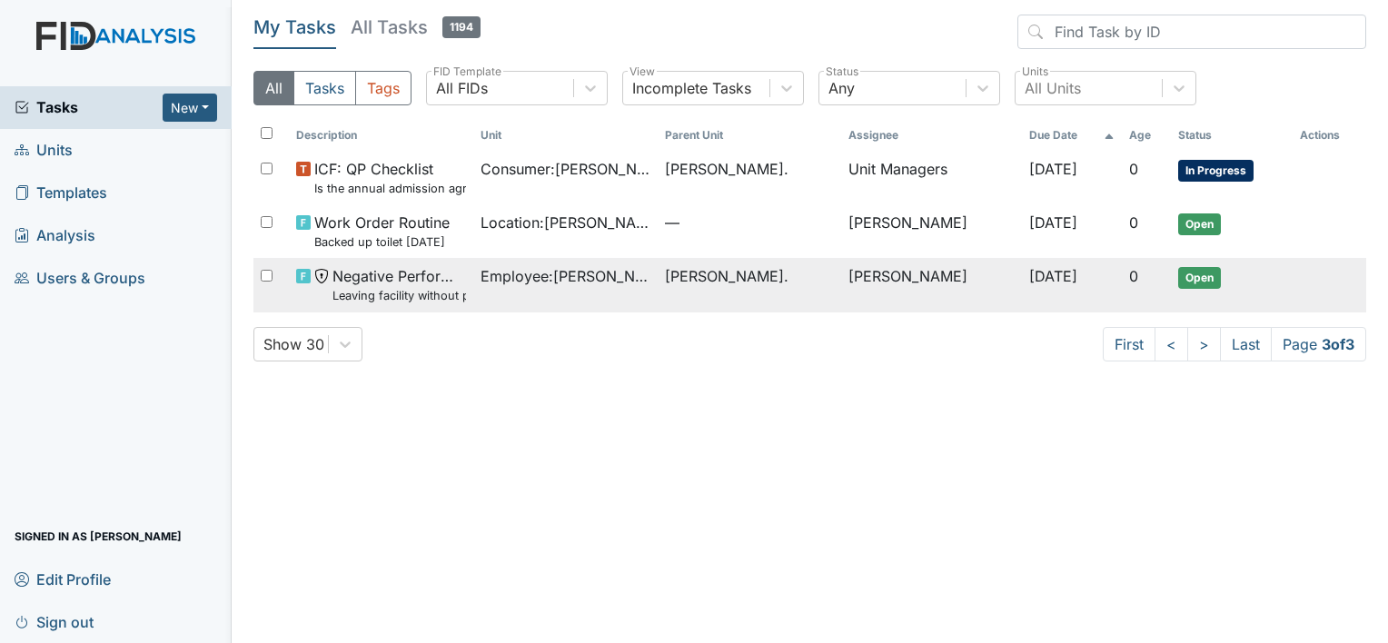
click at [620, 288] on td "Employee : Graham, Carmecia" at bounding box center [565, 285] width 184 height 54
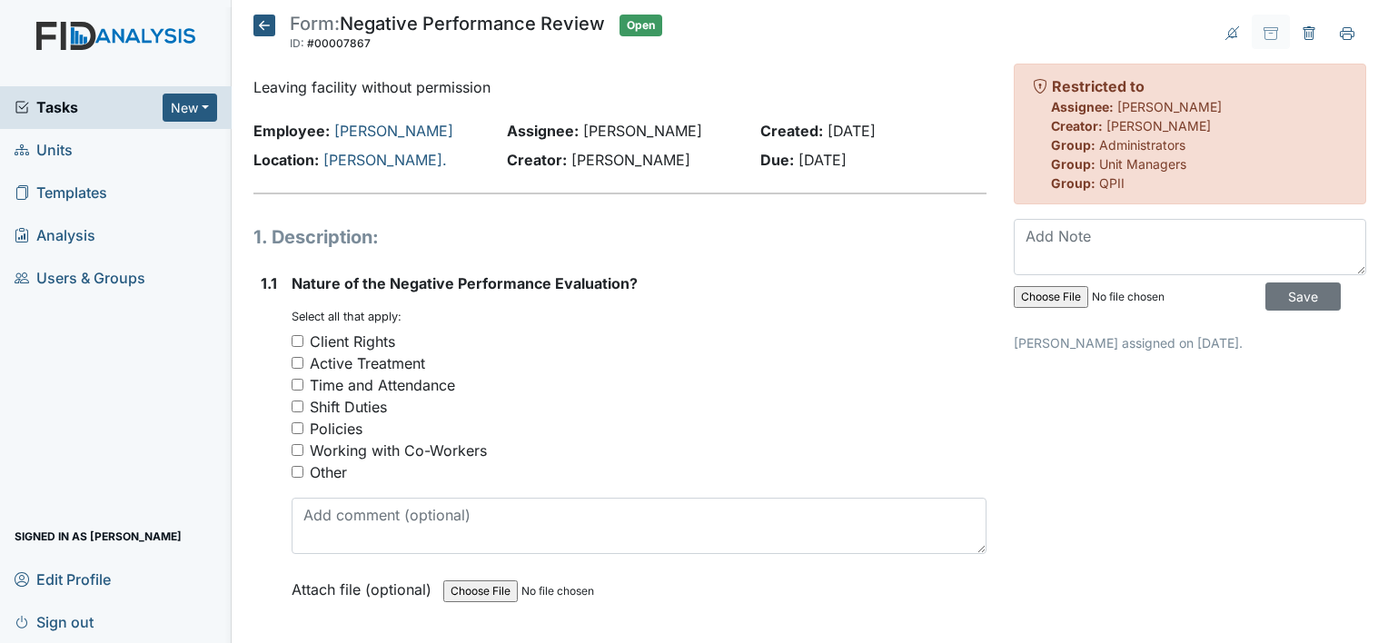
click at [302, 473] on input "Other" at bounding box center [298, 472] width 12 height 12
checkbox input "true"
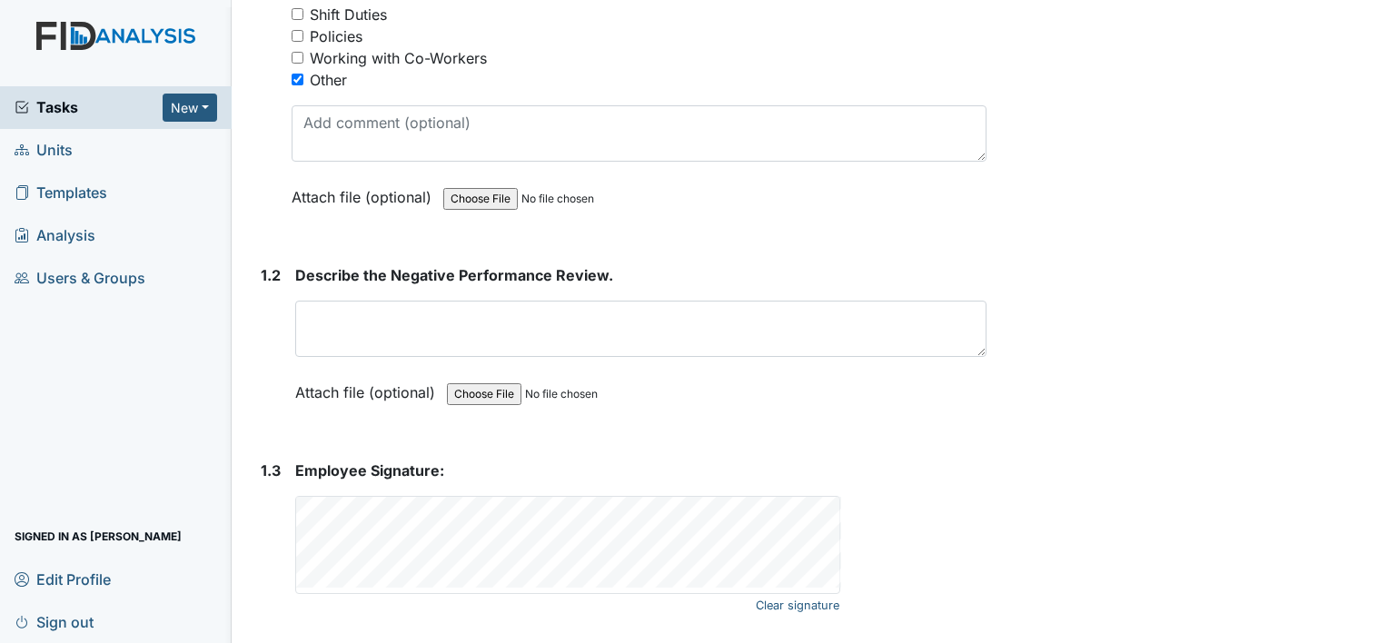
scroll to position [443, 0]
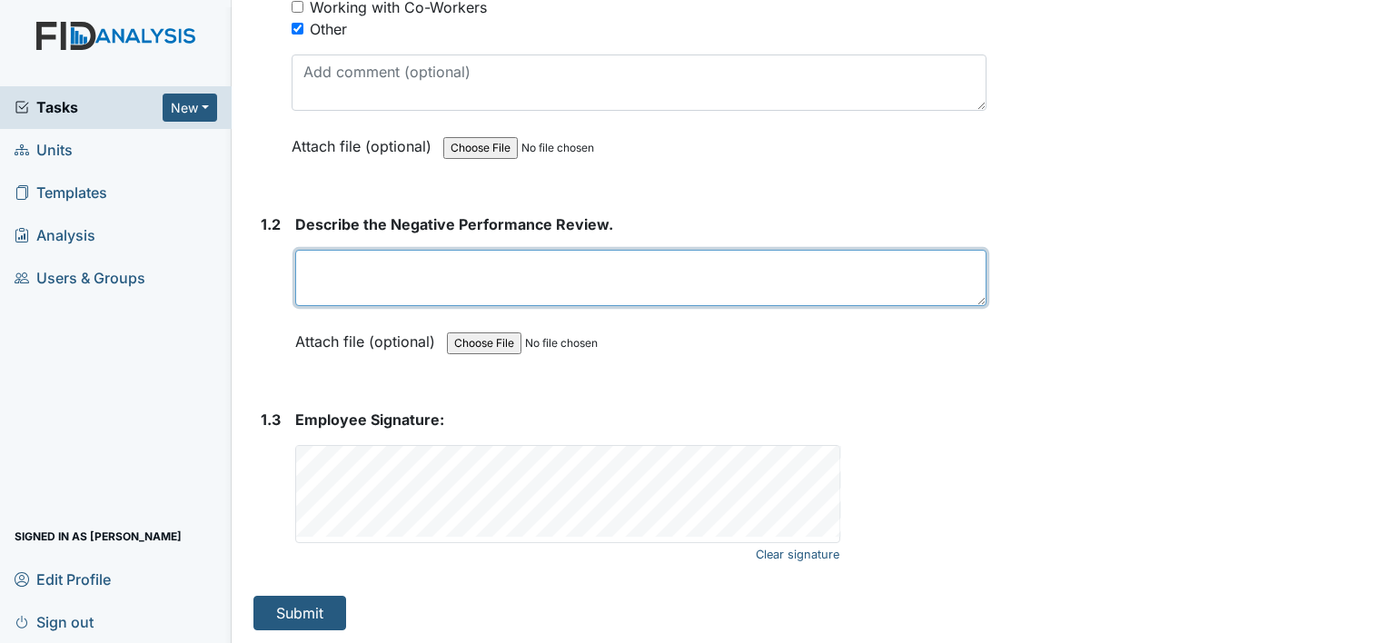
click at [458, 275] on textarea at bounding box center [640, 278] width 691 height 56
type textarea "Employee left facility withou"
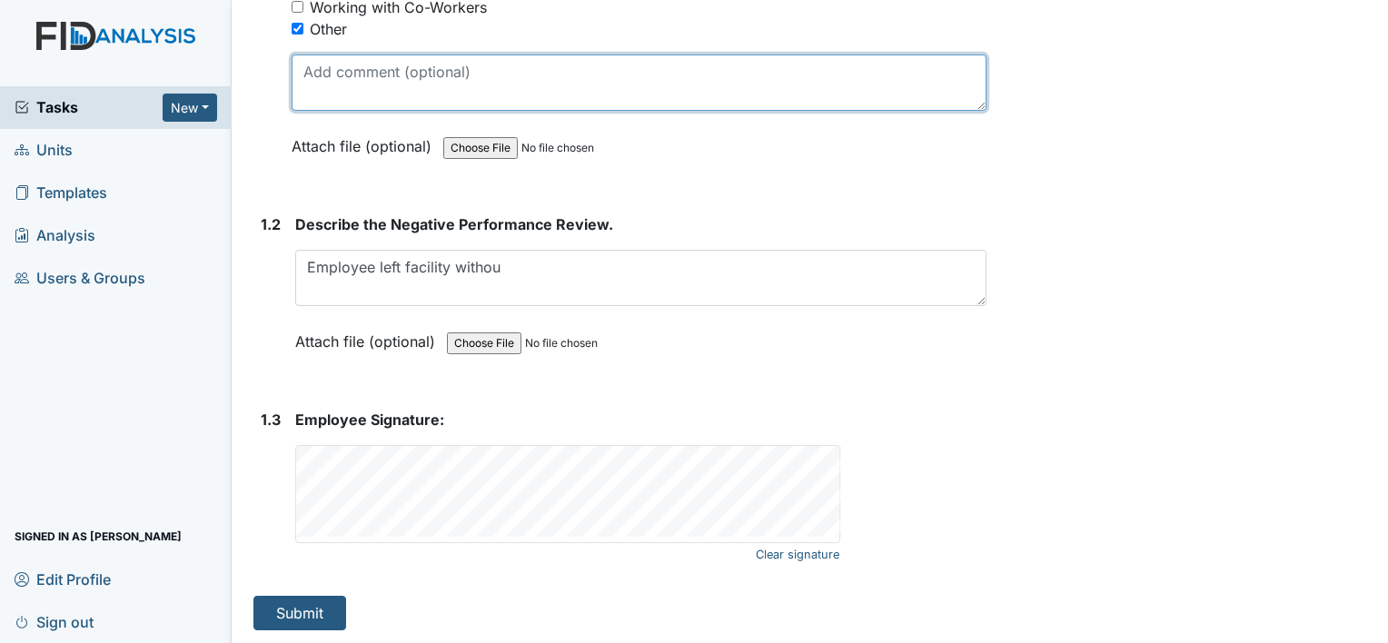
click at [435, 104] on textarea at bounding box center [639, 83] width 695 height 56
type textarea "t"
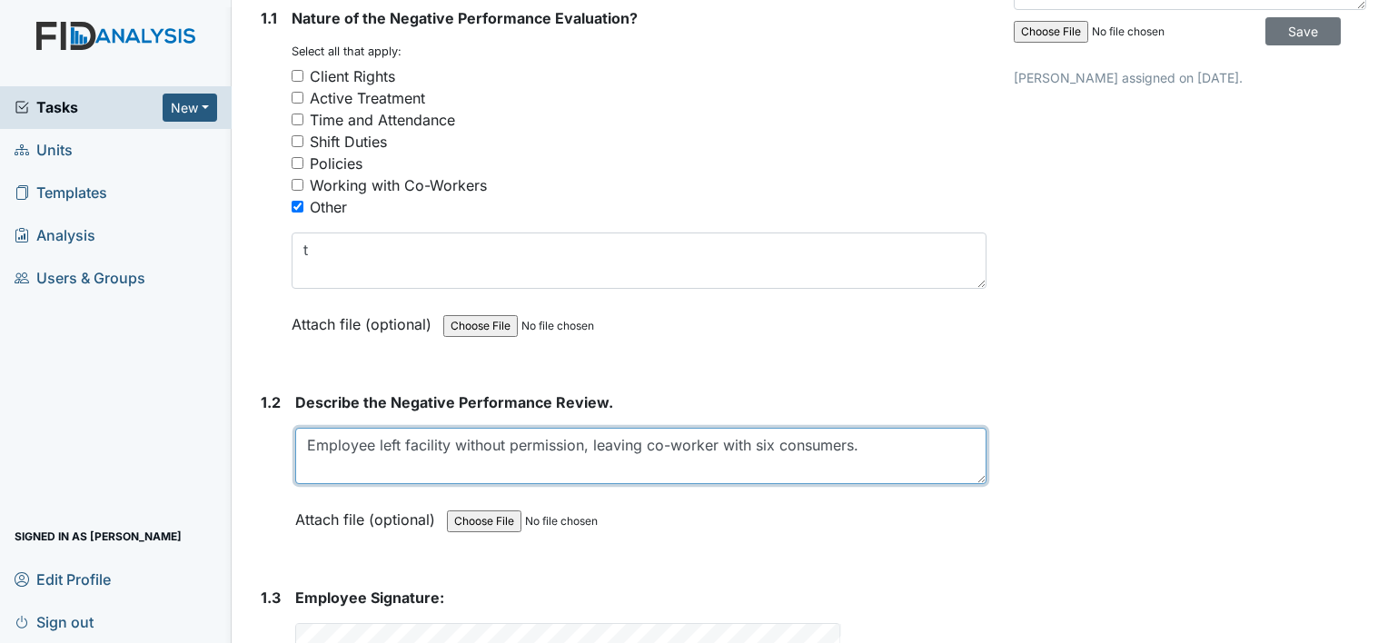
scroll to position [261, 0]
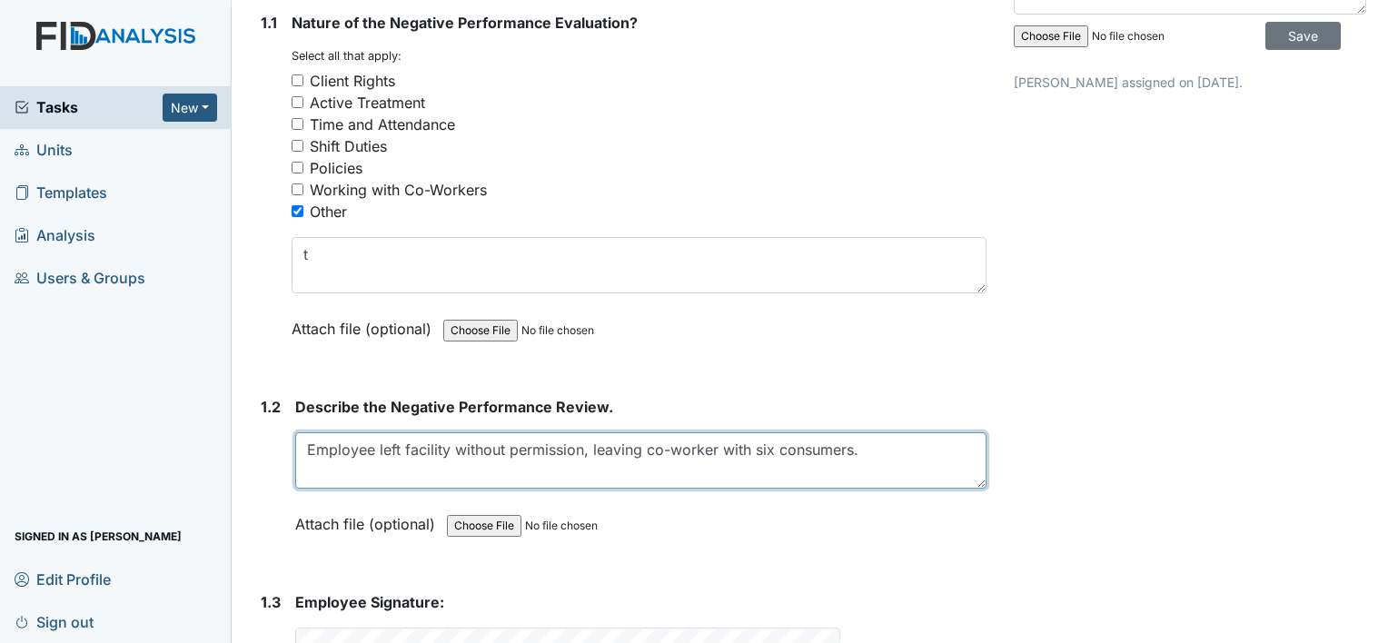
type textarea "Employee left facility without permission, leaving co-worker with six consumers."
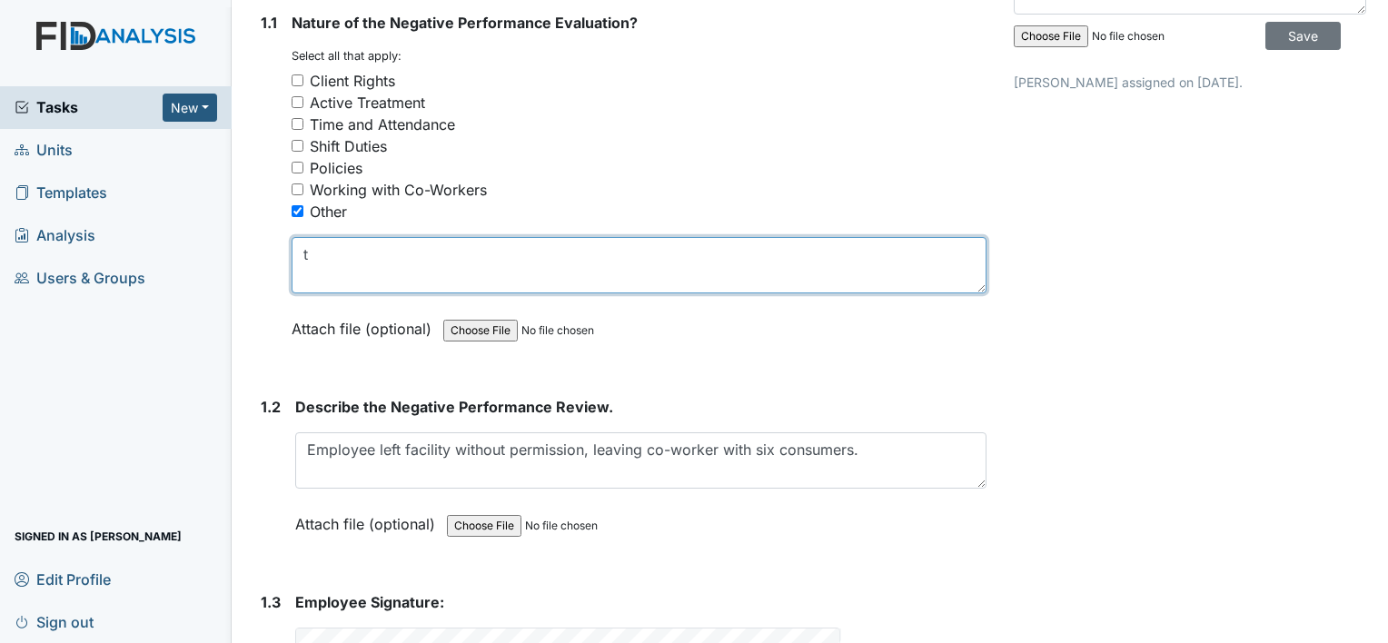
click at [352, 276] on textarea "t" at bounding box center [639, 265] width 695 height 56
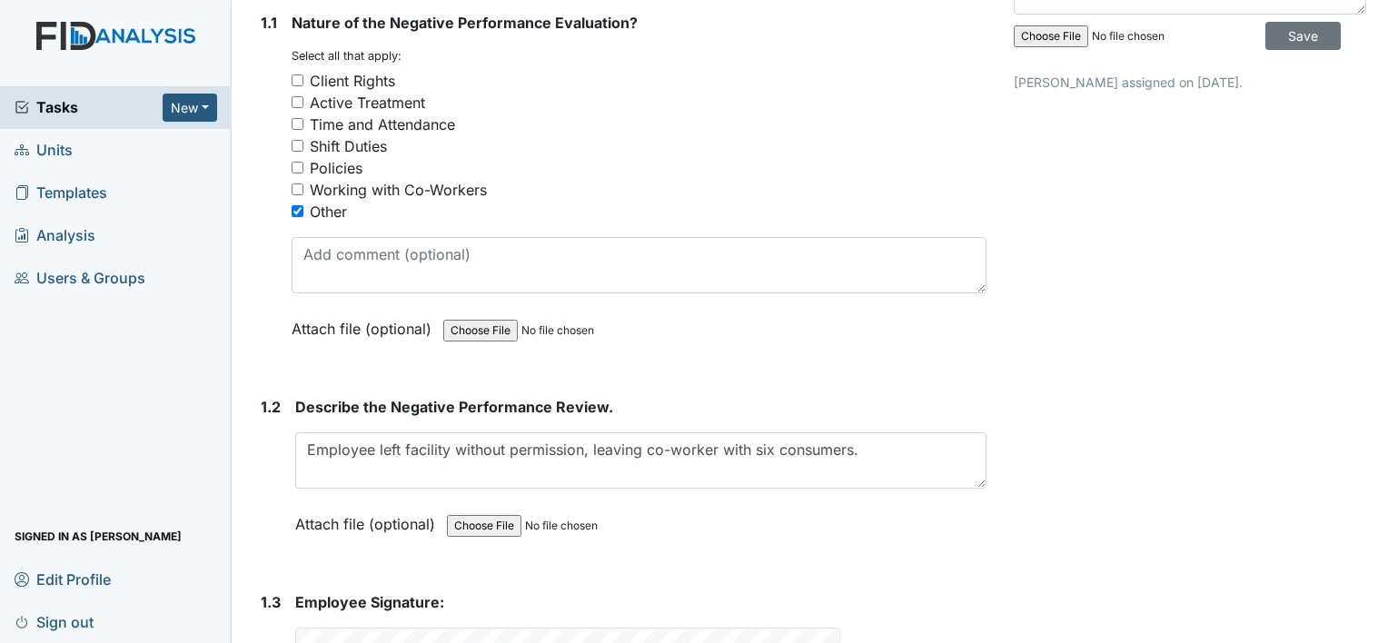
click at [296, 167] on input "Policies" at bounding box center [298, 168] width 12 height 12
checkbox input "true"
click at [298, 216] on div "Other" at bounding box center [639, 212] width 695 height 22
click at [300, 211] on input "Other" at bounding box center [298, 211] width 12 height 12
checkbox input "false"
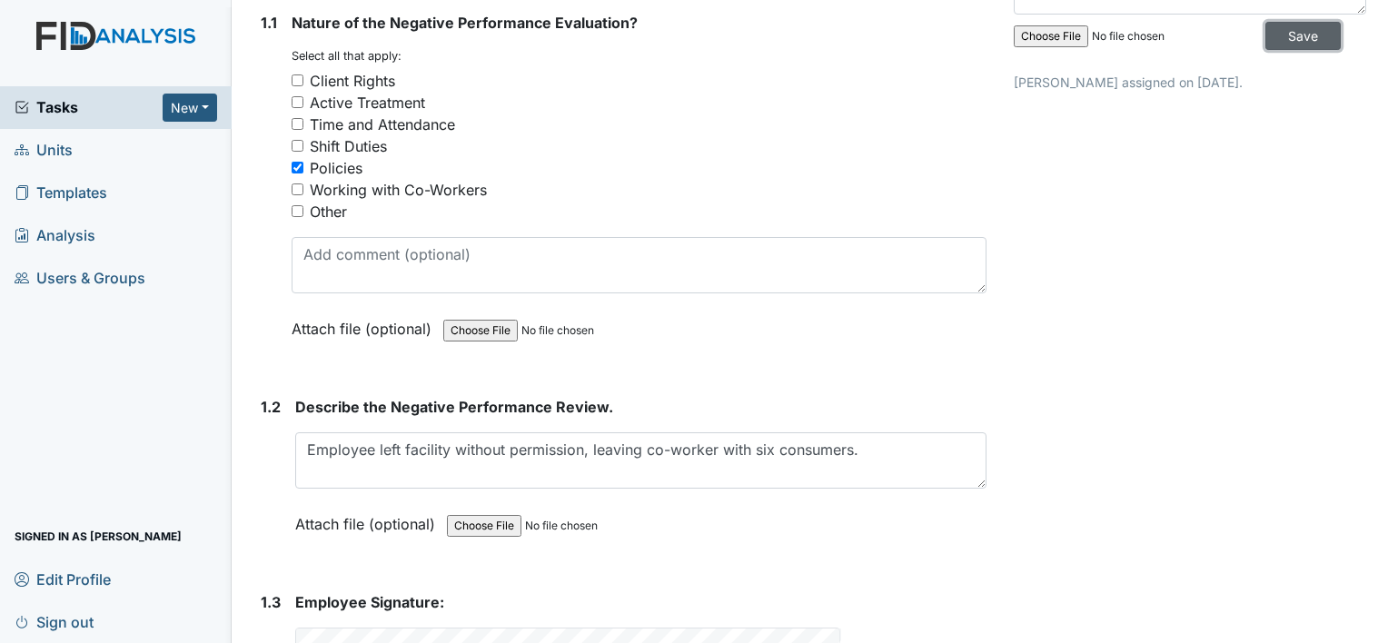
click at [1276, 36] on input "Save" at bounding box center [1302, 36] width 75 height 28
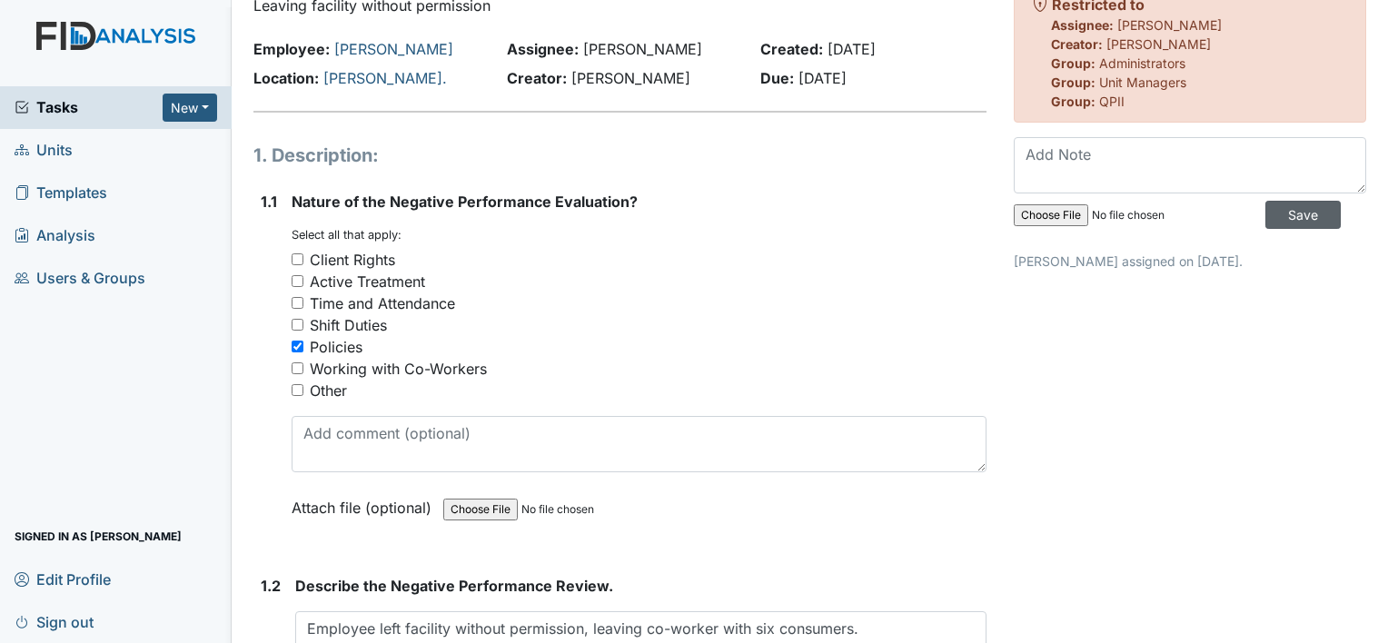
scroll to position [0, 0]
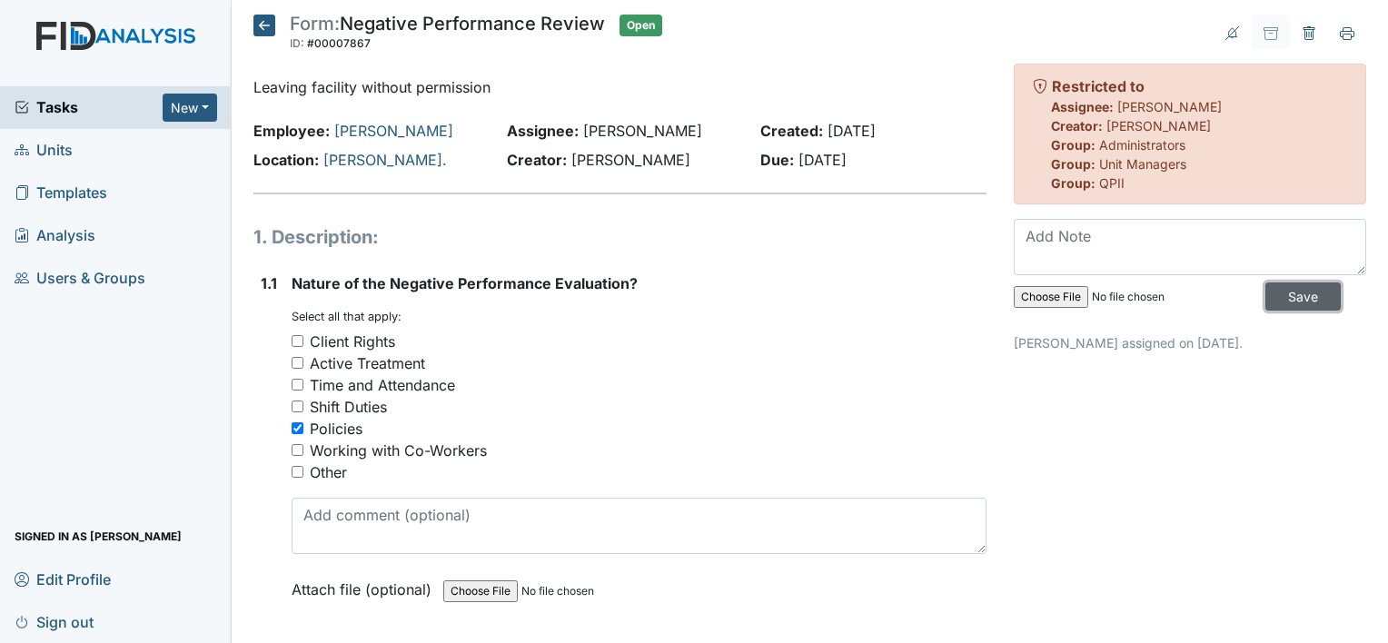
click at [1288, 305] on input "Save" at bounding box center [1302, 297] width 75 height 28
click at [1290, 309] on input "Save" at bounding box center [1302, 297] width 75 height 28
click at [1340, 29] on icon at bounding box center [1347, 33] width 15 height 15
